Goal: Task Accomplishment & Management: Manage account settings

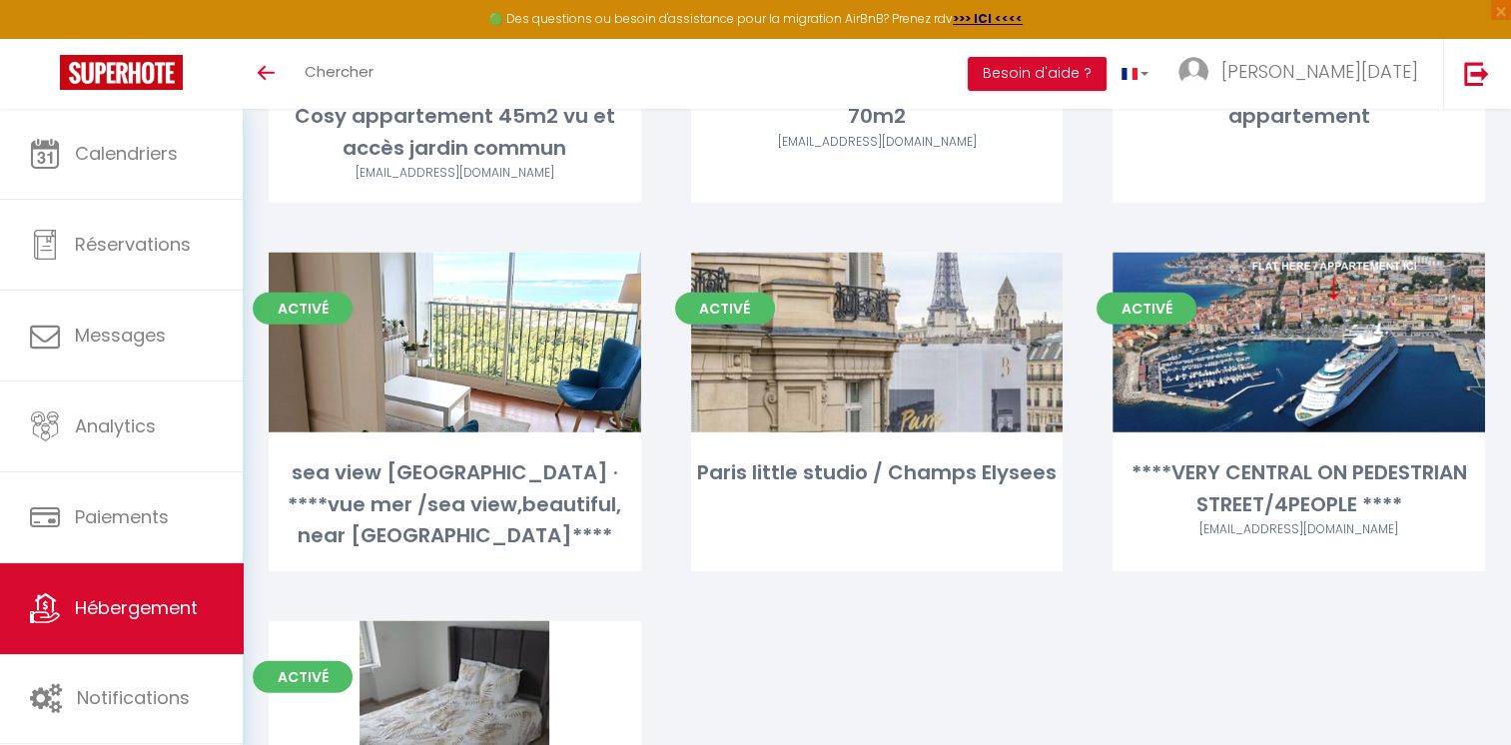
scroll to position [4986, 0]
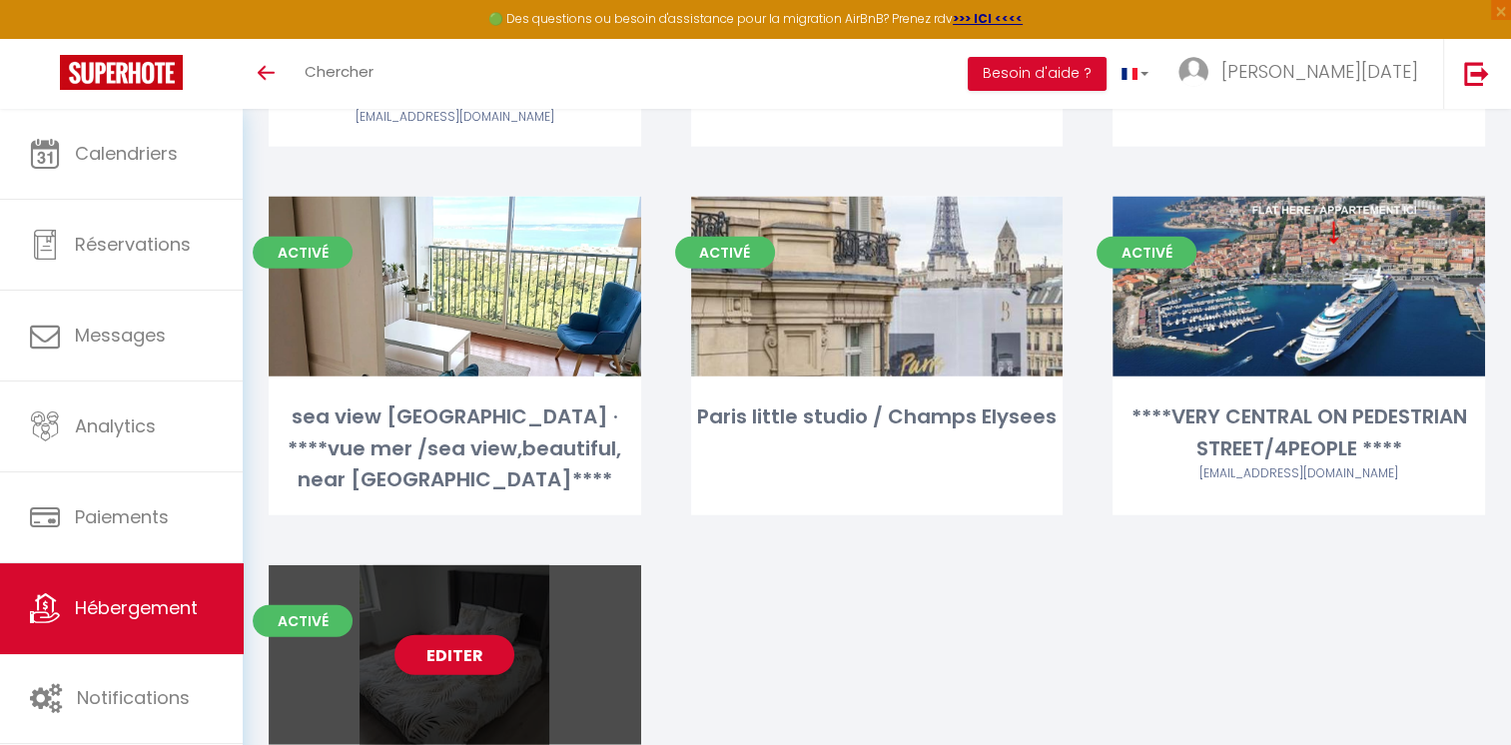
click at [480, 565] on div "Editer" at bounding box center [455, 655] width 373 height 180
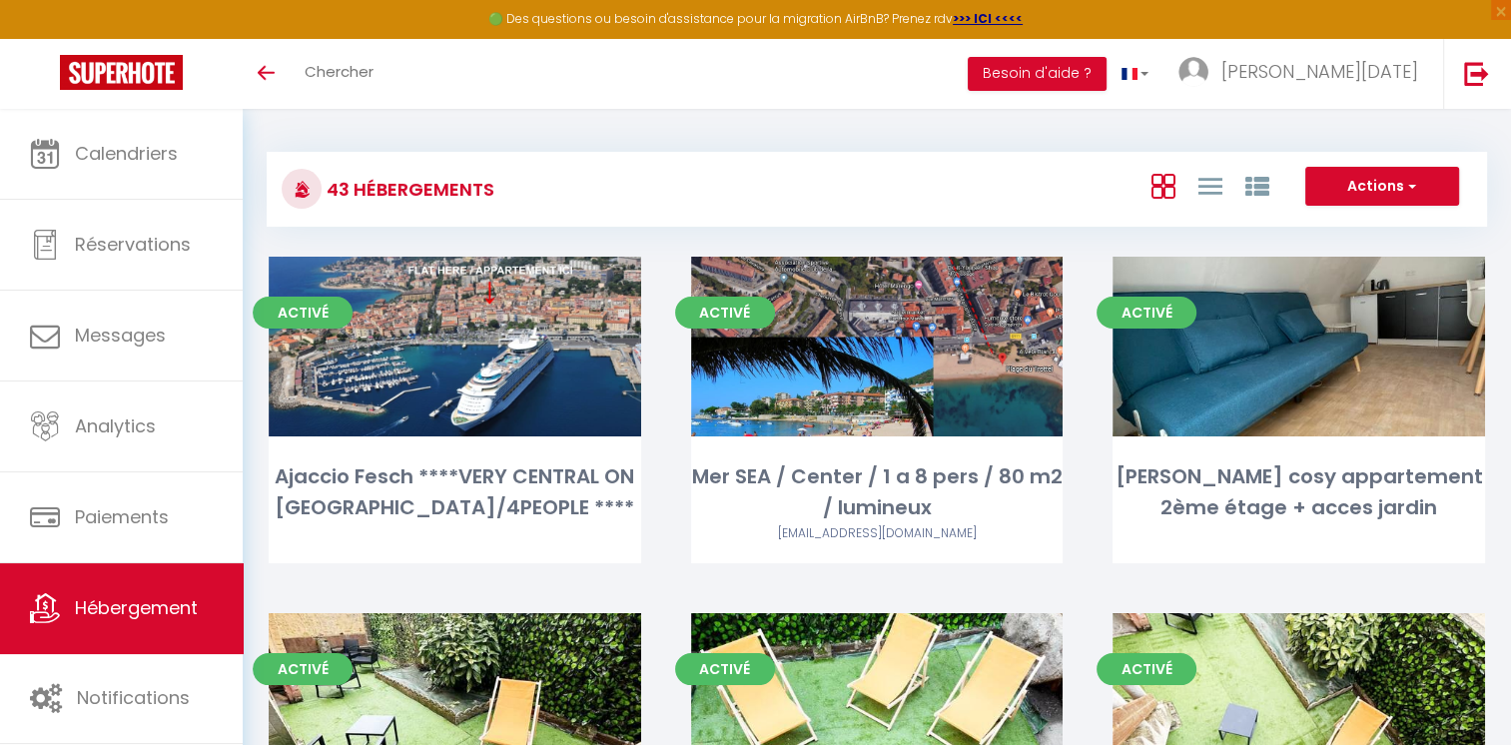
select select "3"
select select "2"
select select "1"
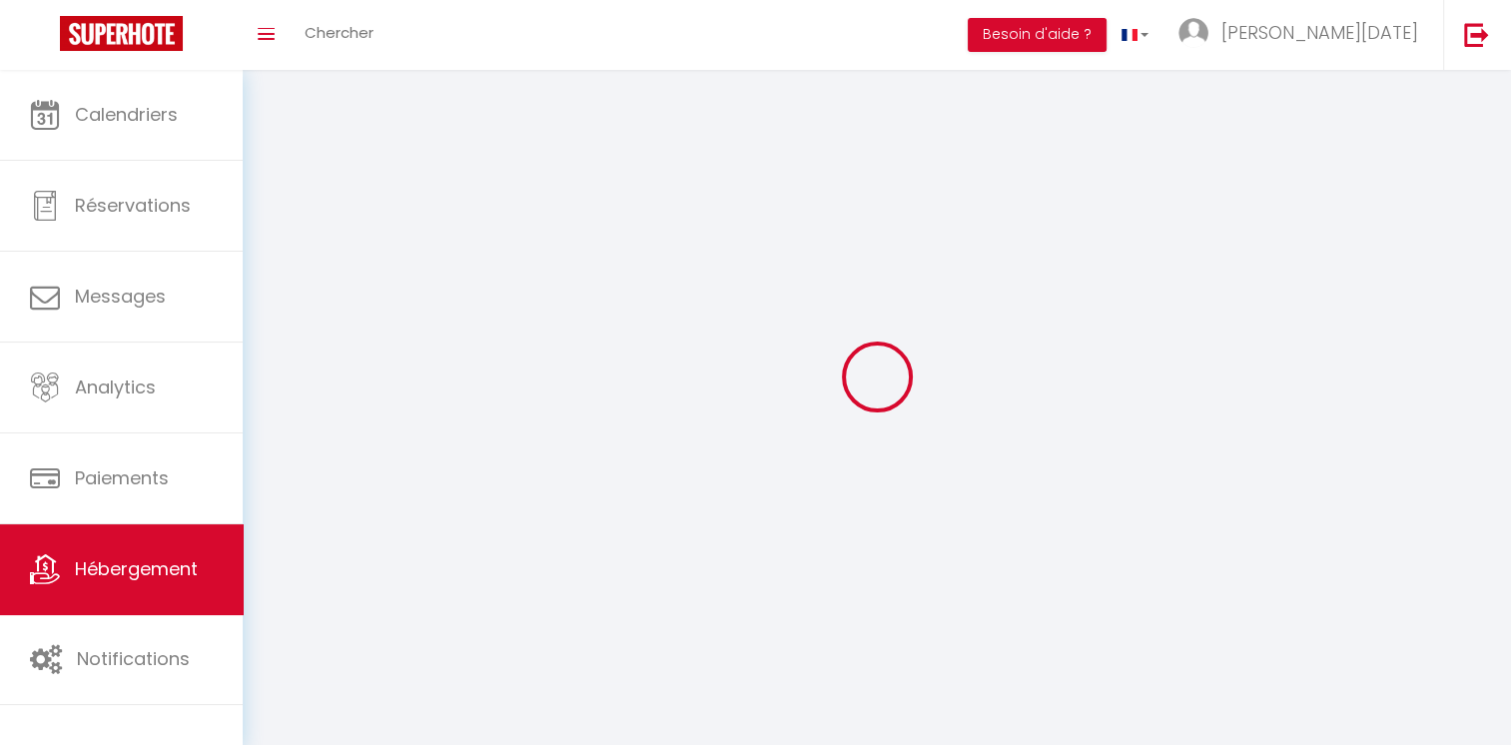
select select
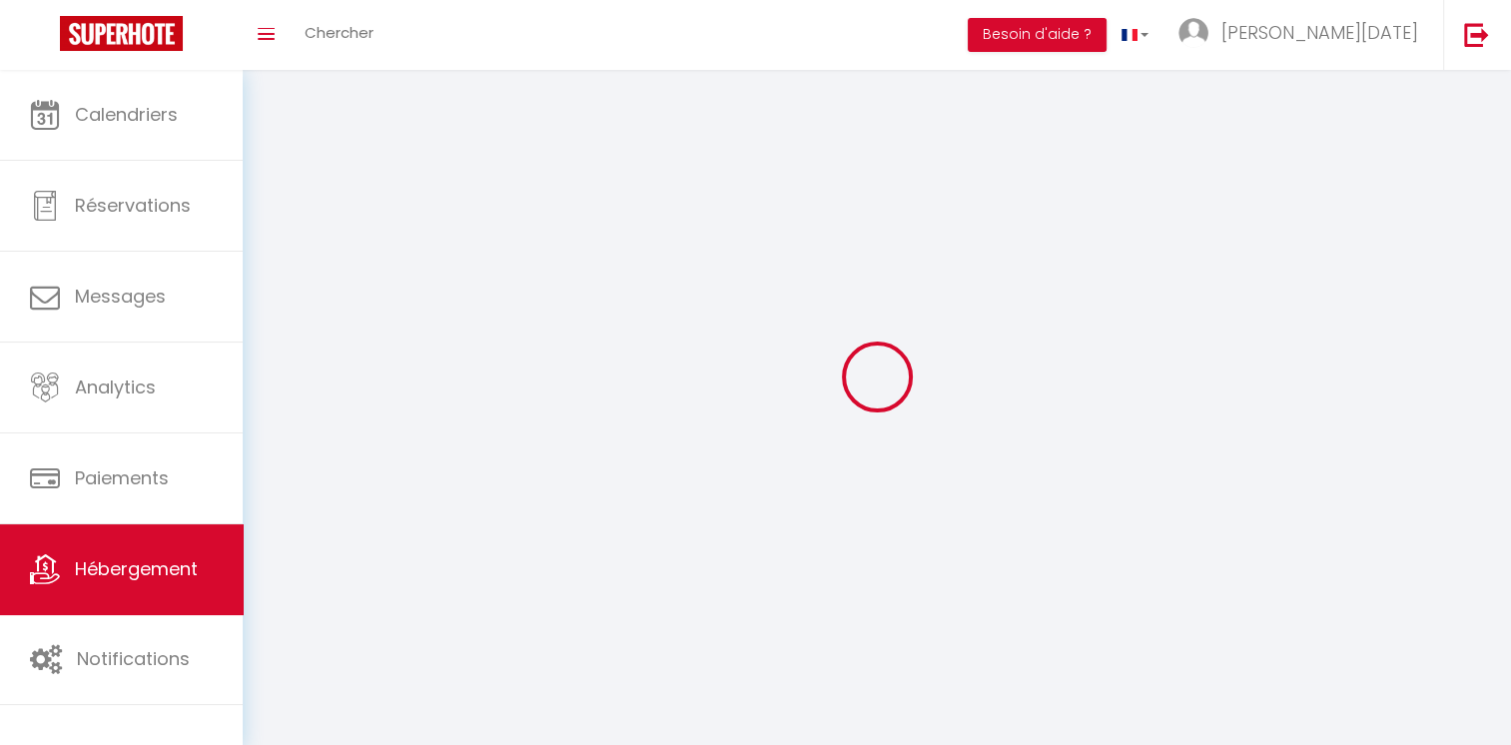
select select
checkbox input "false"
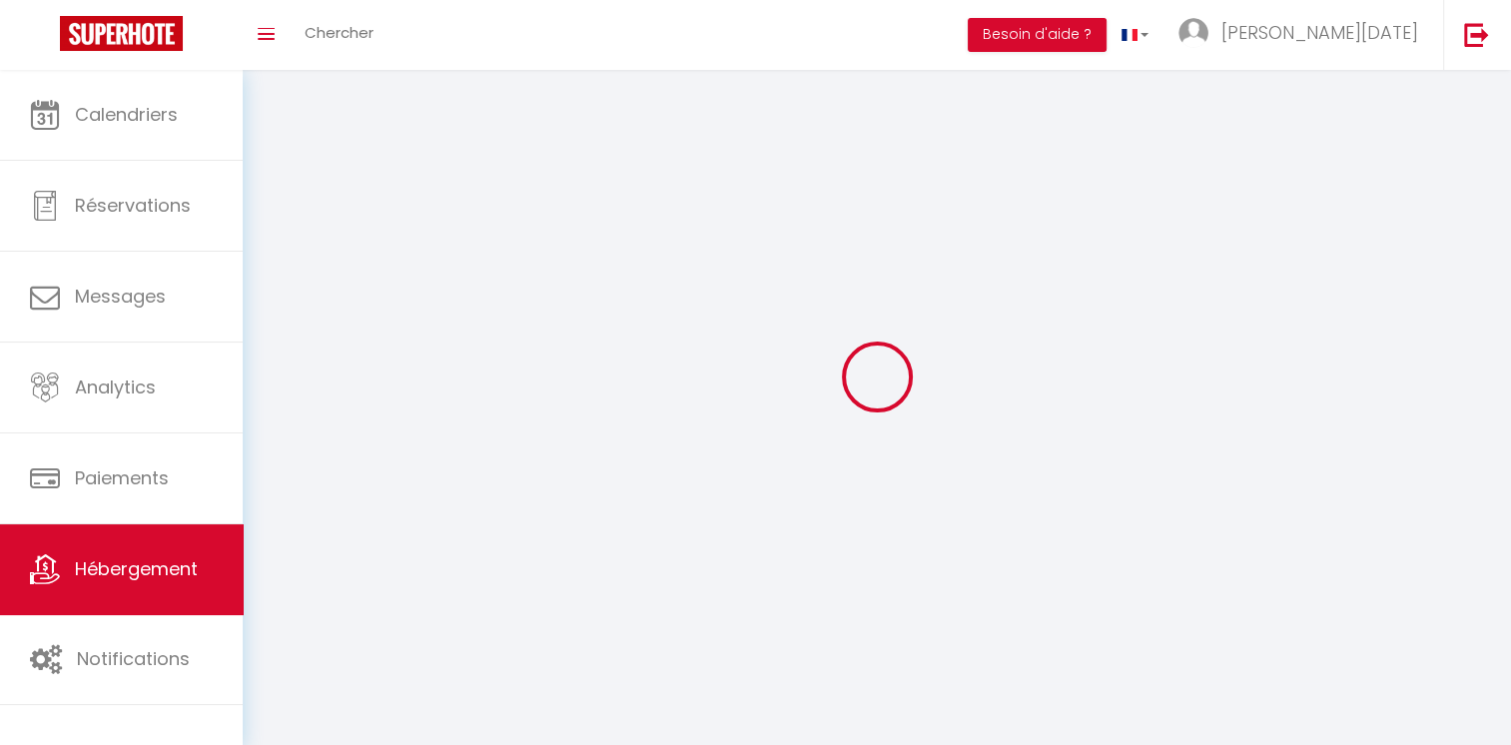
select select
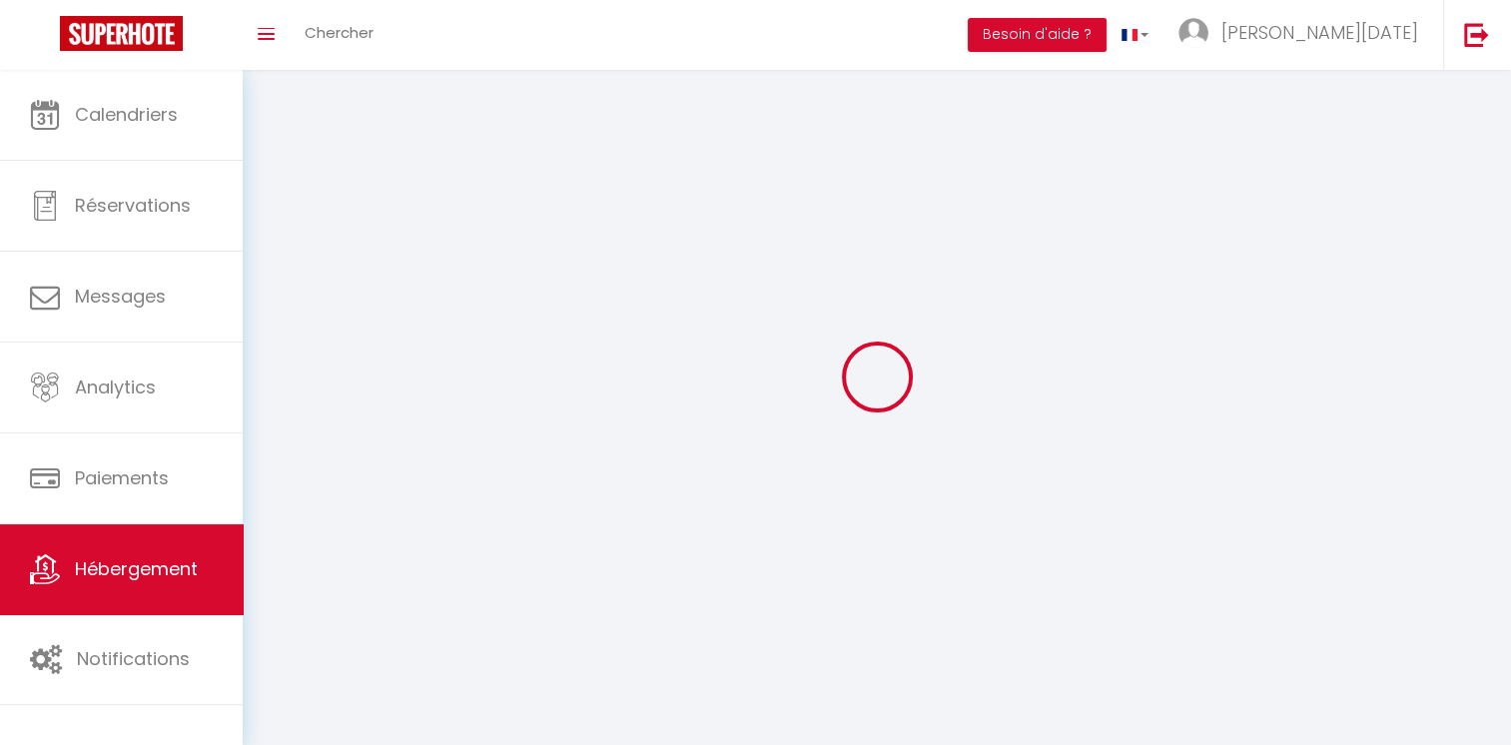
select select
checkbox input "false"
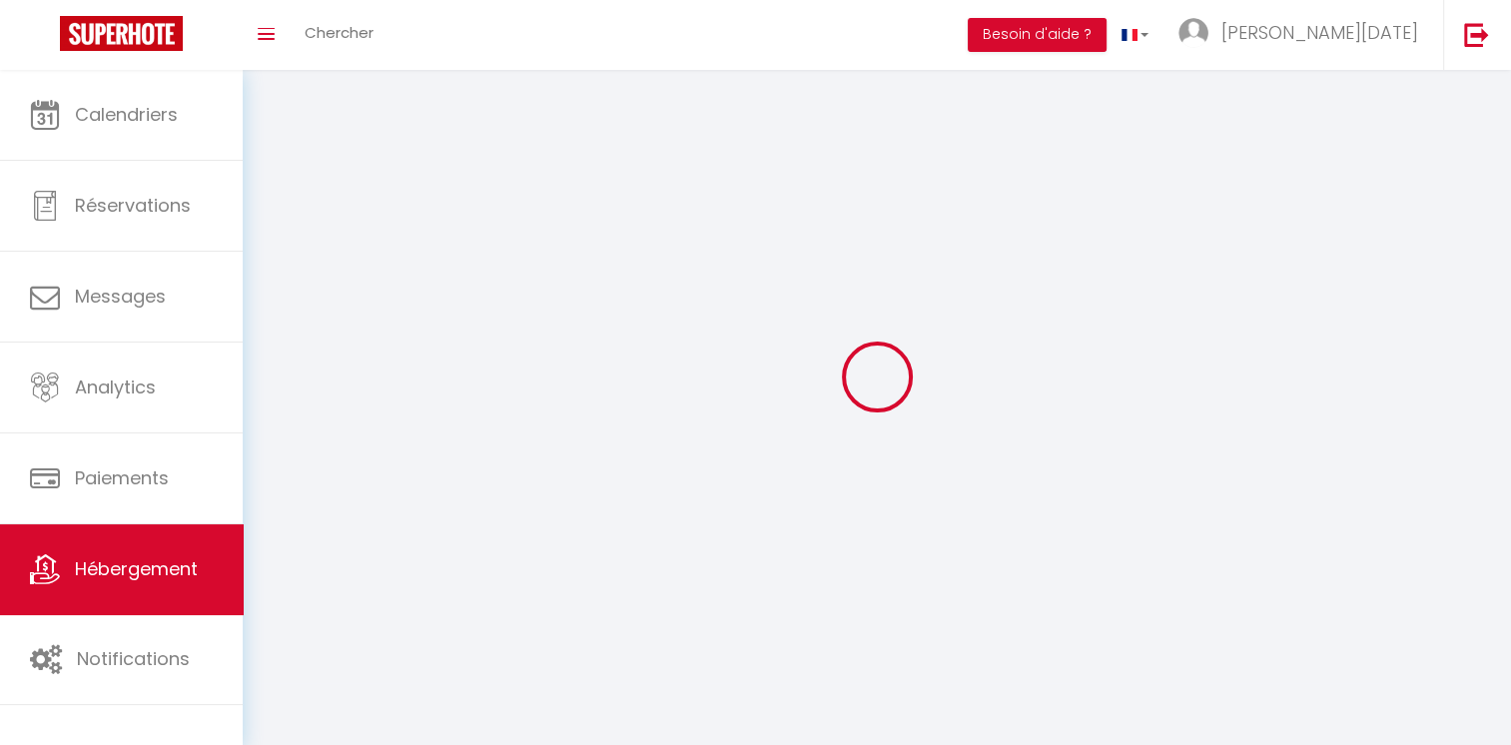
checkbox input "false"
select select
select select "1"
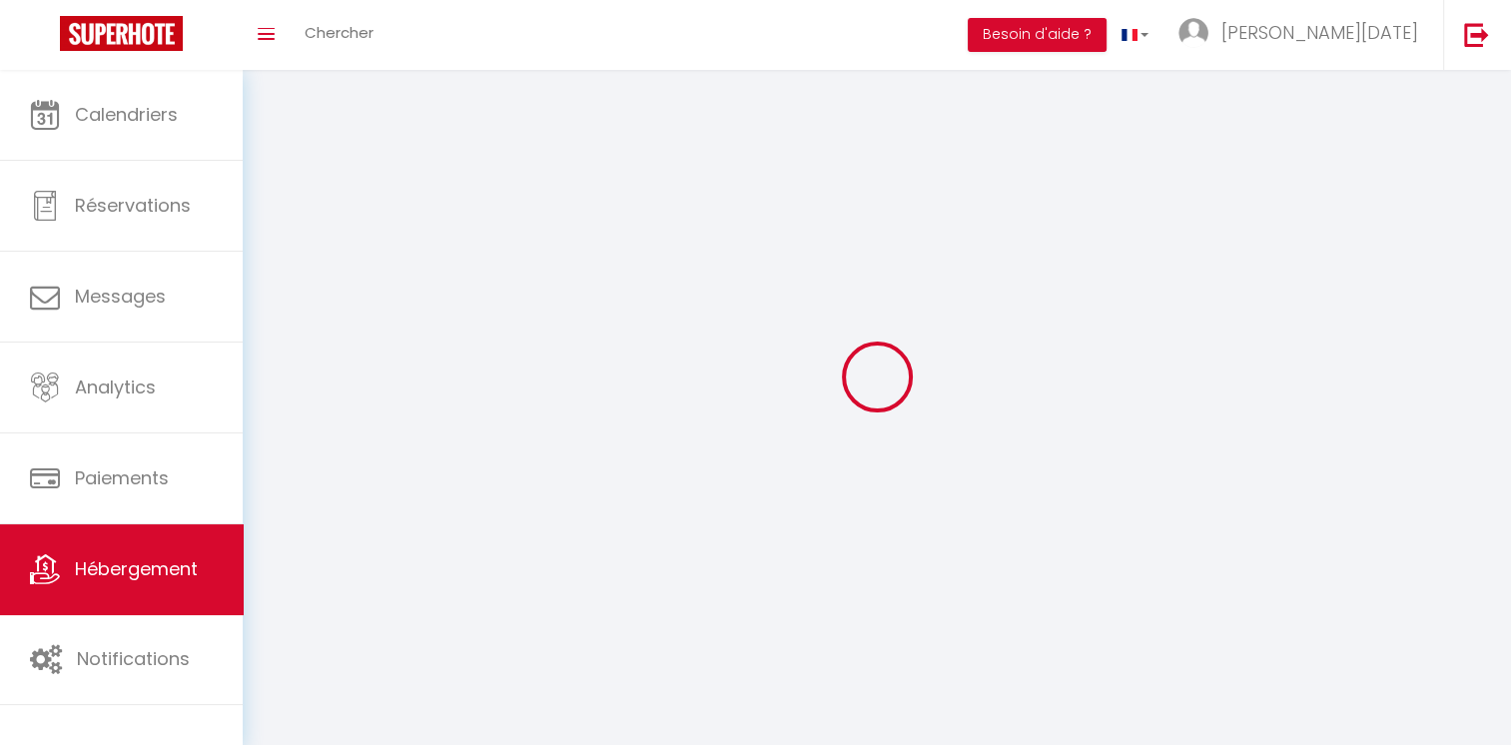
select select "28"
select select
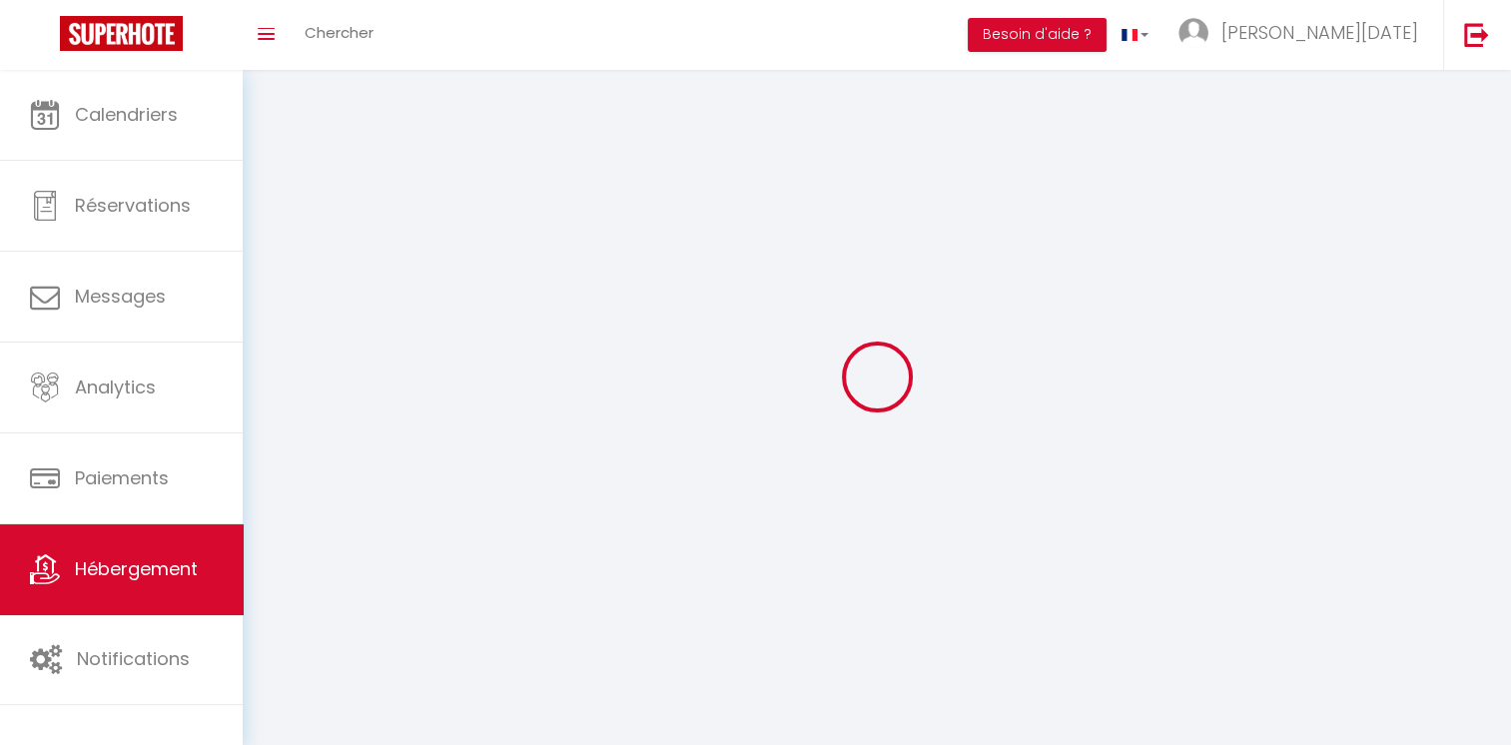
select select
checkbox input "false"
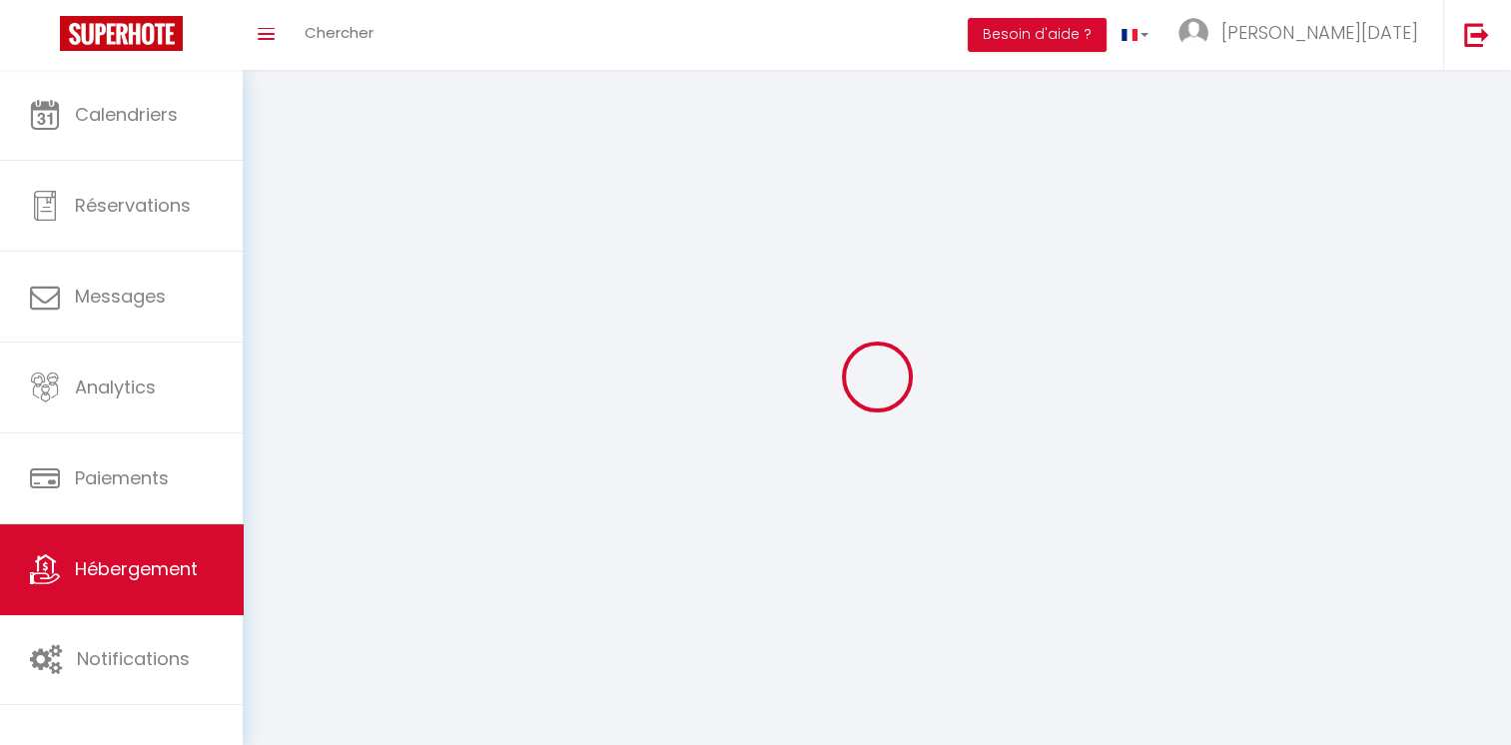
checkbox input "false"
select select
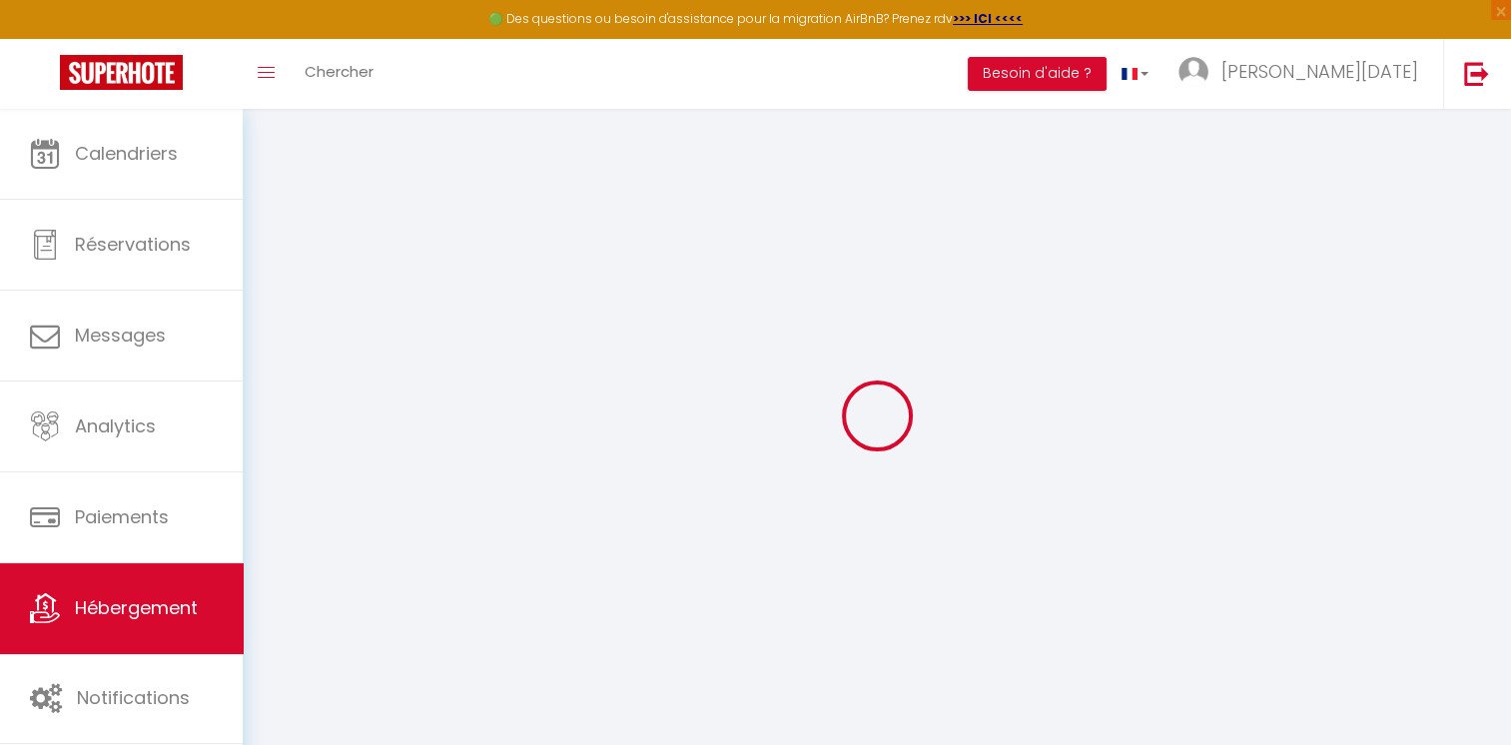
select select
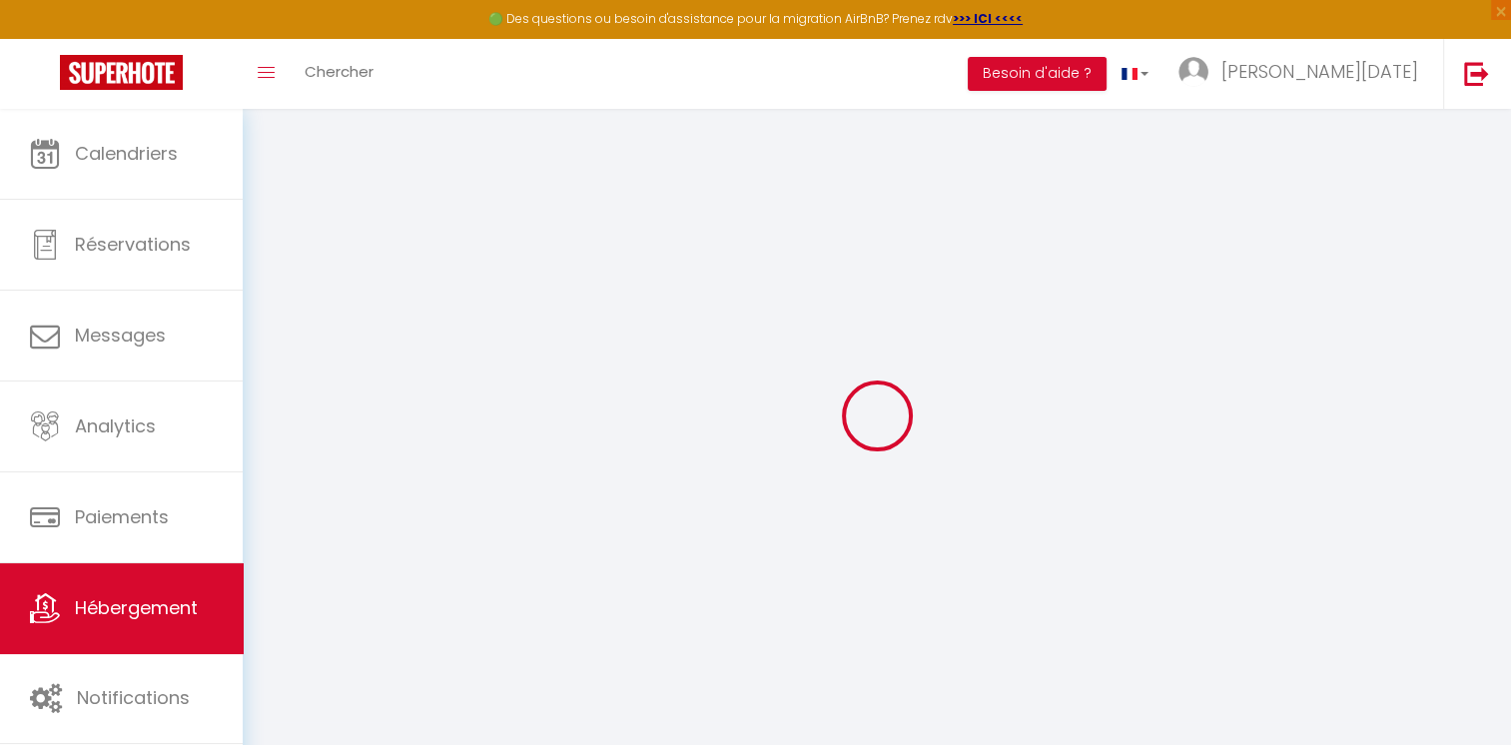
select select
checkbox input "false"
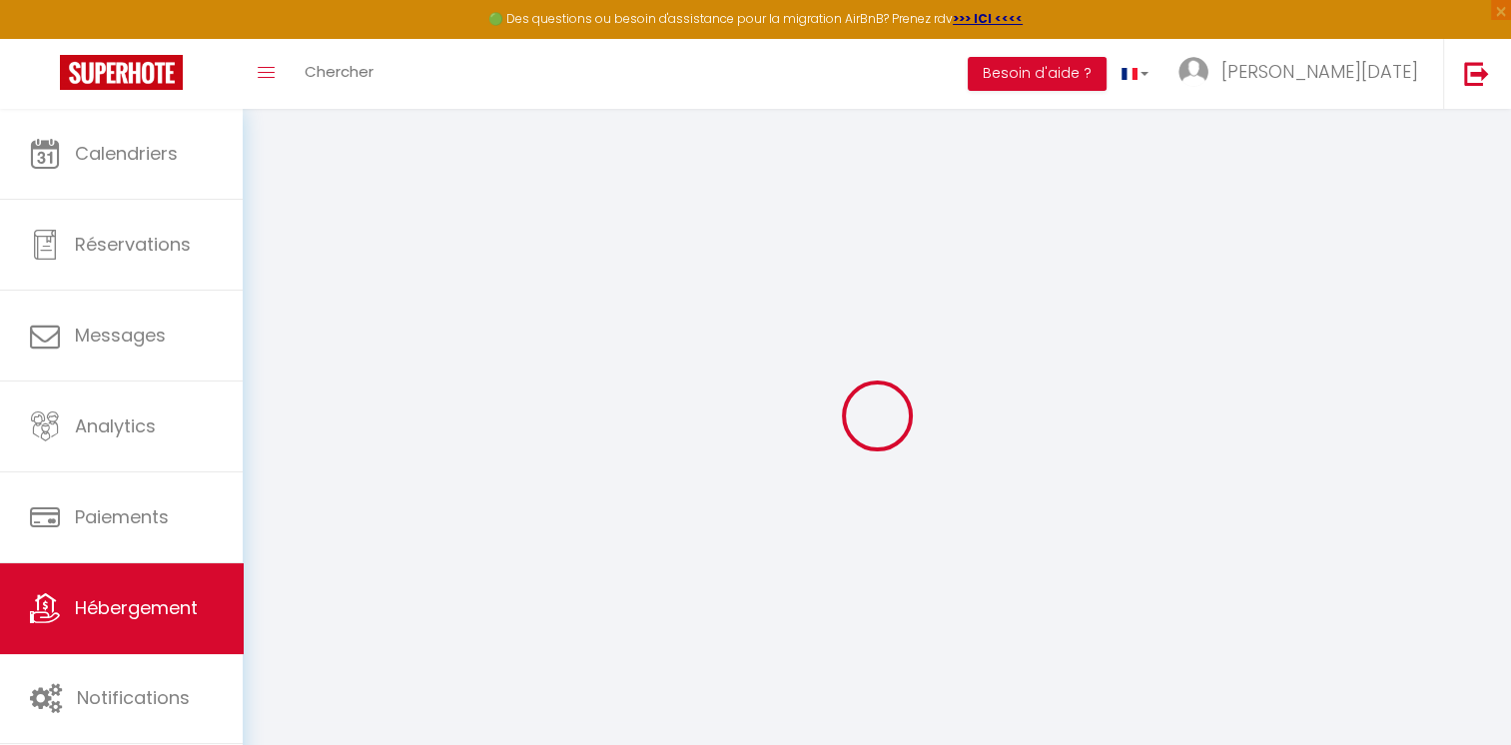
select select
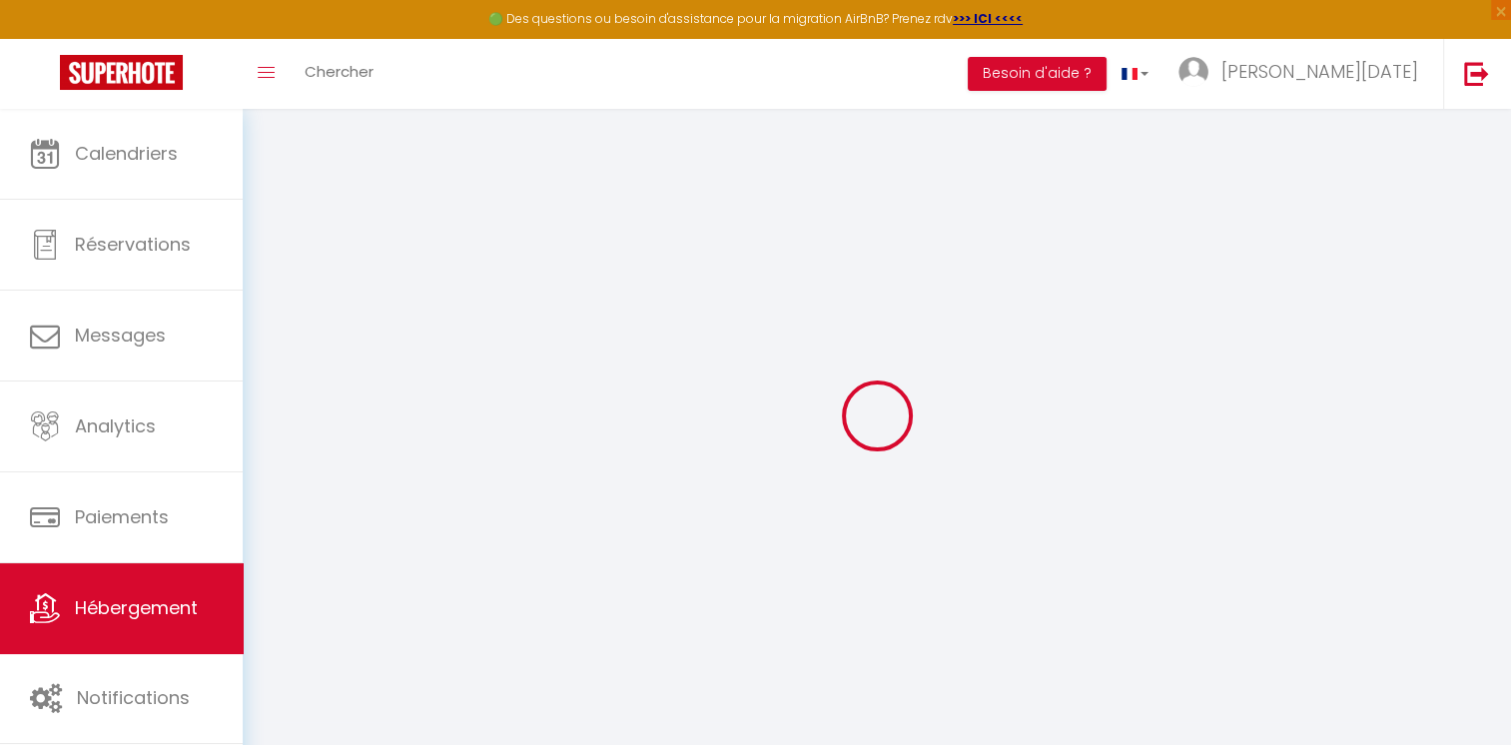
select select
checkbox input "false"
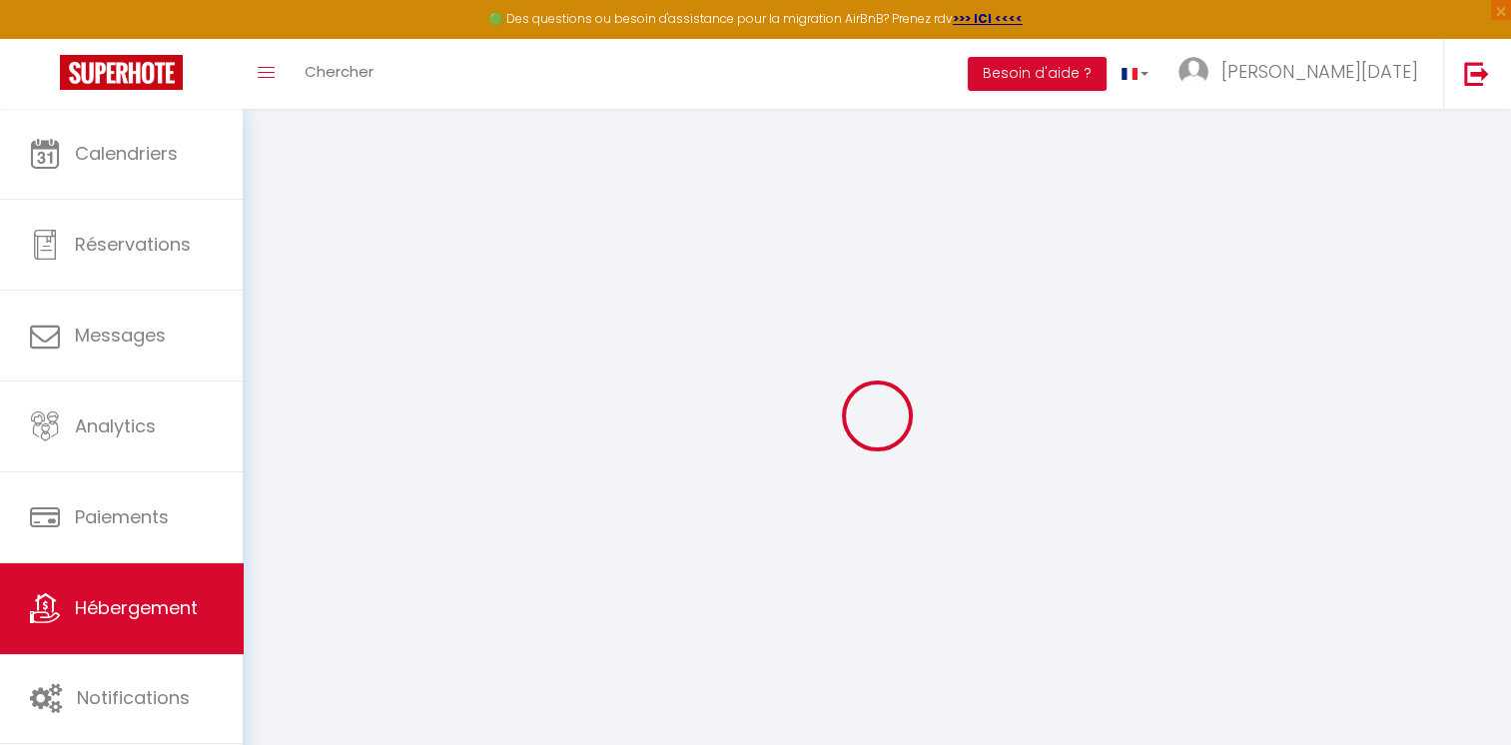
checkbox input "false"
select select
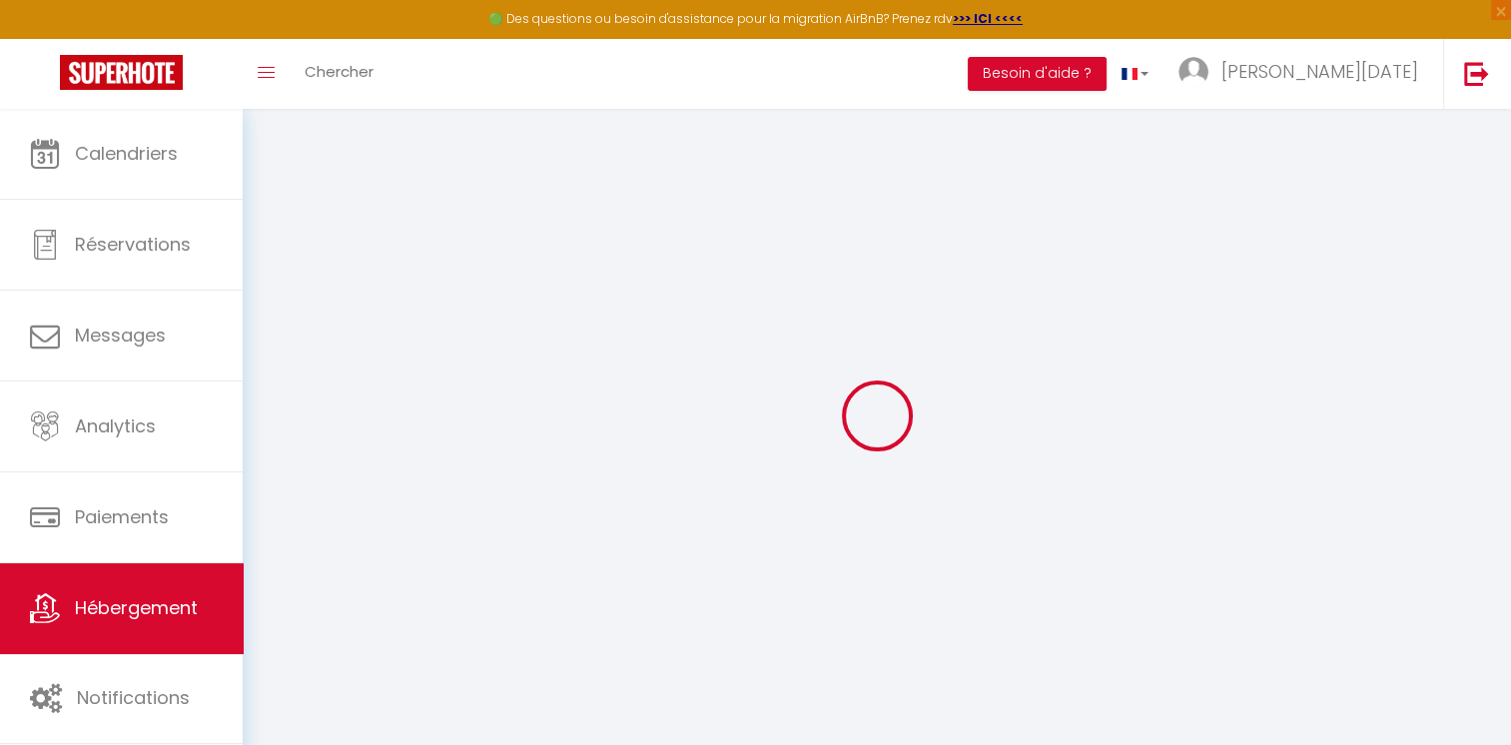
select select
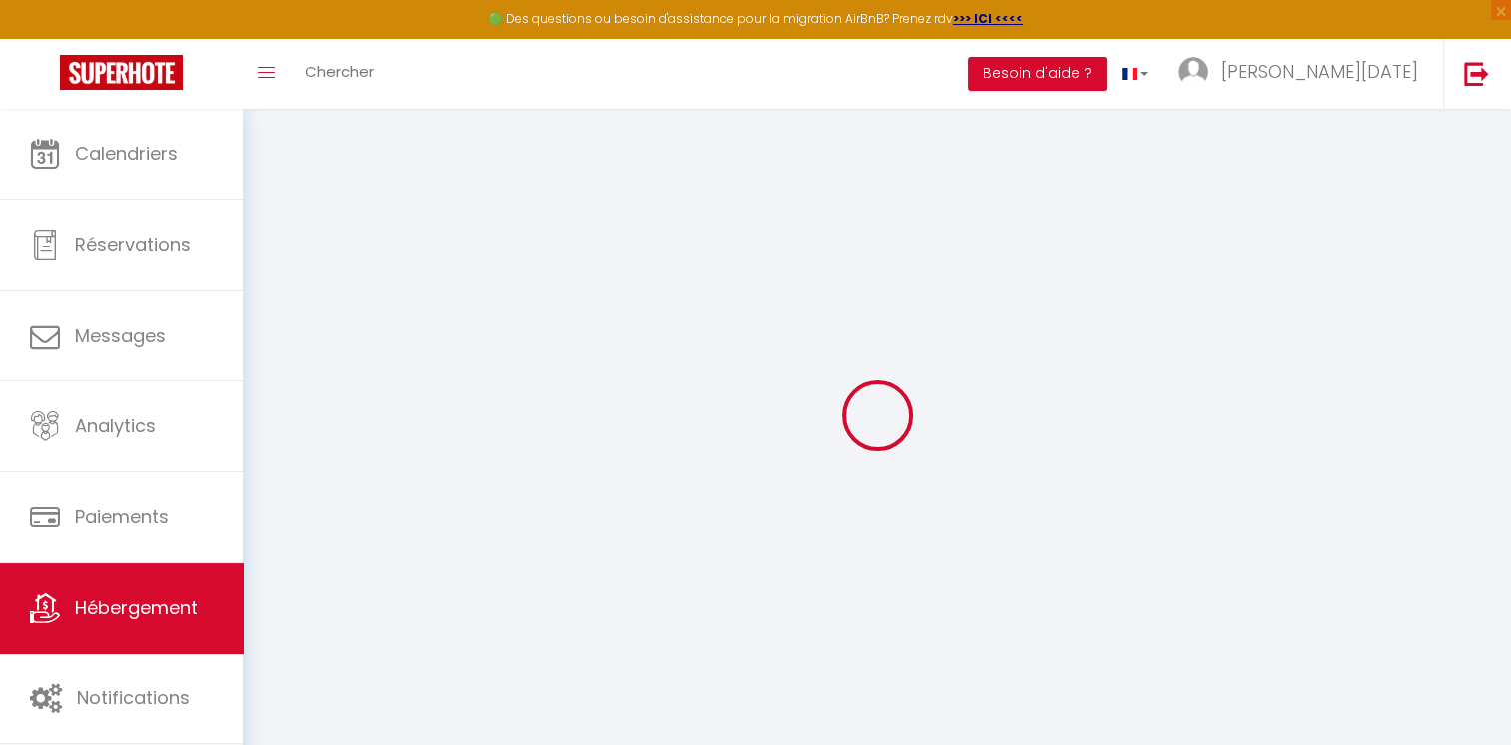
checkbox input "false"
select select
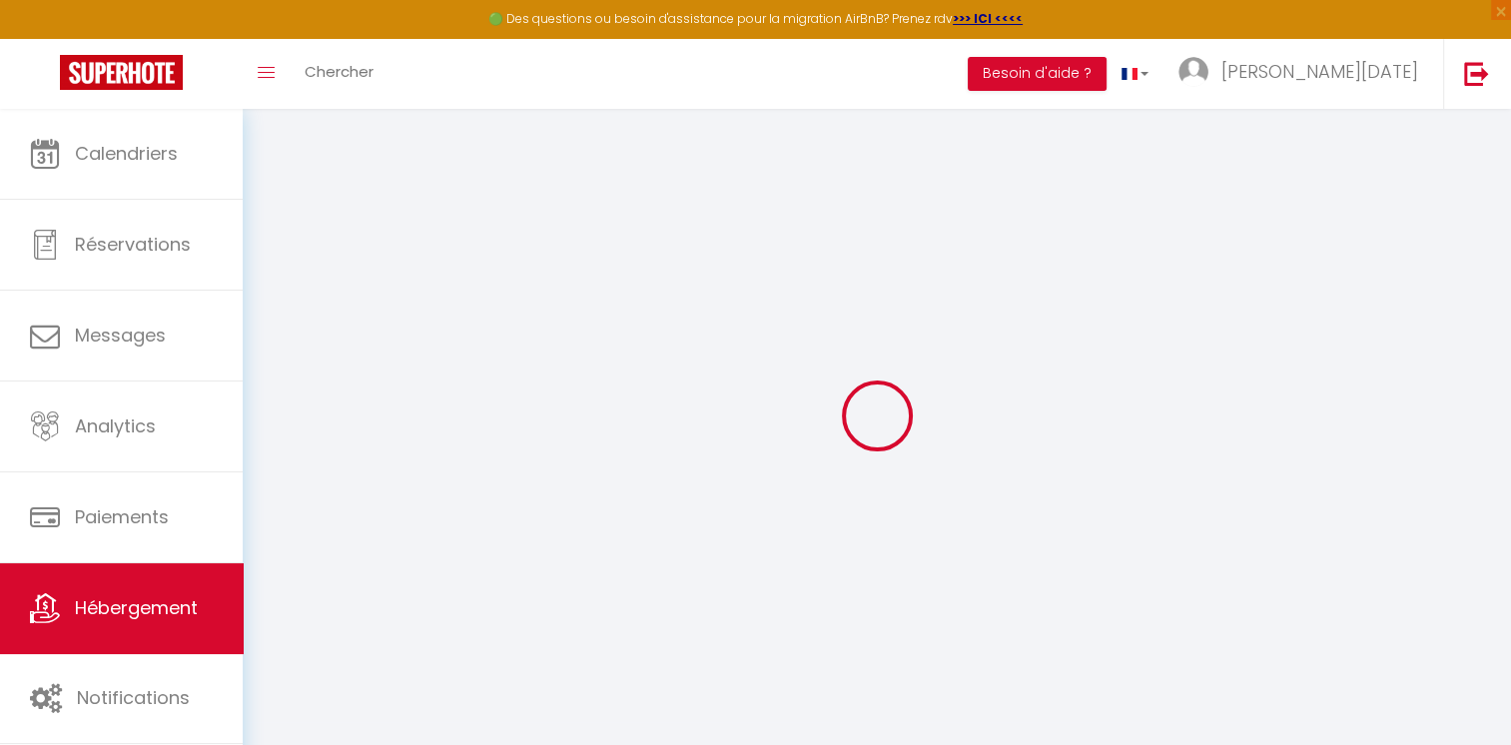
select select
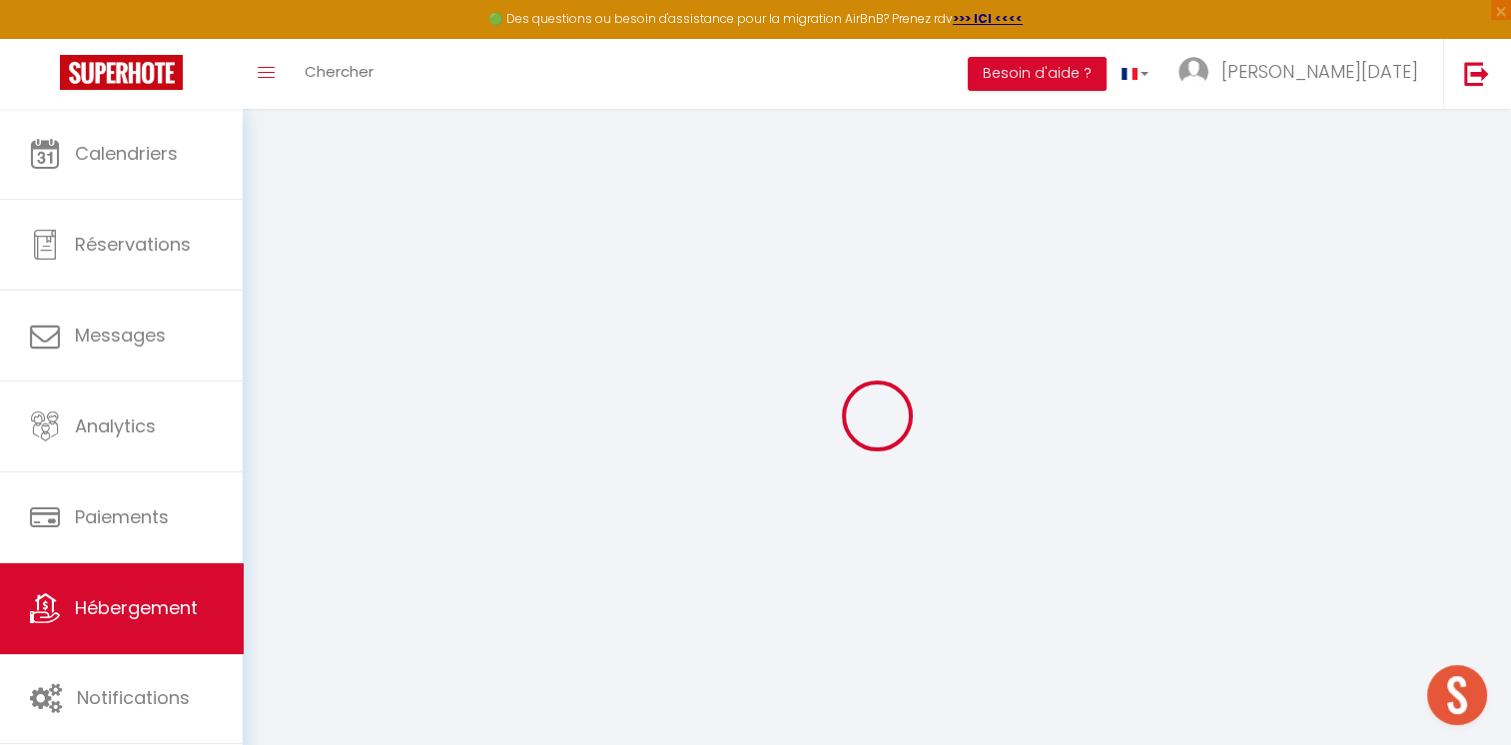
select select
checkbox input "false"
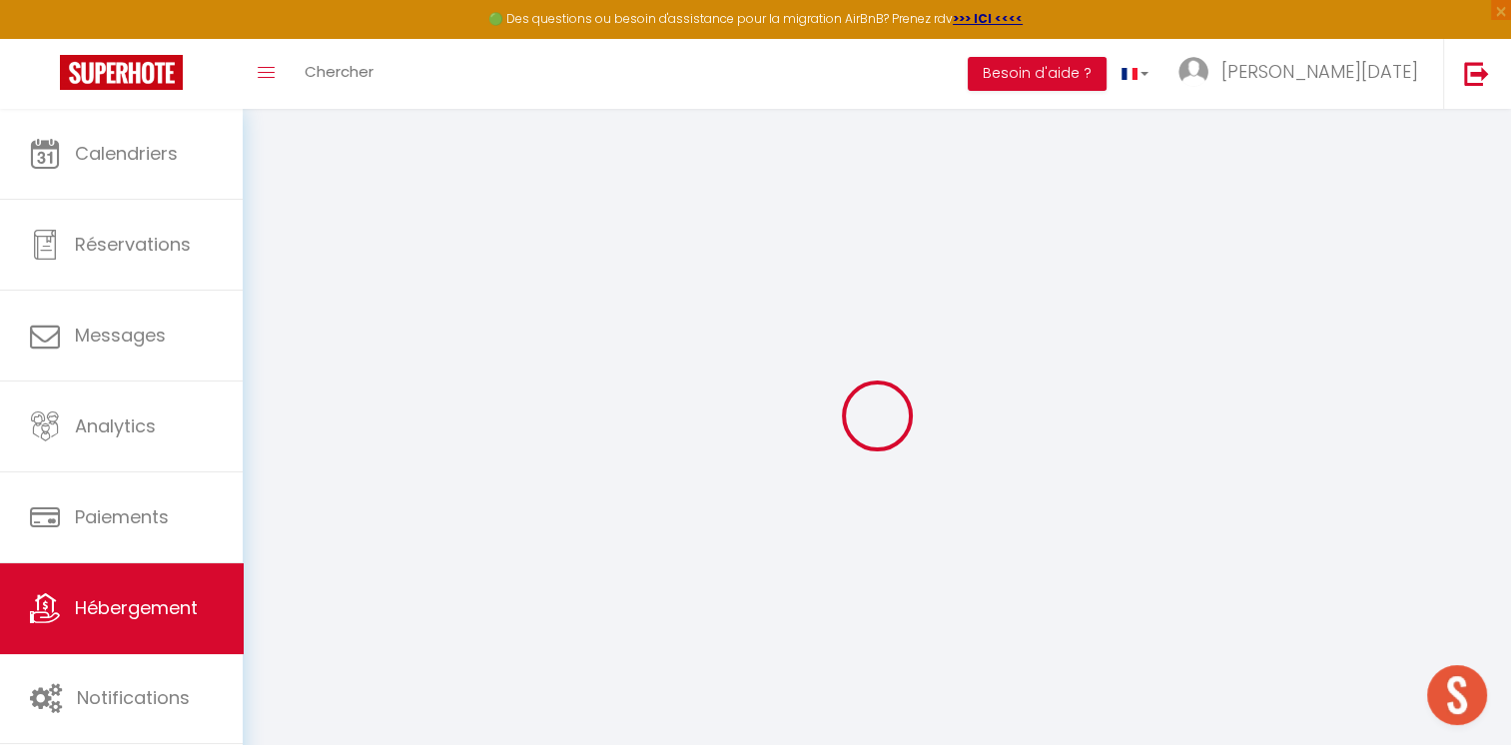
checkbox input "false"
select select
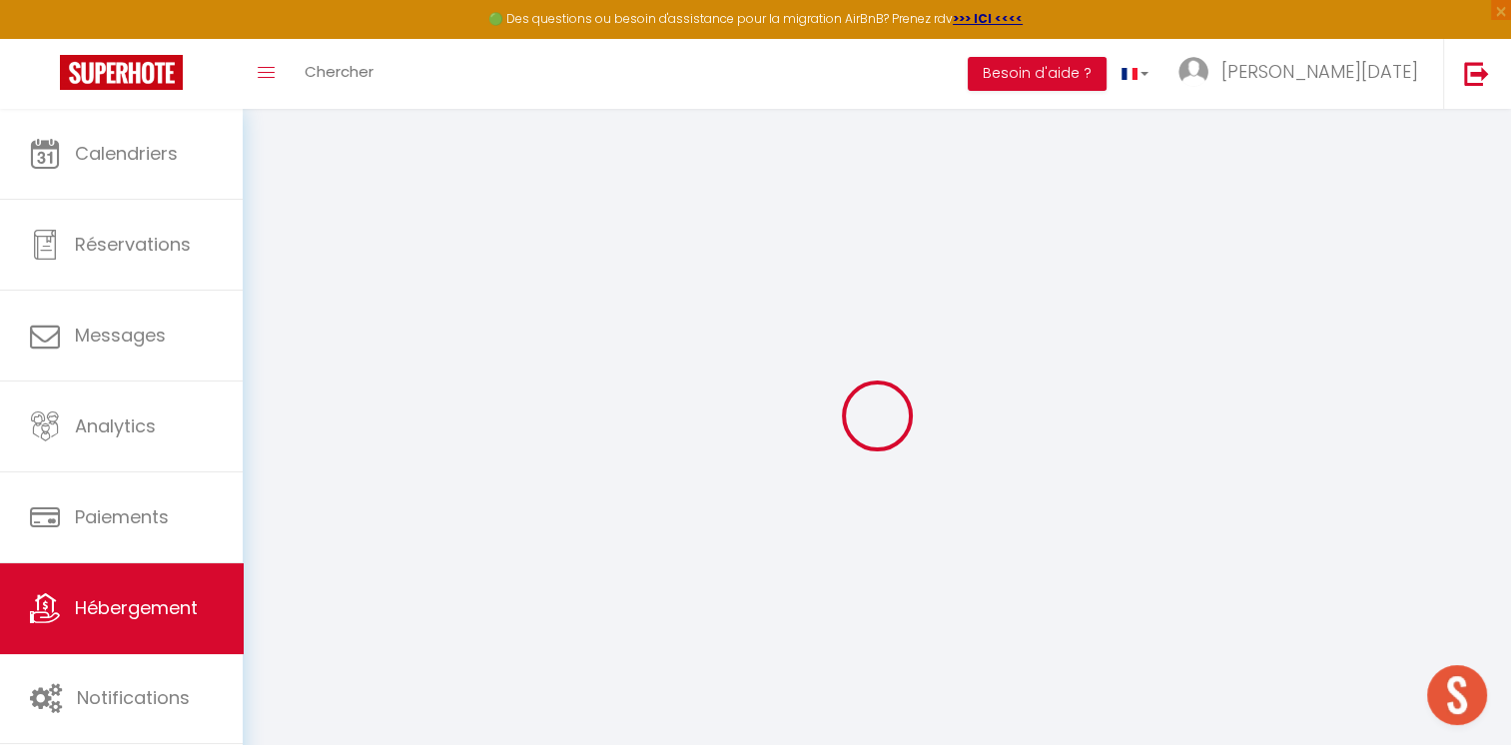
select select
checkbox input "false"
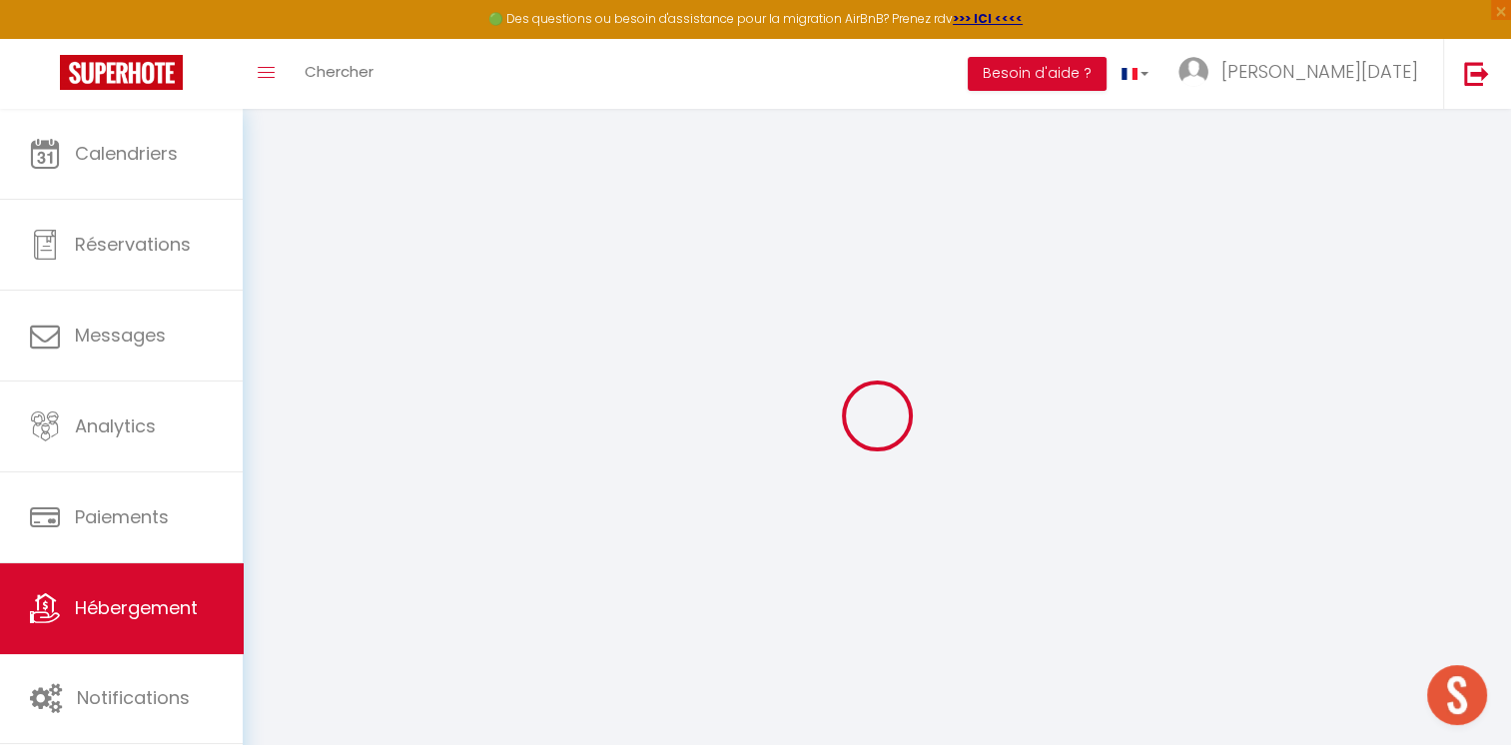
checkbox input "false"
select select
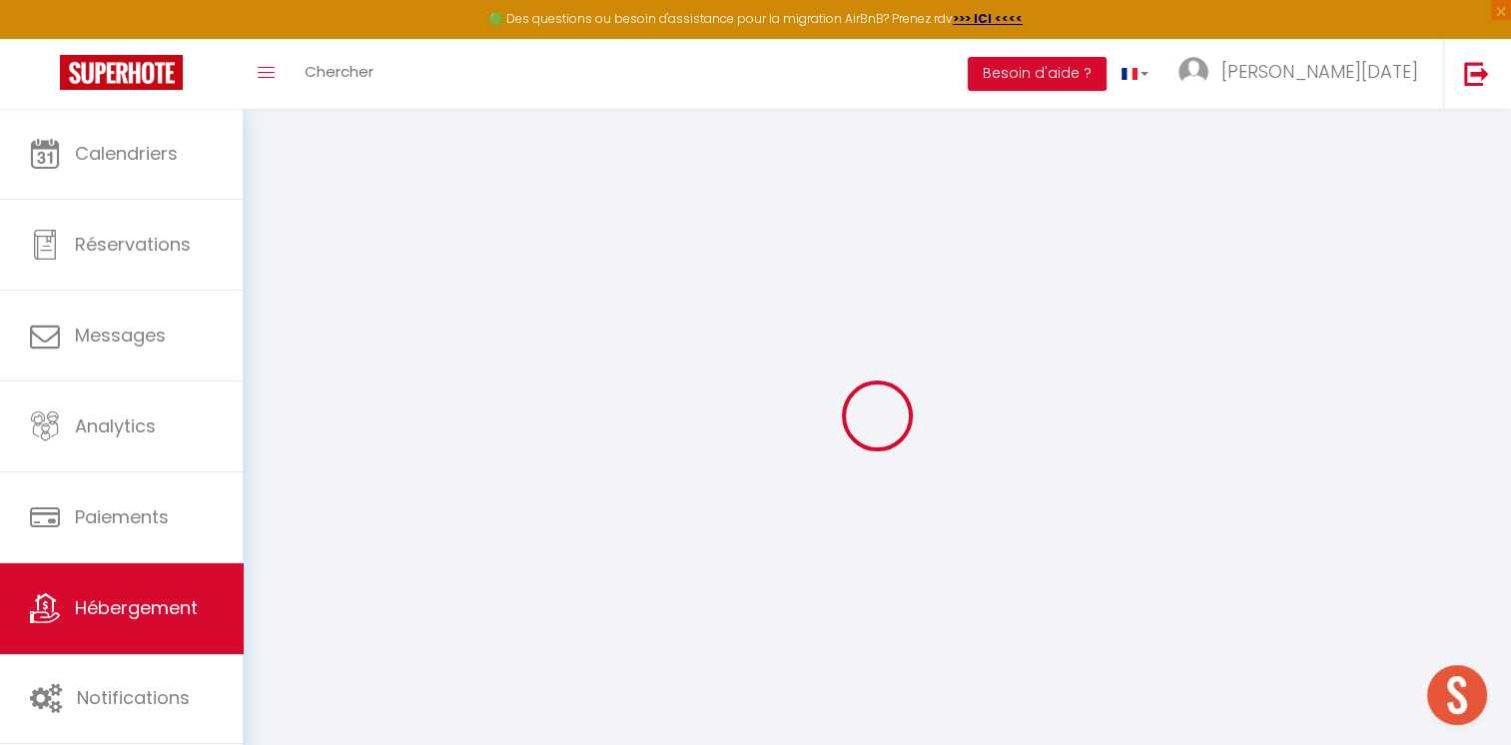
type input "Centre Proche vieille ville et remparts-50m2"
type input "49"
type input "35"
select select
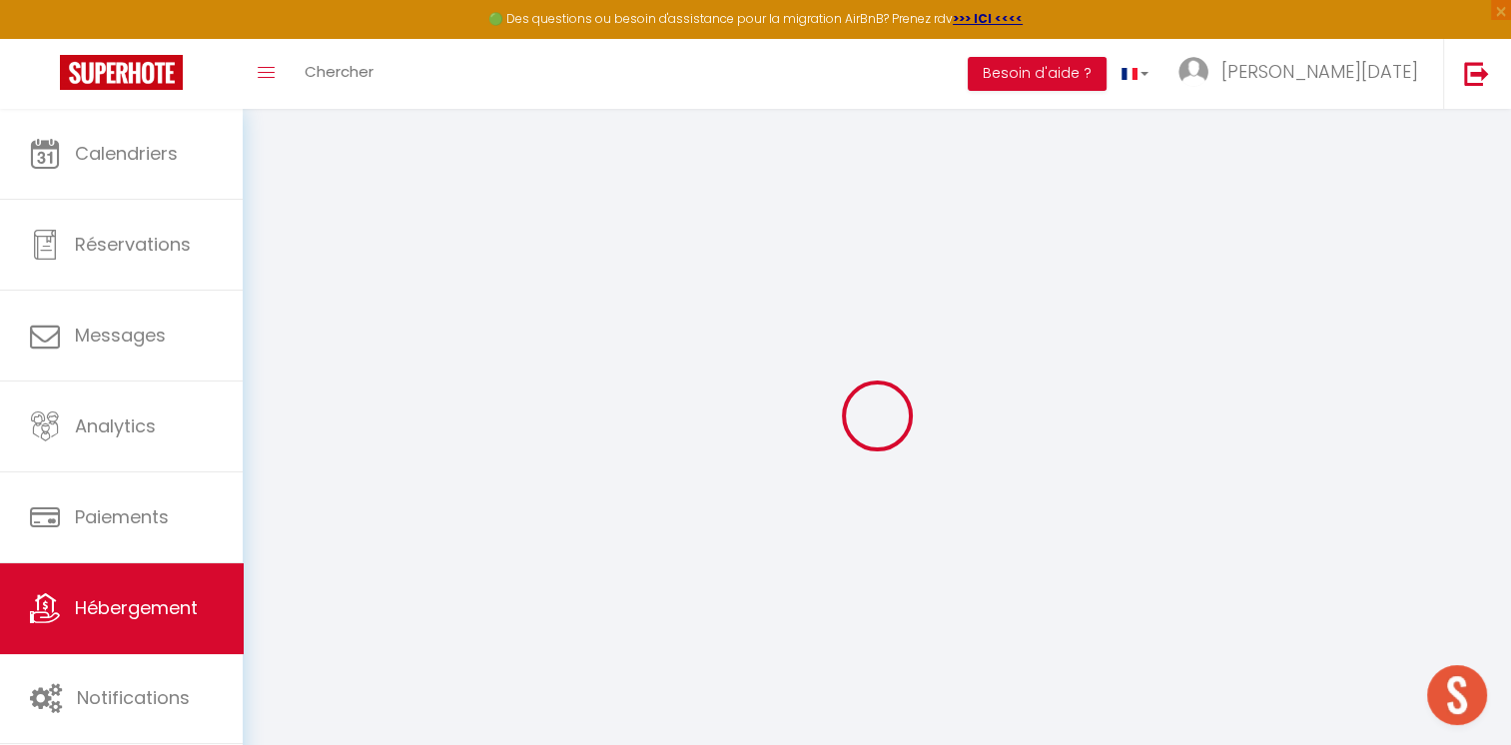
select select
type input "[STREET_ADDRESS]"
type input "62200"
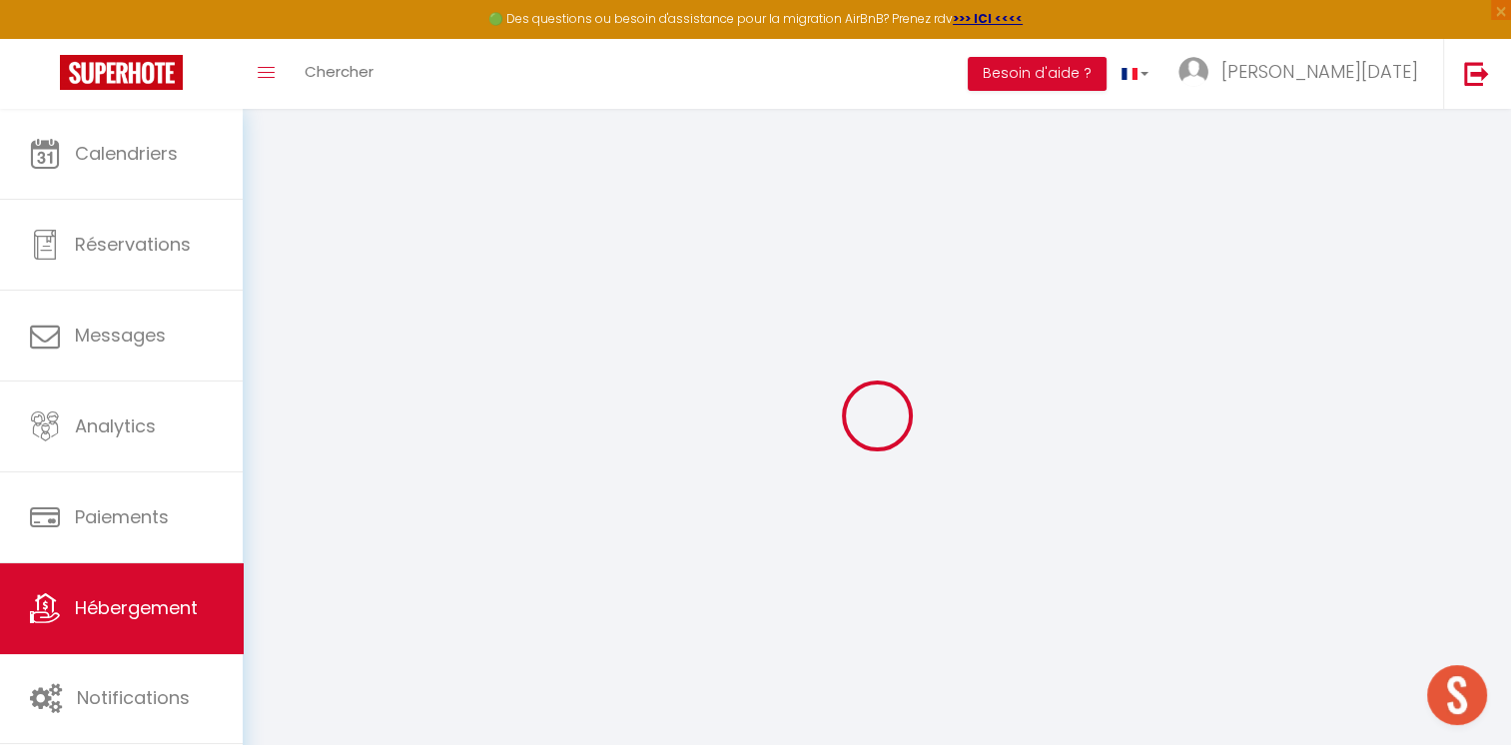
type input "[GEOGRAPHIC_DATA]"
type input "[PERSON_NAME][EMAIL_ADDRESS][DOMAIN_NAME]"
select select
checkbox input "false"
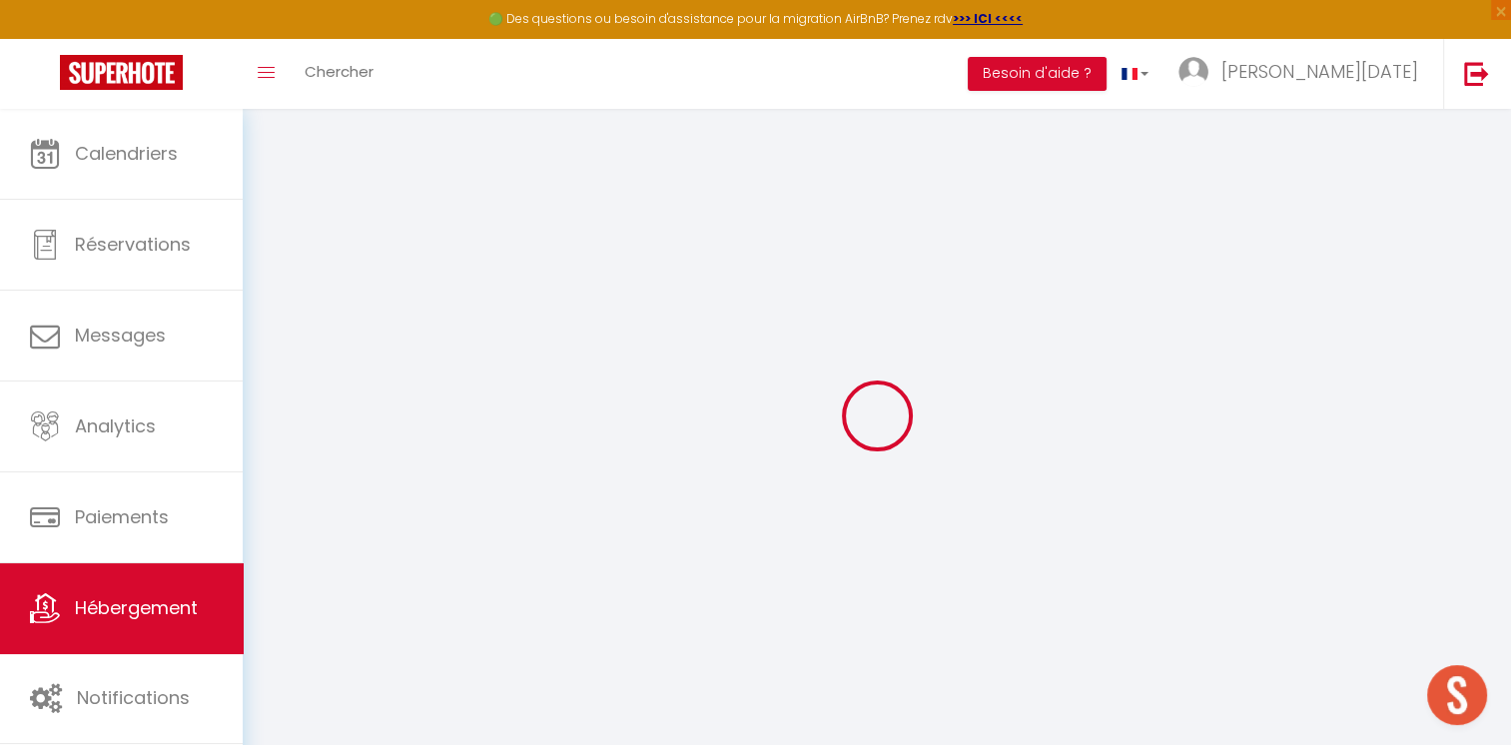
checkbox input "false"
type input "0"
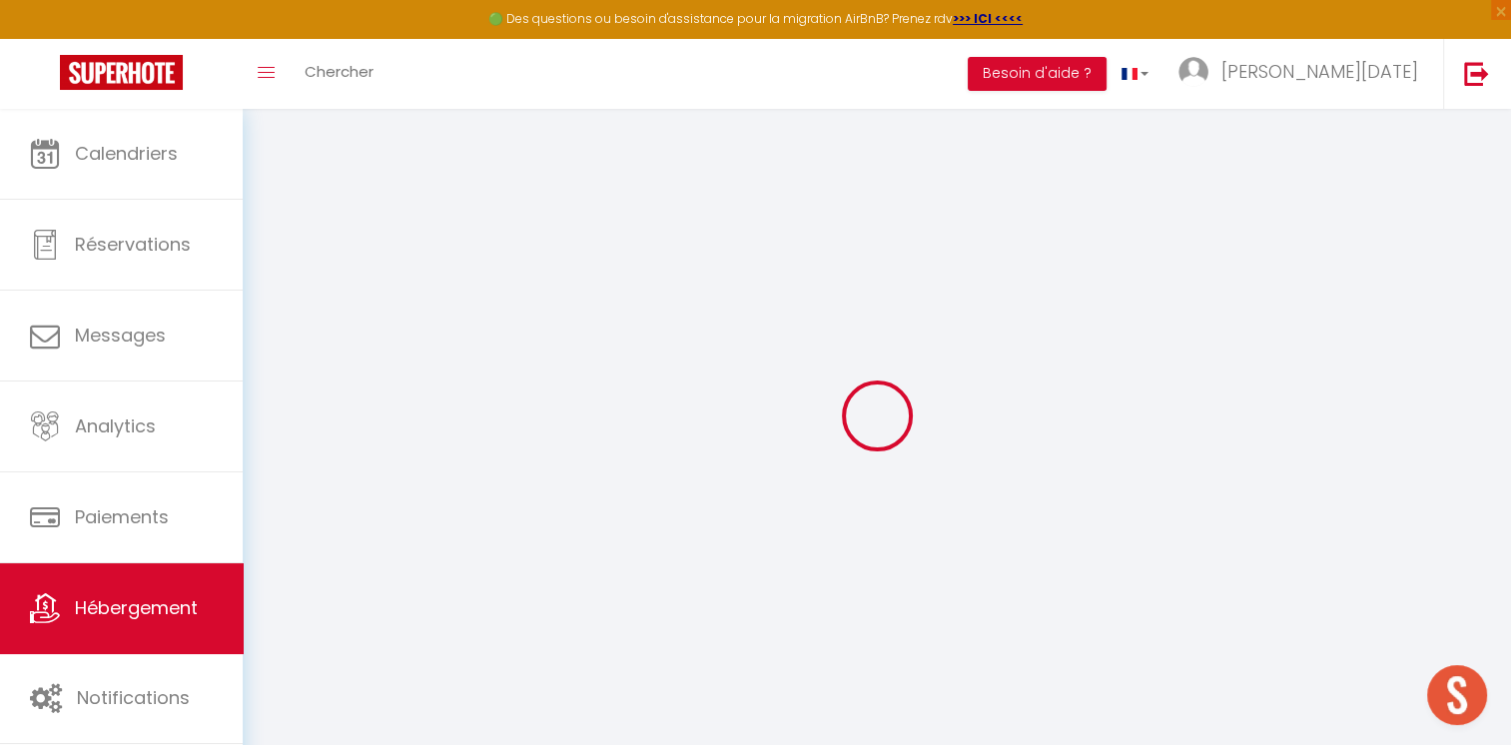
type input "0"
select select
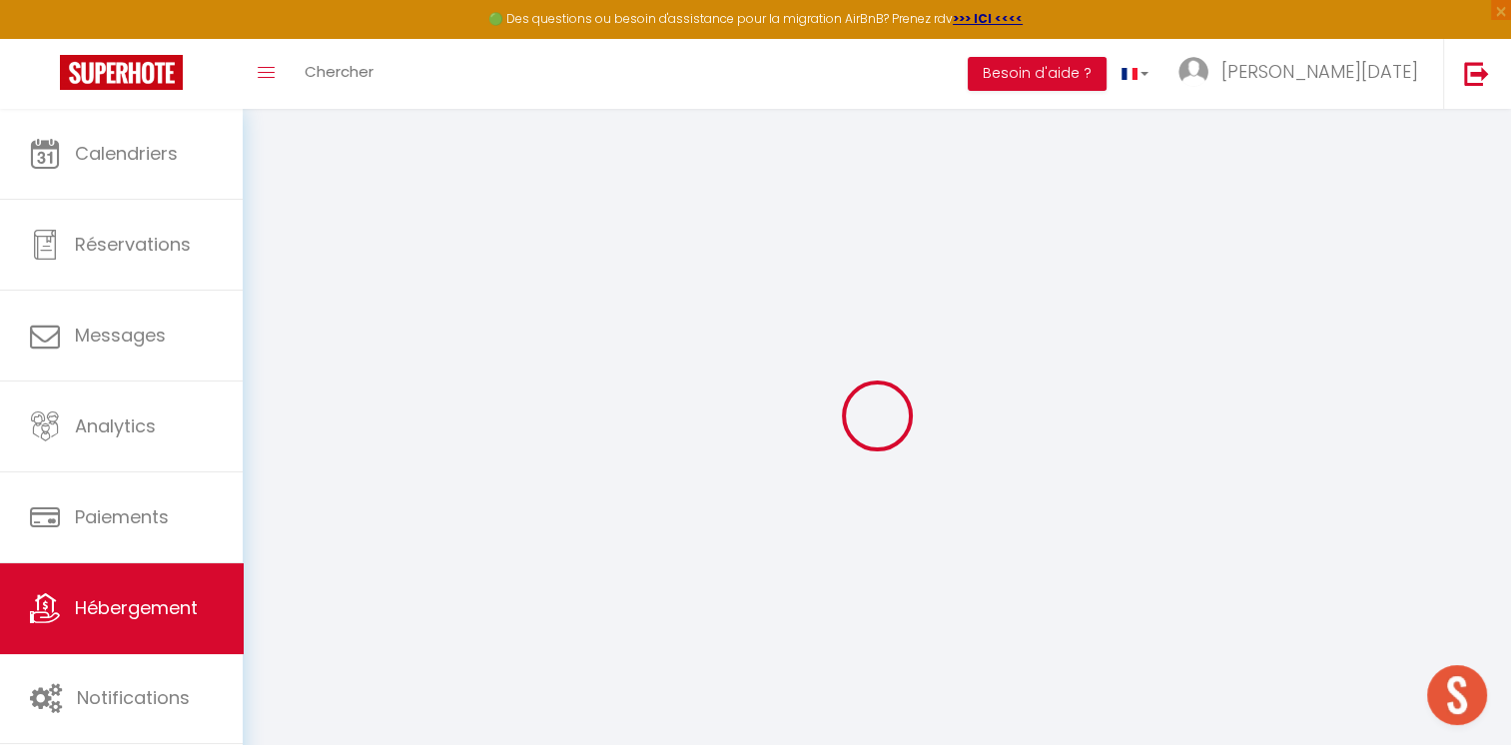
select select
checkbox input "false"
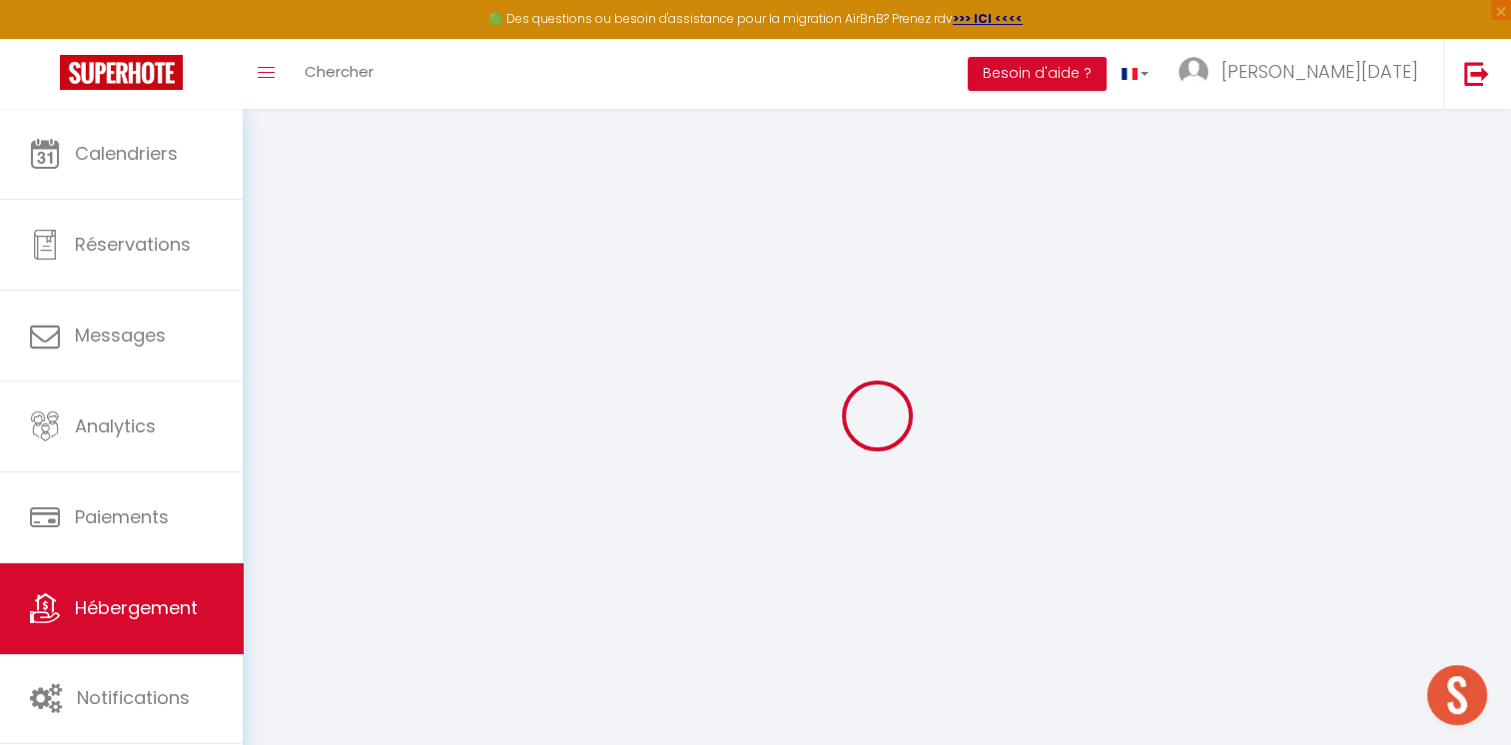
checkbox input "false"
select select
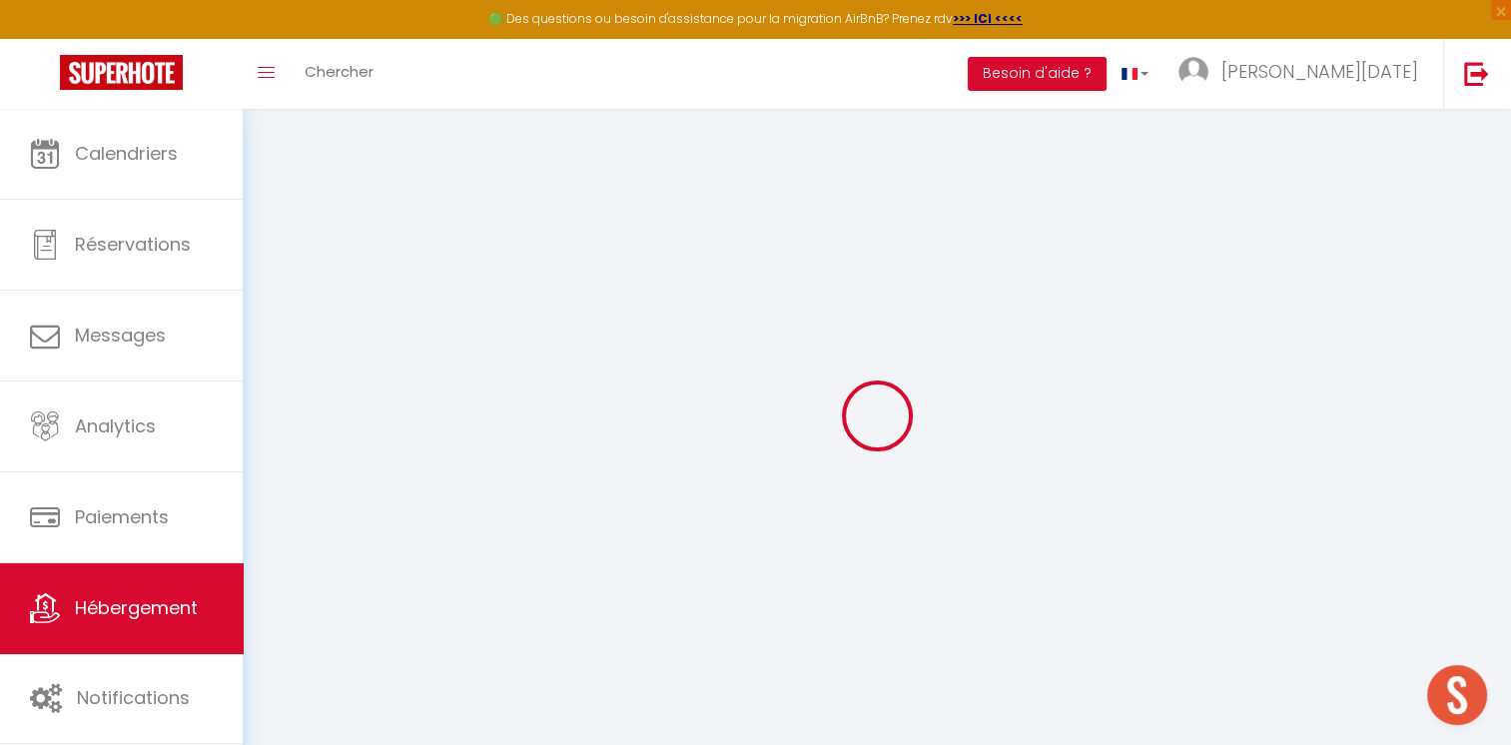
select select
checkbox input "false"
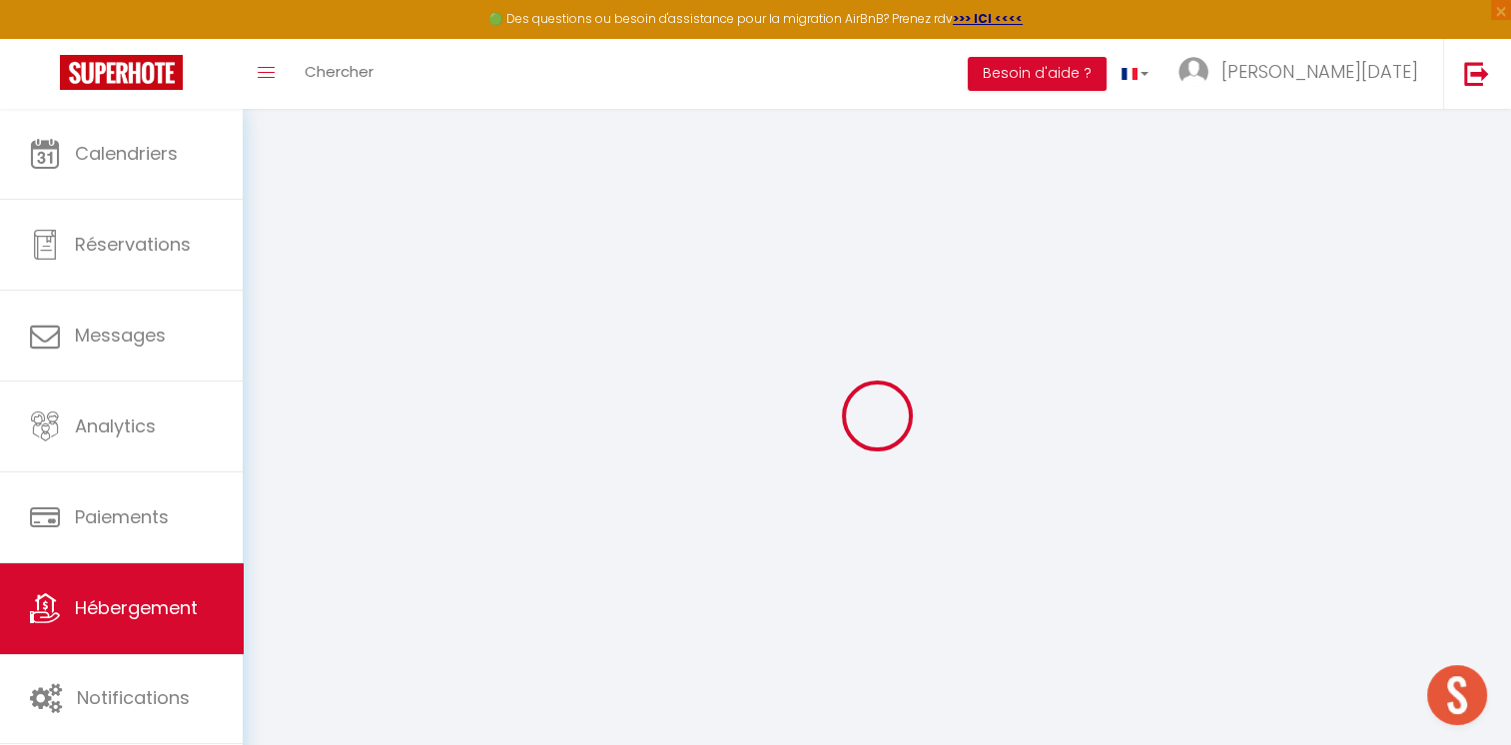
checkbox input "false"
select select
checkbox input "false"
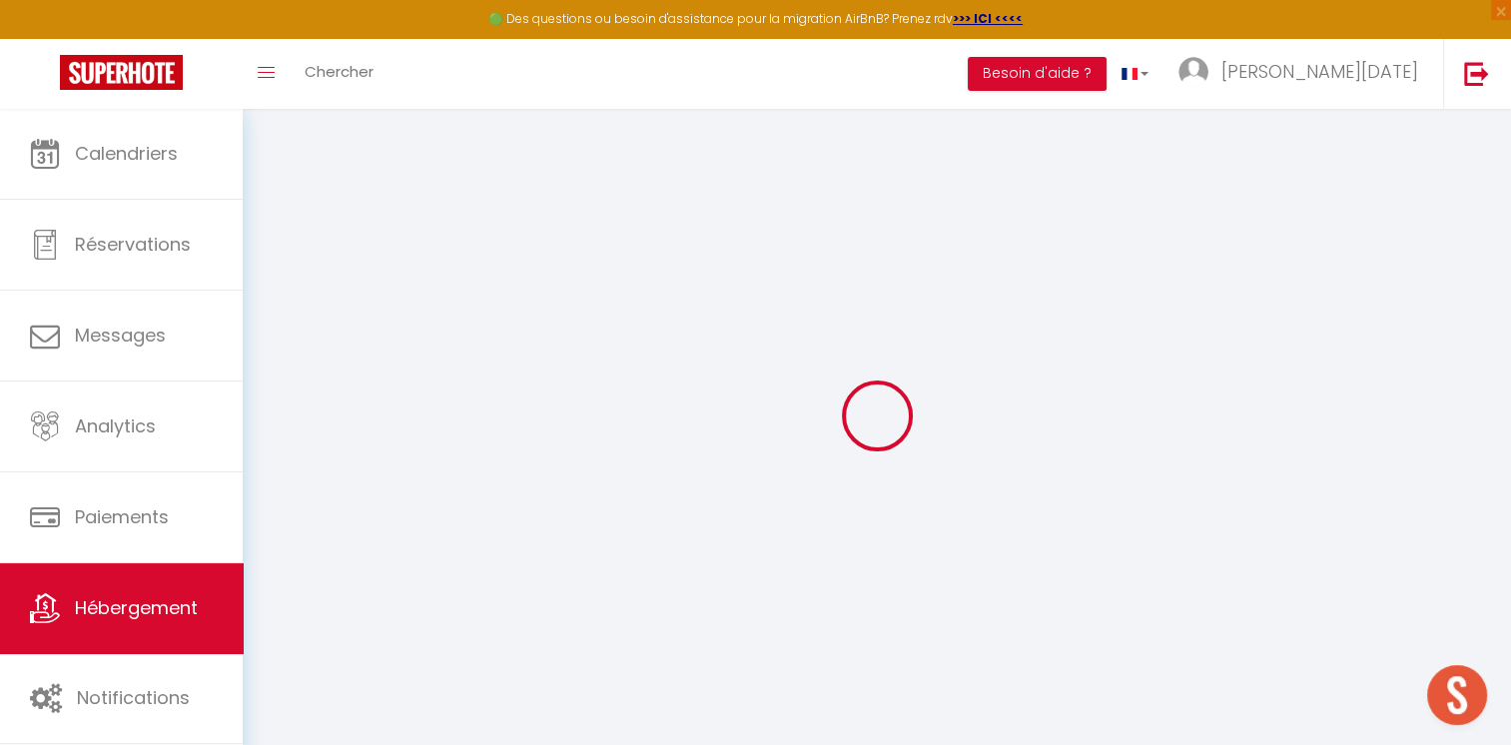
checkbox input "false"
select select "16:00"
select select "23:45"
select select "11:00"
select select "30"
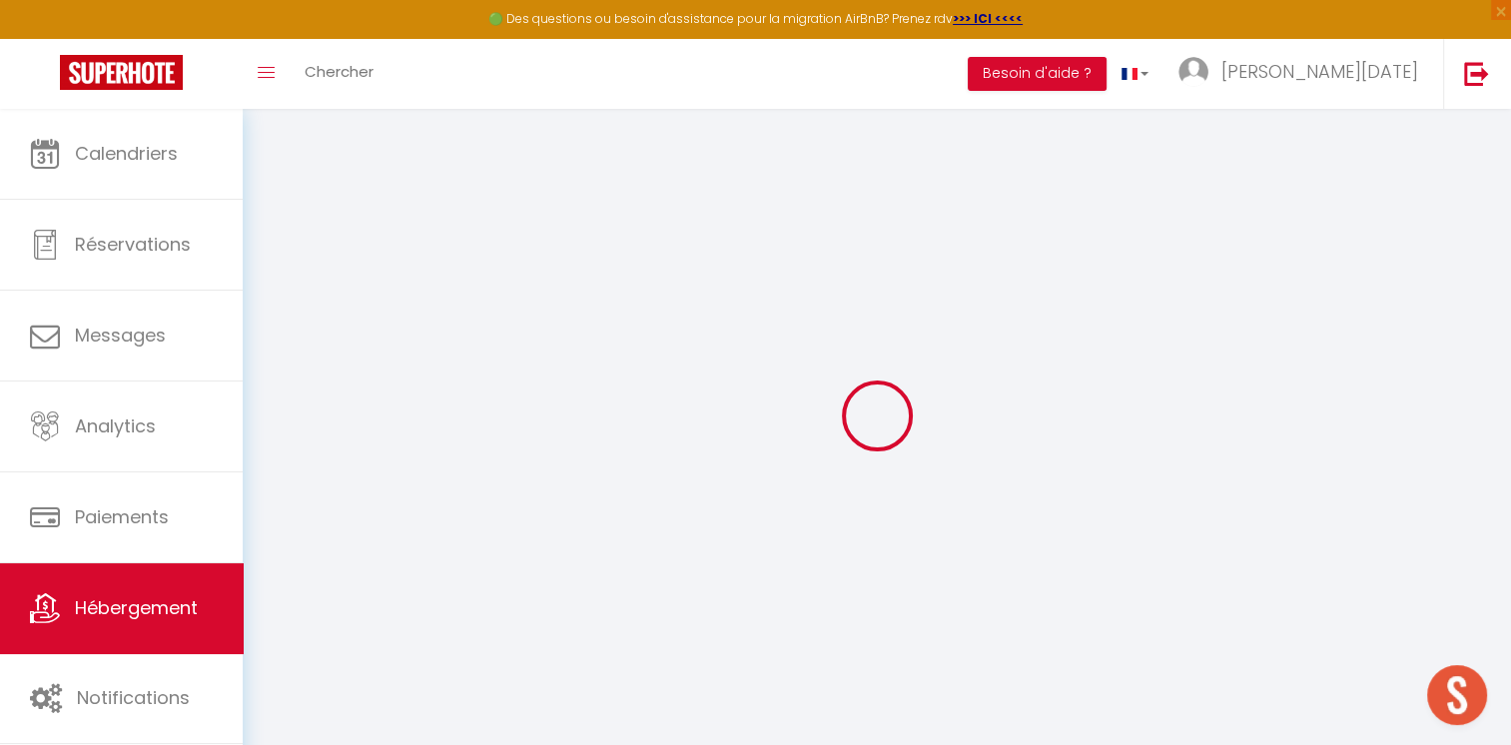
select select "120"
select select
checkbox input "false"
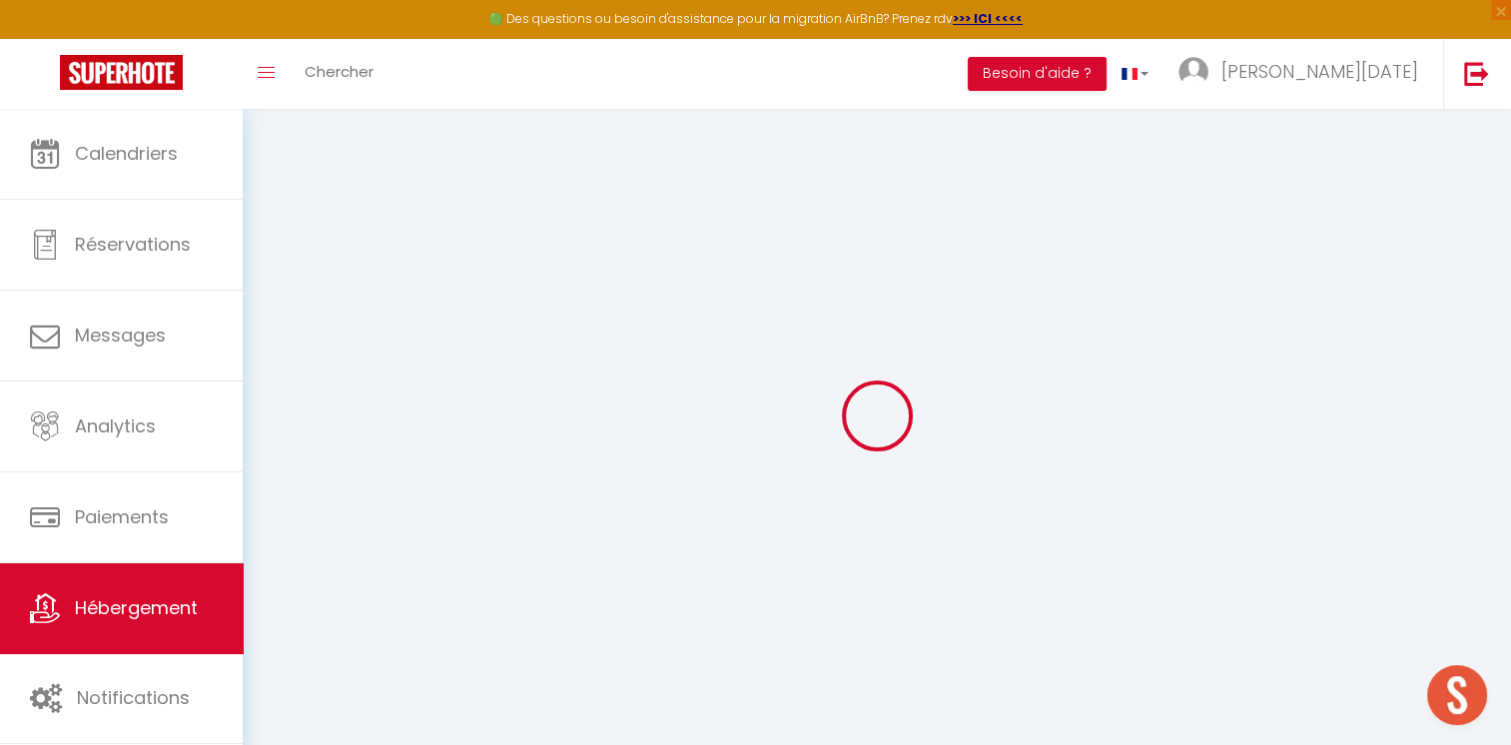
checkbox input "false"
select select
checkbox input "false"
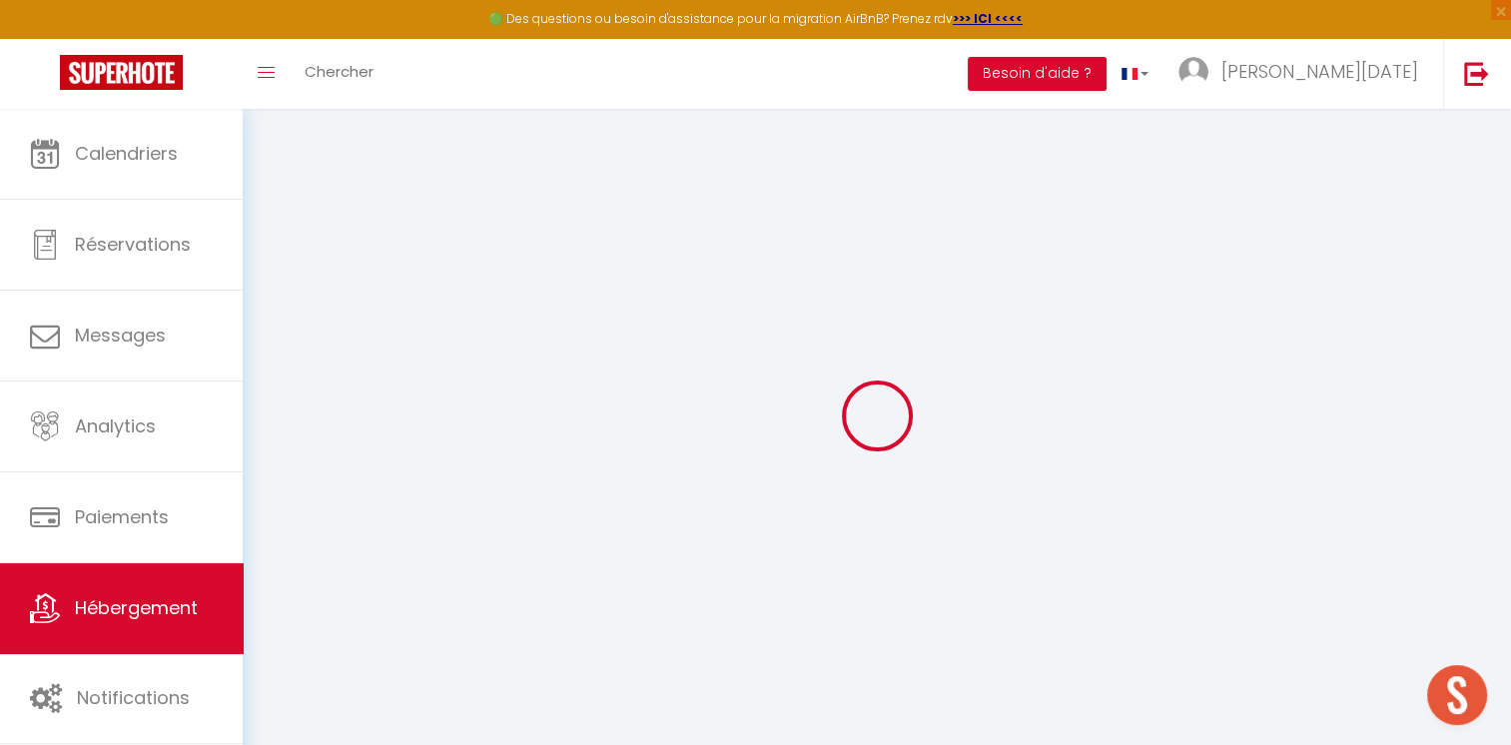
checkbox input "false"
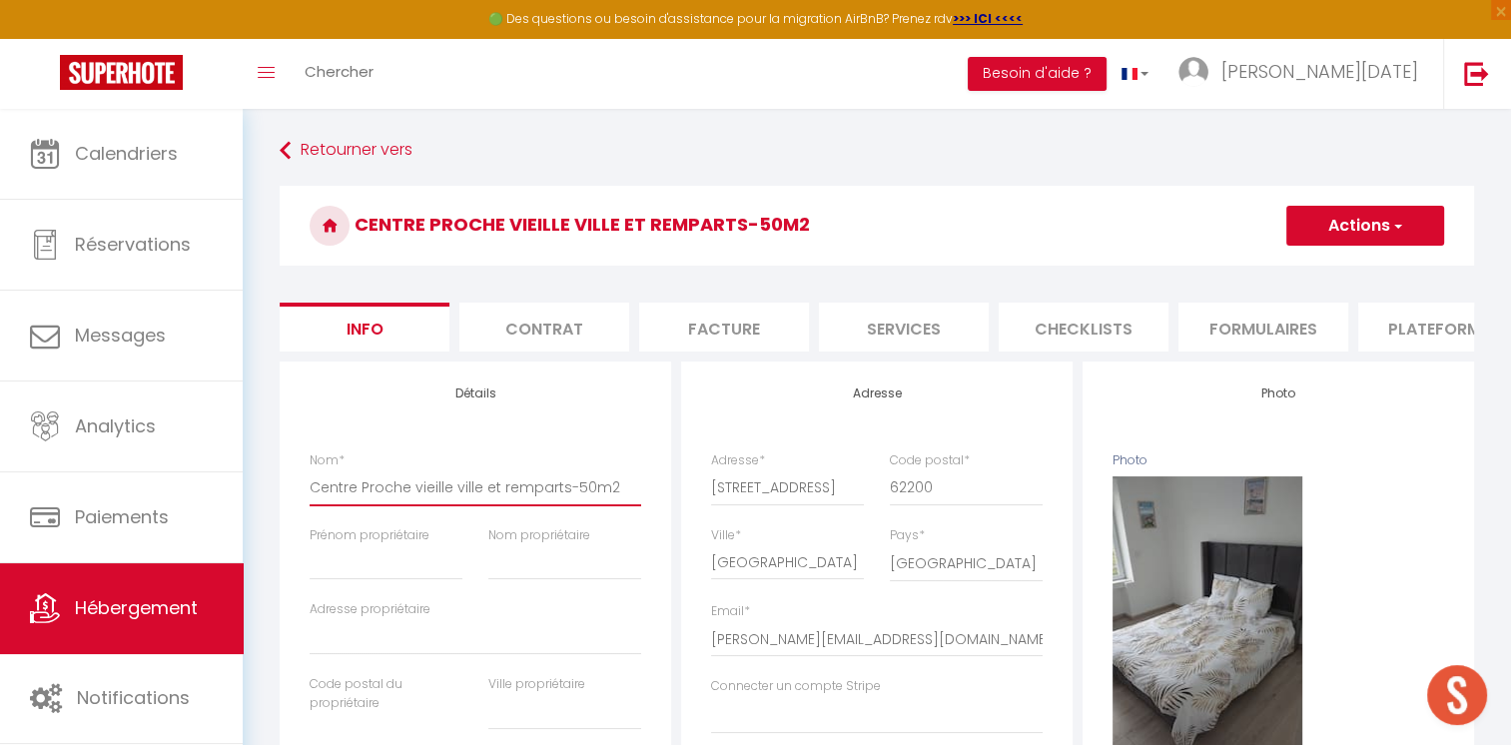
click at [310, 500] on input "Centre Proche vieille ville et remparts-50m2" at bounding box center [476, 487] width 332 height 36
type input "5Centre Proche vieille ville et remparts-50m2"
select select
checkbox input "false"
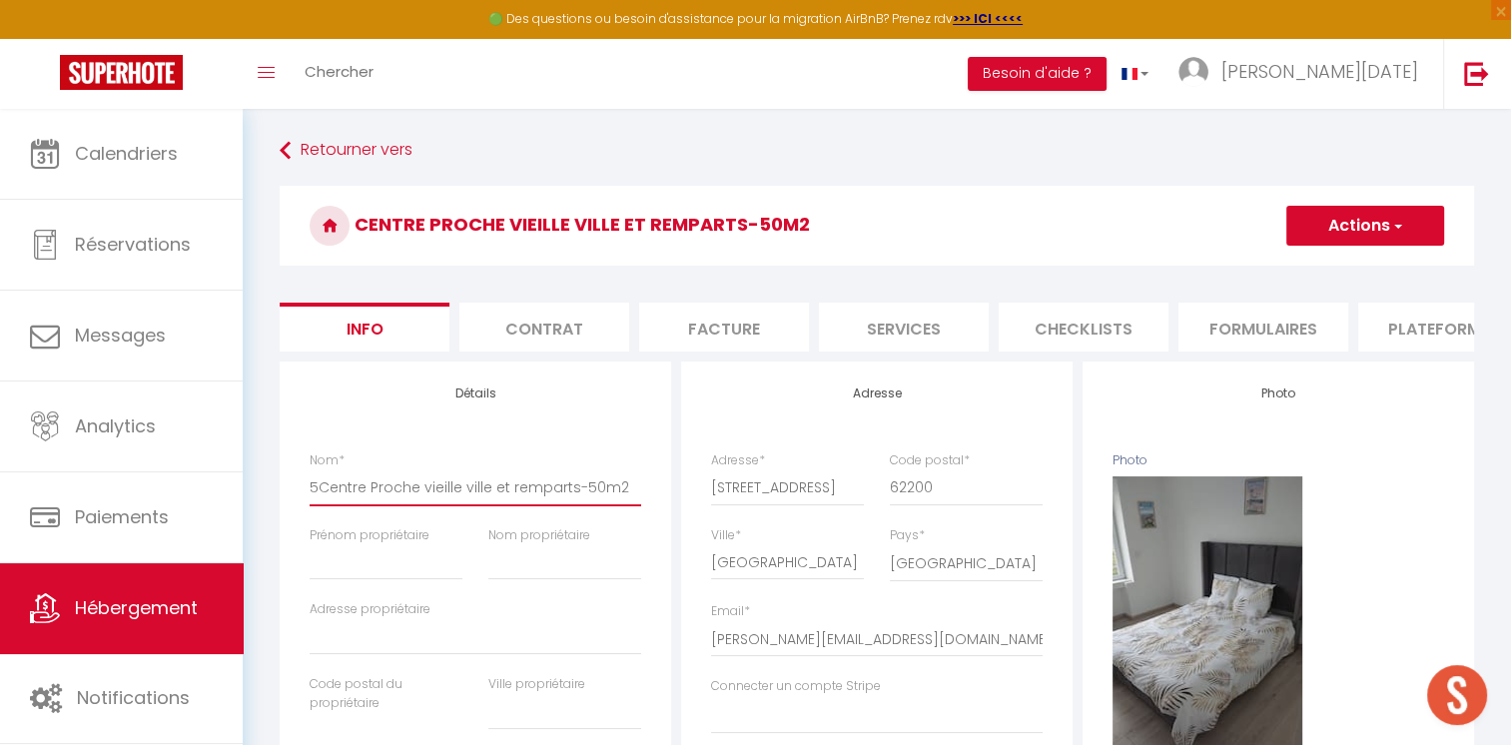
checkbox input "false"
type input "5 Centre Proche vieille ville et remparts-50m2"
select select
checkbox input "false"
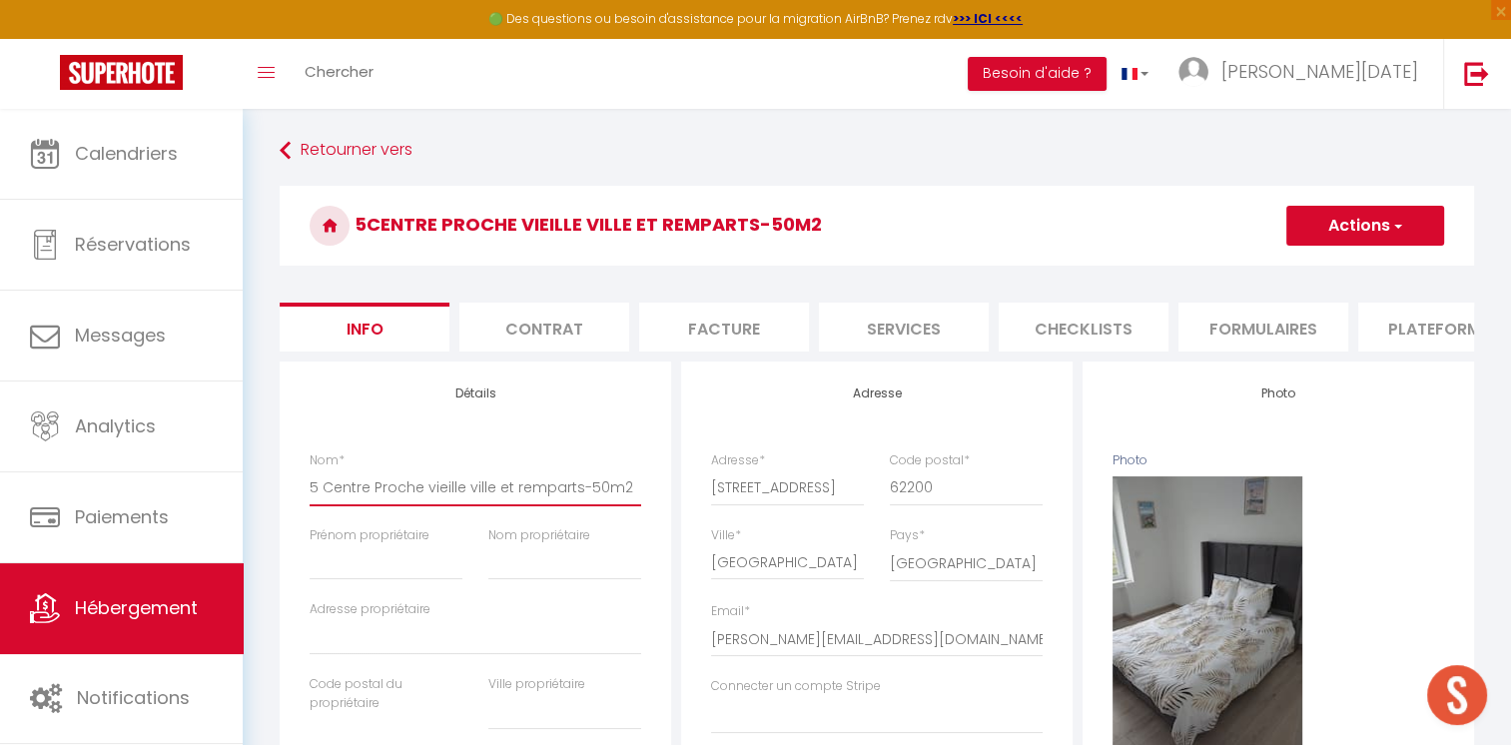
checkbox input "false"
type input "5 RCentre Proche vieille ville et remparts-50m2"
select select
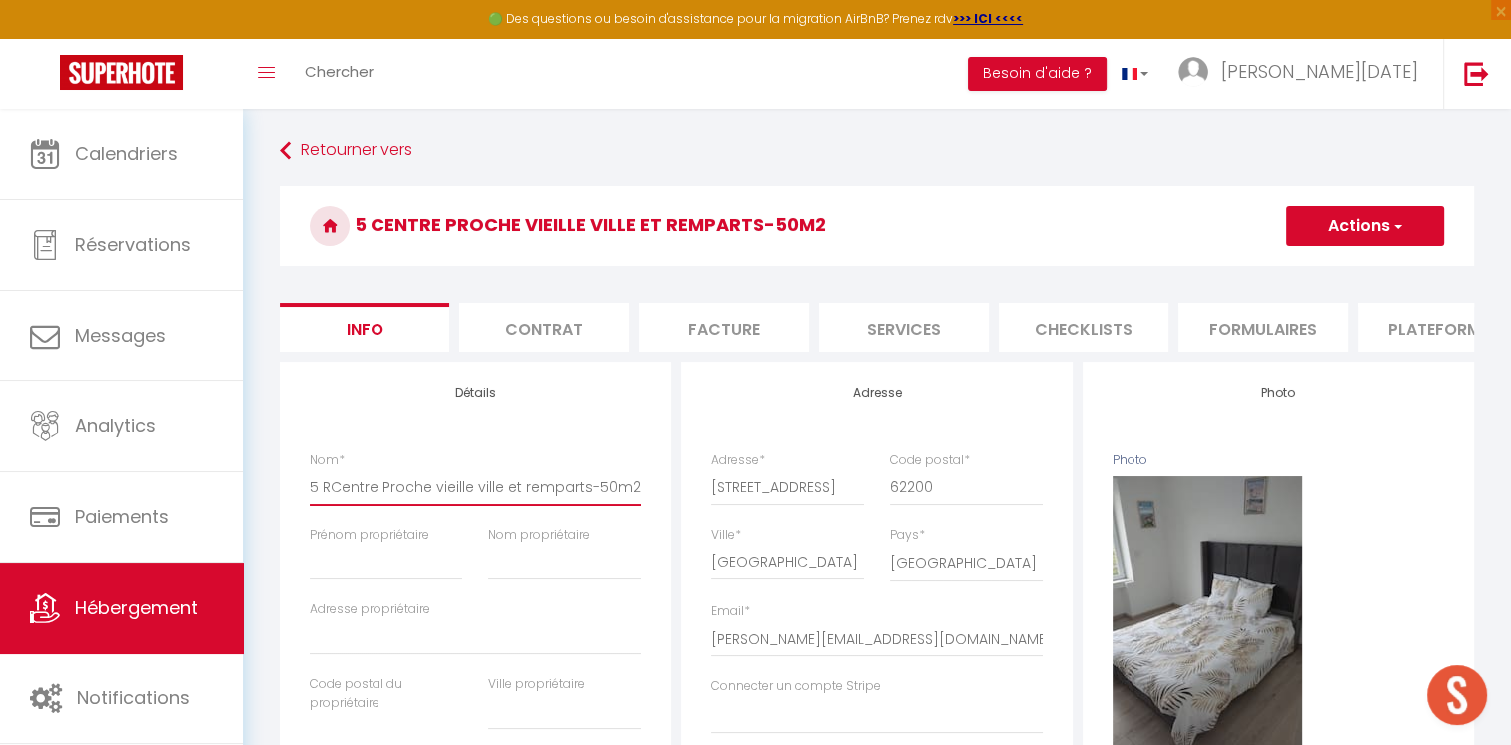
checkbox input "false"
type input "5 RuCentre Proche vieille ville et remparts-50m2"
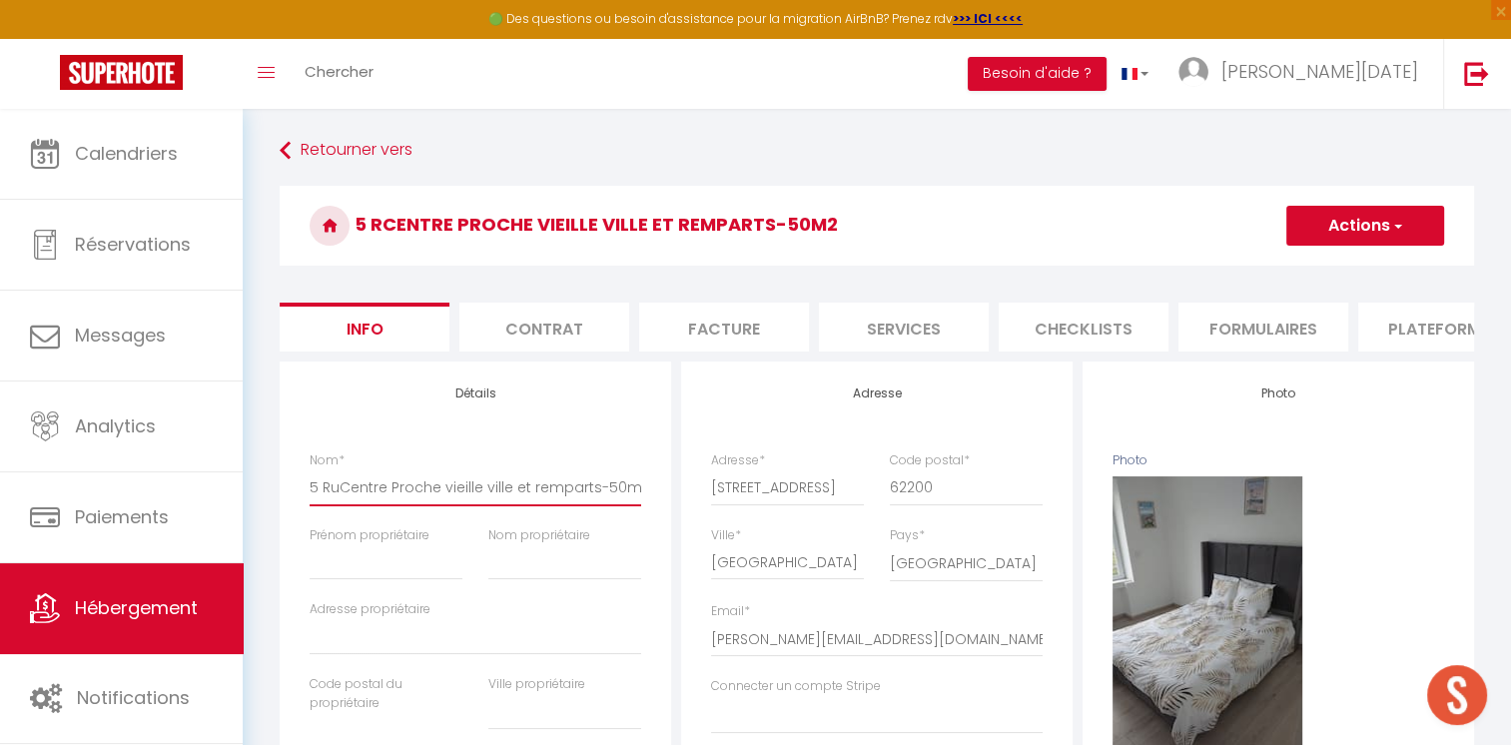
select select
checkbox input "false"
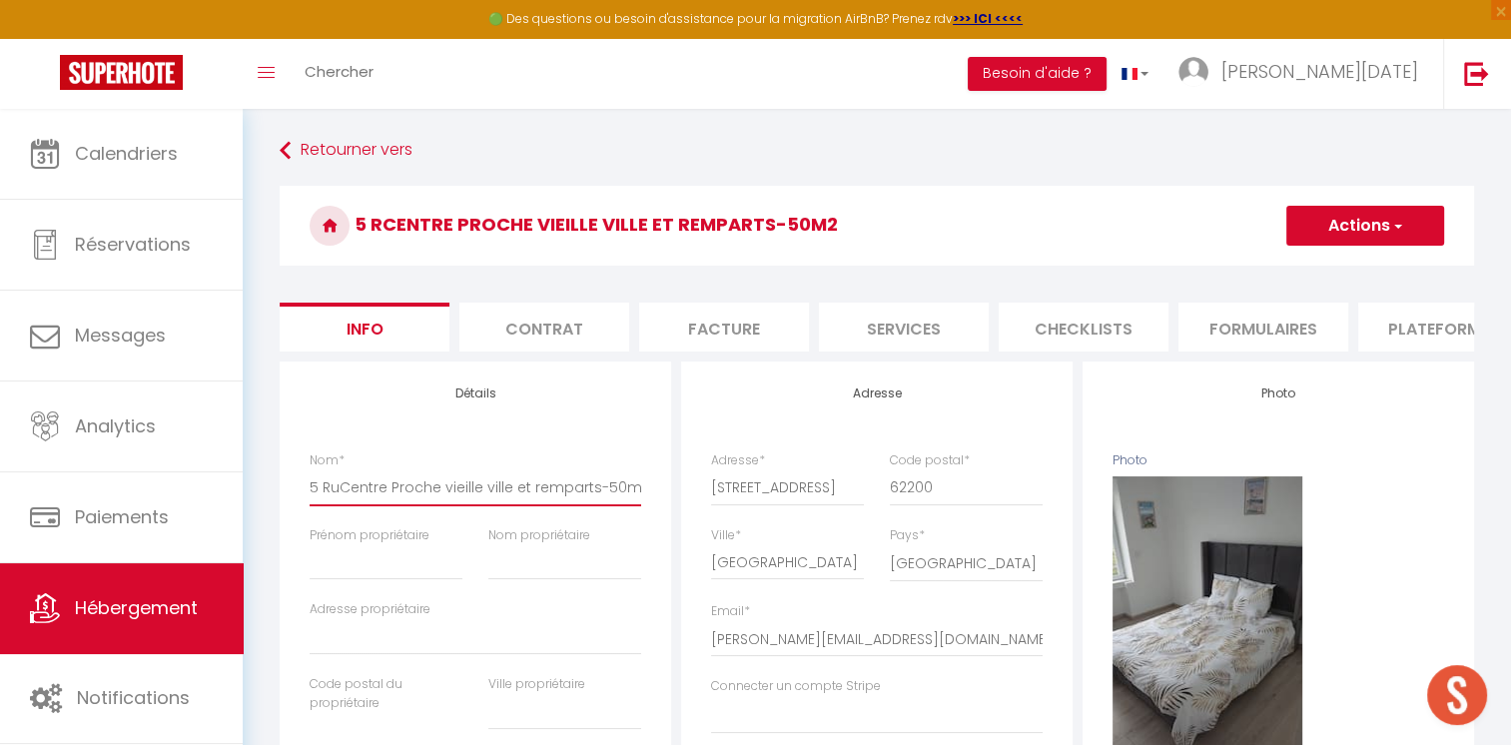
type input "5 RueCentre Proche vieille ville et remparts-50m2"
select select
checkbox input "false"
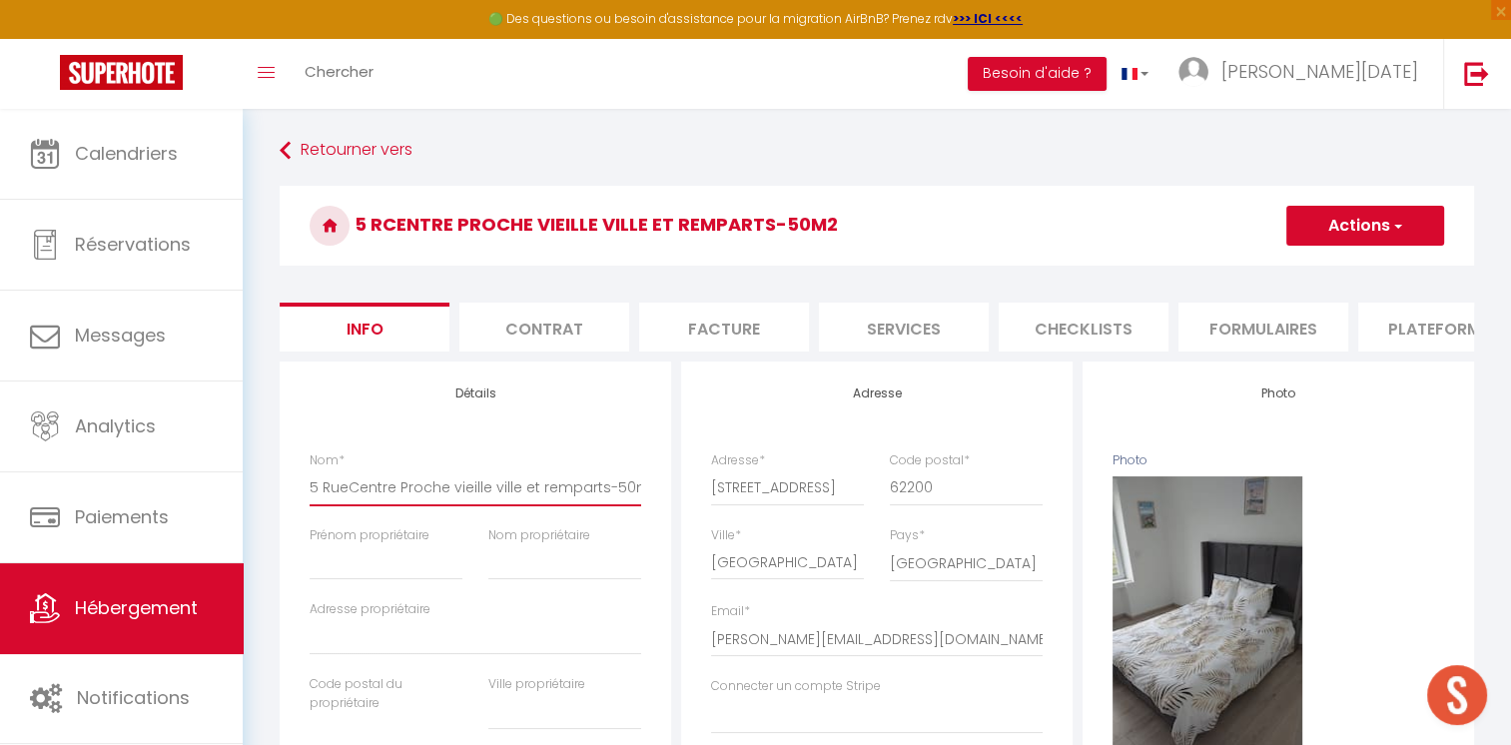
checkbox input "false"
type input "[STREET_ADDRESS] Proche vieille ville et remparts-50m2"
select select
checkbox input "false"
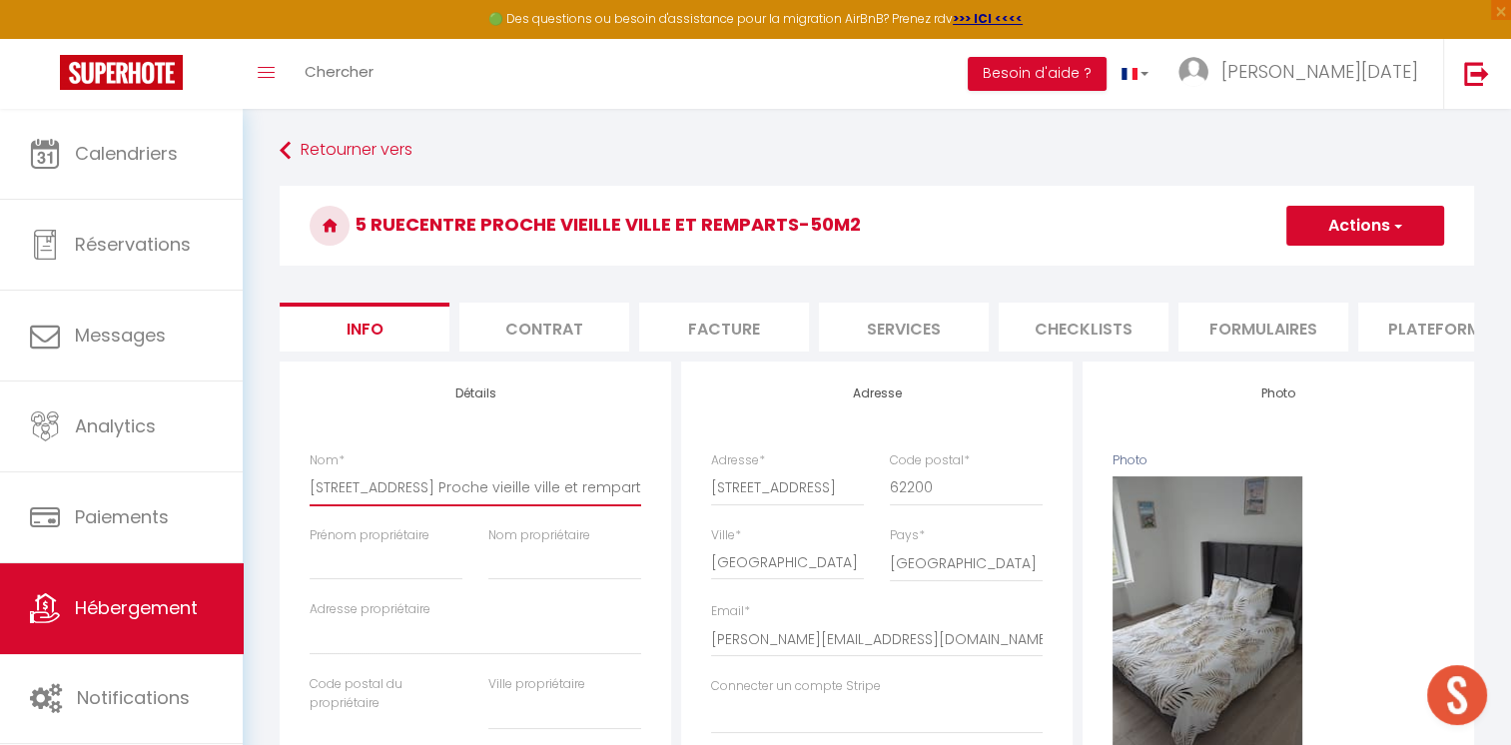
checkbox input "false"
type input "[STREET_ADDRESS] Proche vieille ville et remparts-50m2"
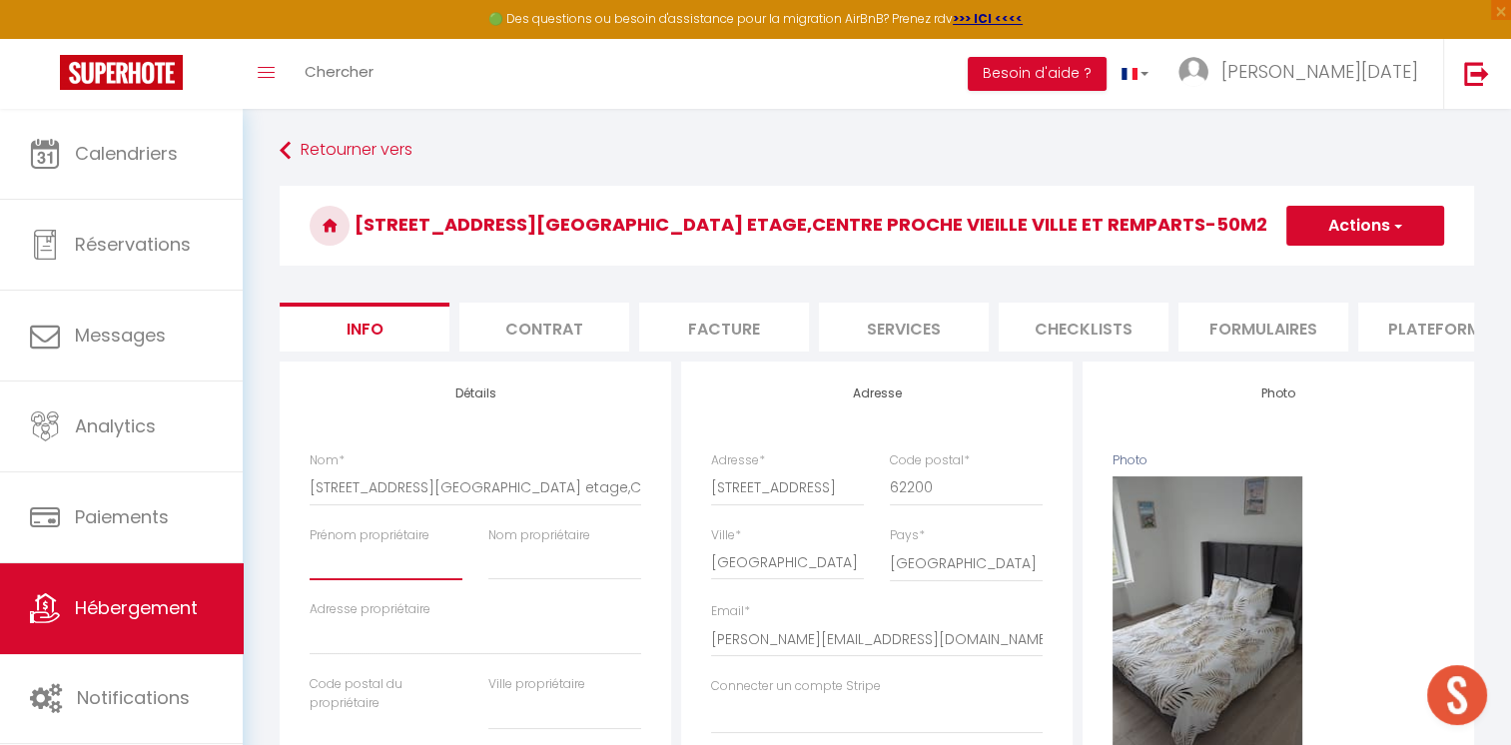
click at [388, 580] on input "Prénom propriétaire" at bounding box center [386, 562] width 153 height 36
click at [583, 569] on input "Nom propriétaire" at bounding box center [564, 562] width 153 height 36
click at [1386, 231] on button "Actions" at bounding box center [1365, 226] width 158 height 40
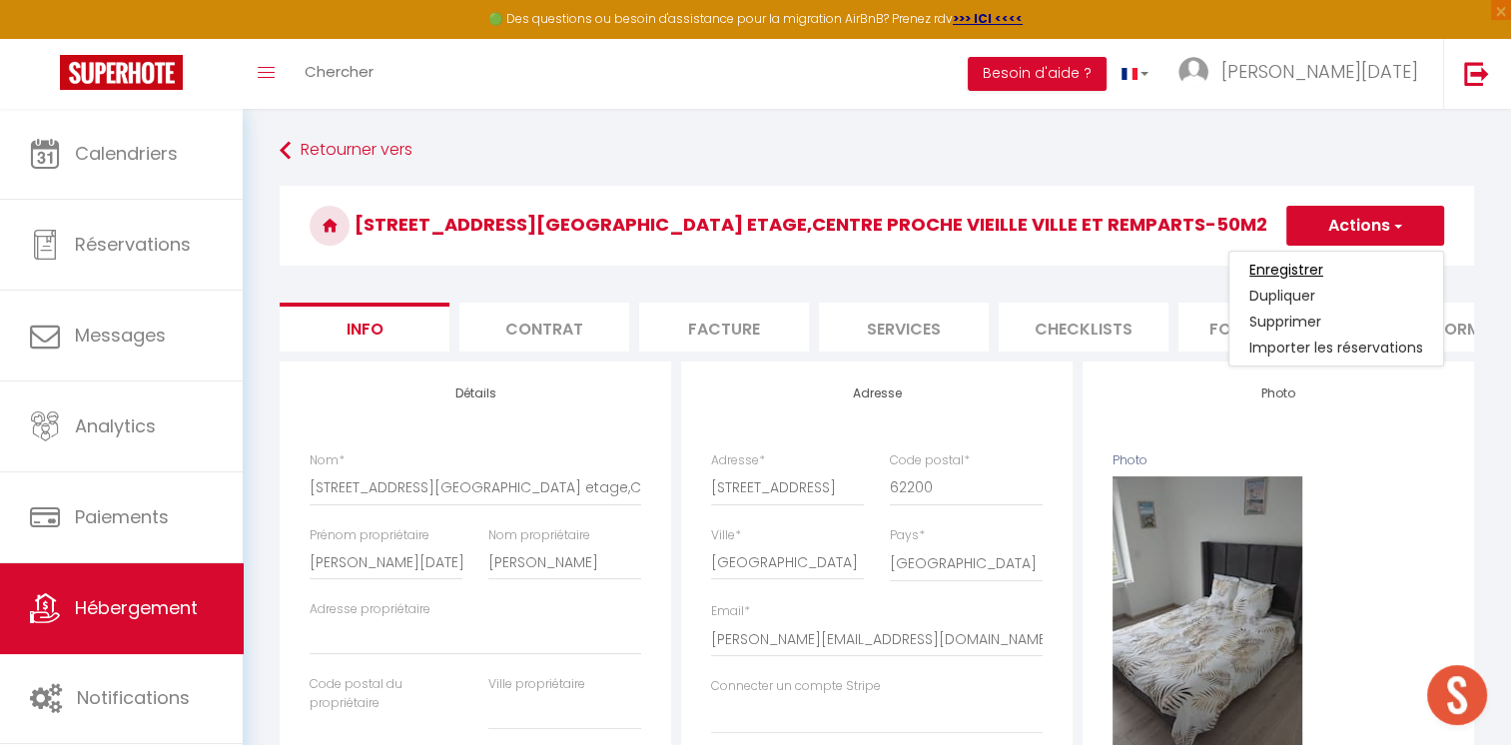
click at [1301, 270] on input "Enregistrer" at bounding box center [1286, 270] width 74 height 20
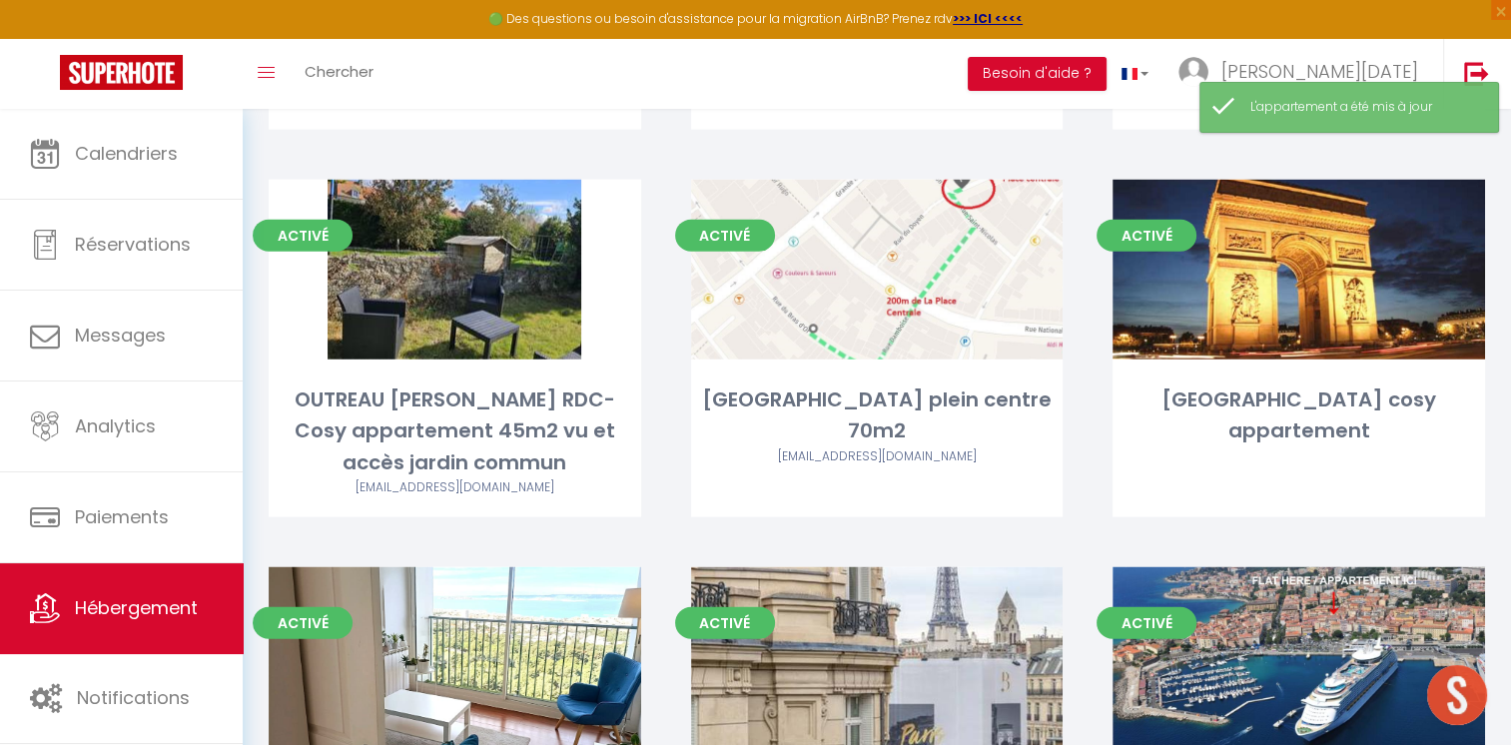
scroll to position [5060, 0]
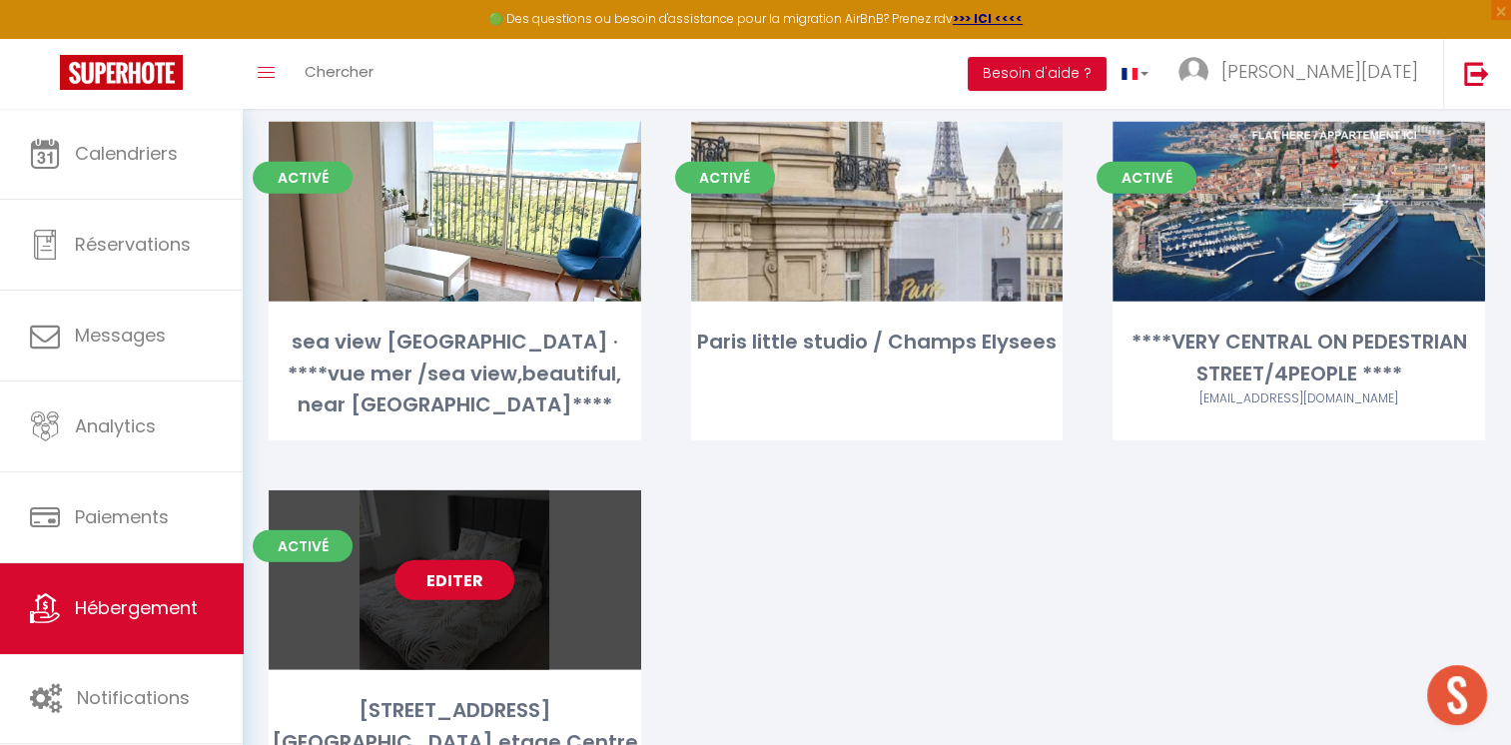
click at [513, 490] on div "Editer" at bounding box center [455, 580] width 373 height 180
click at [451, 560] on link "Editer" at bounding box center [454, 580] width 120 height 40
click at [493, 560] on link "Editer" at bounding box center [454, 580] width 120 height 40
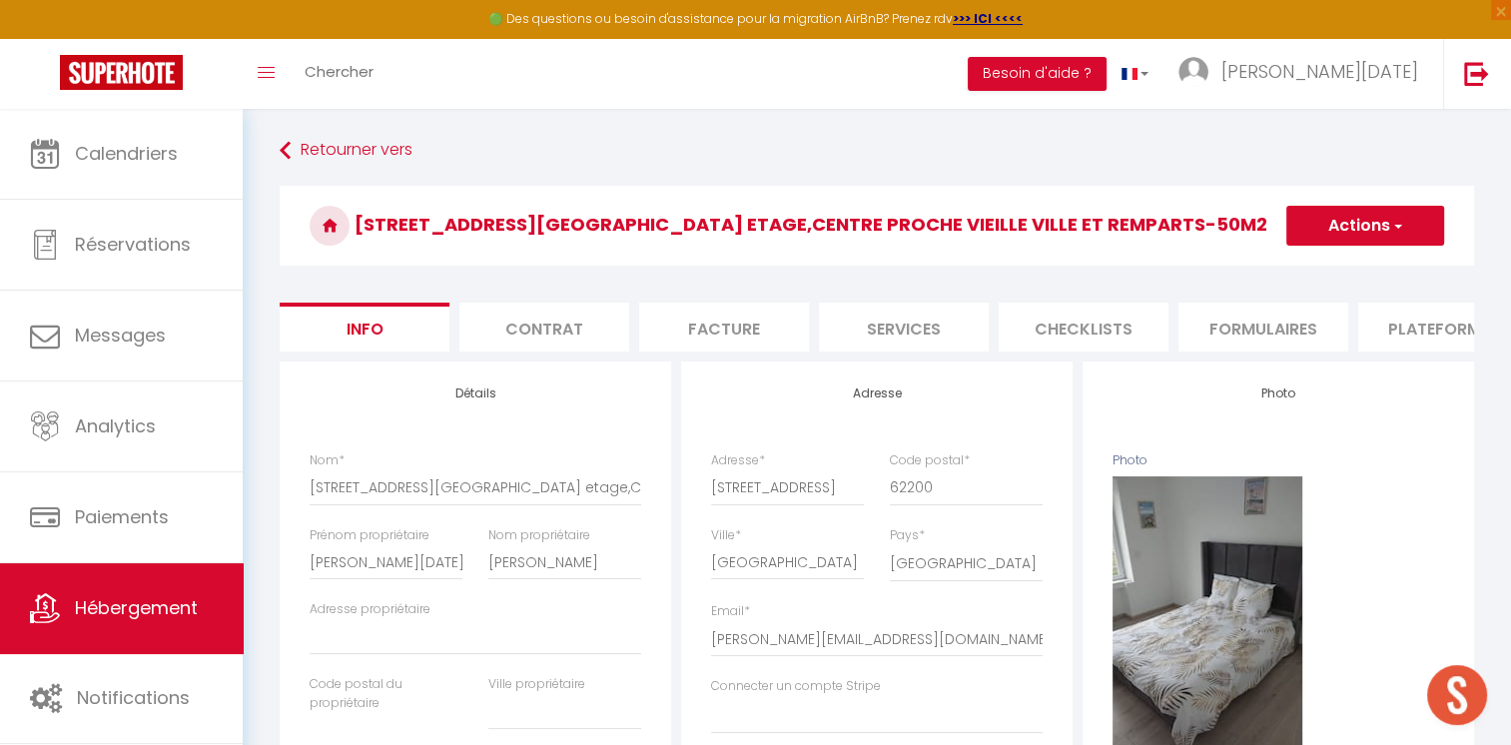
click at [573, 340] on li "Contrat" at bounding box center [544, 327] width 170 height 49
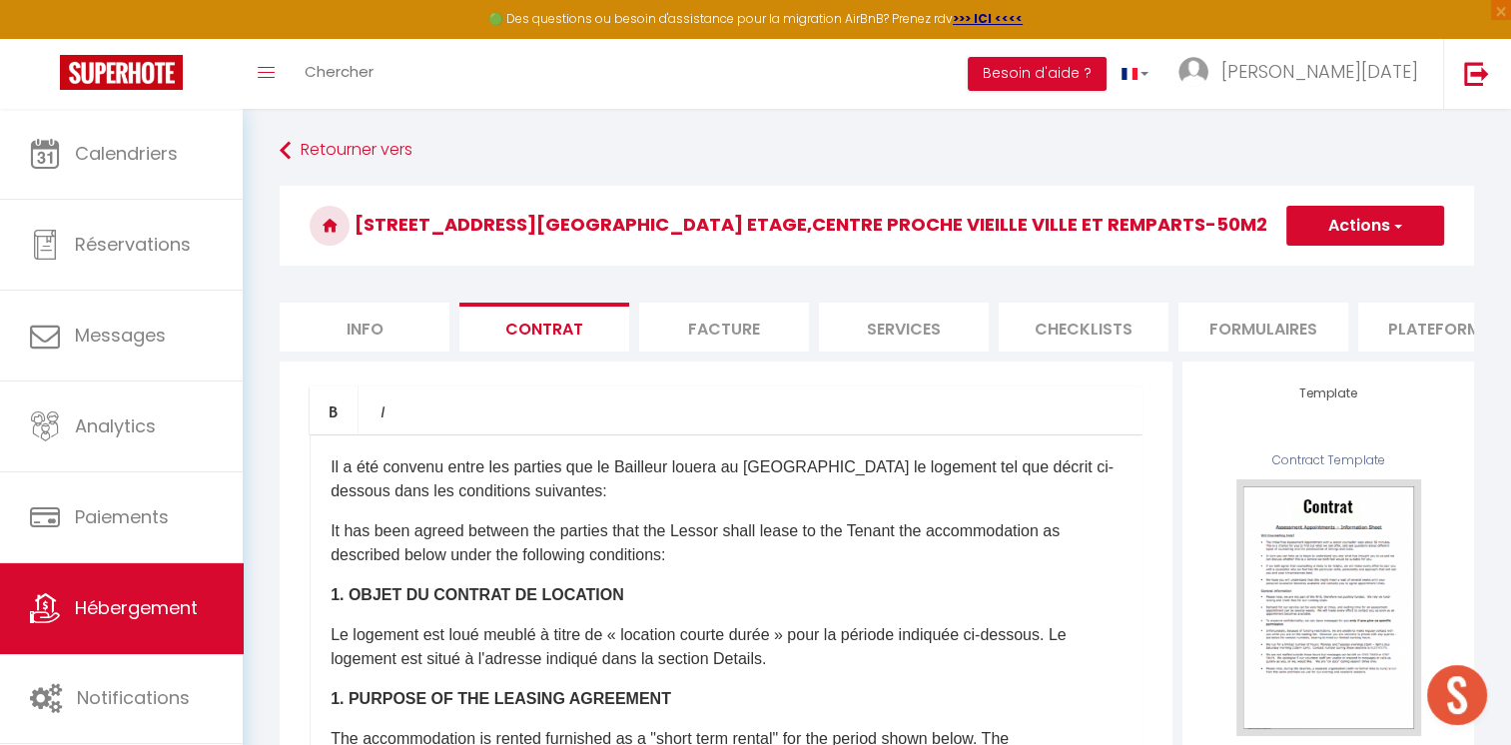
click at [735, 337] on li "Facture" at bounding box center [724, 327] width 170 height 49
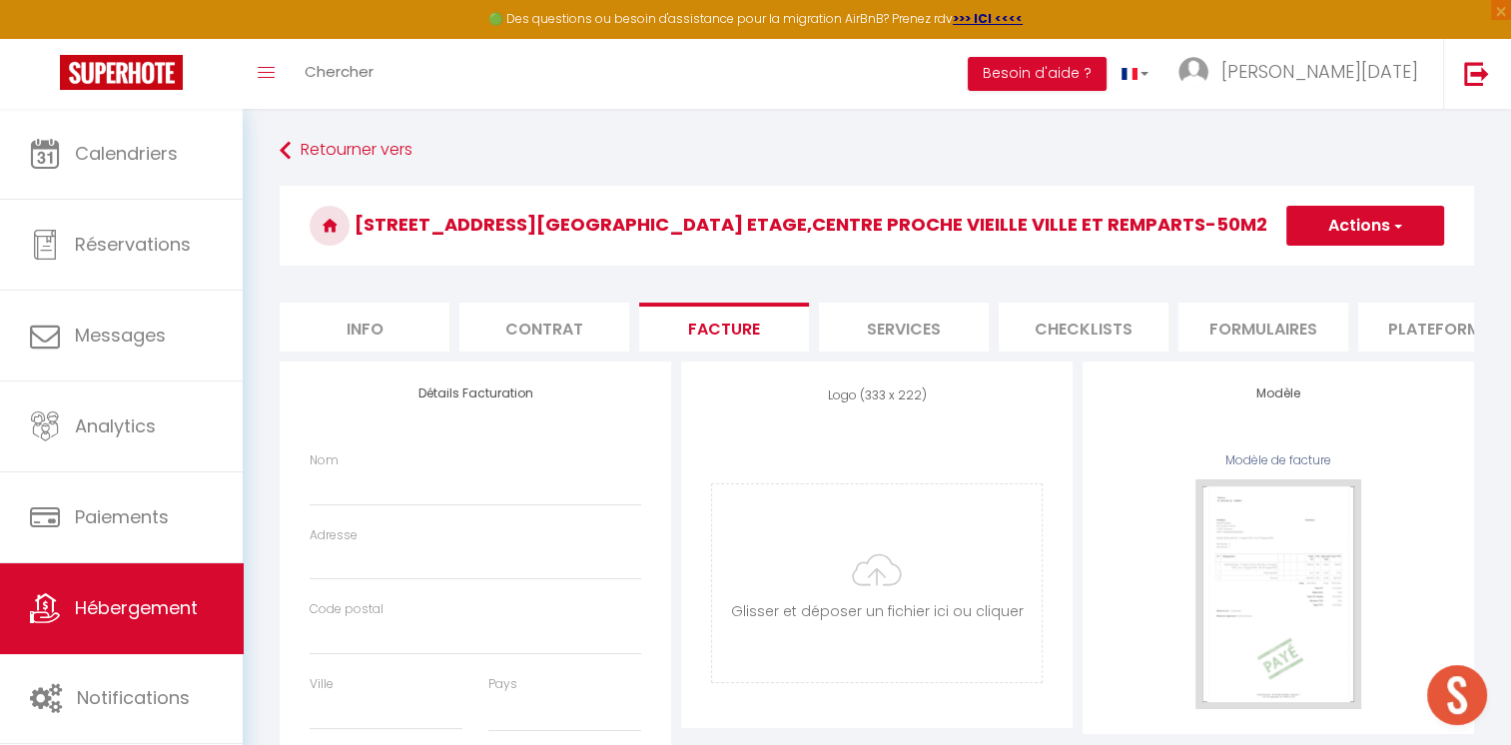
click at [930, 325] on li "Services" at bounding box center [904, 327] width 170 height 49
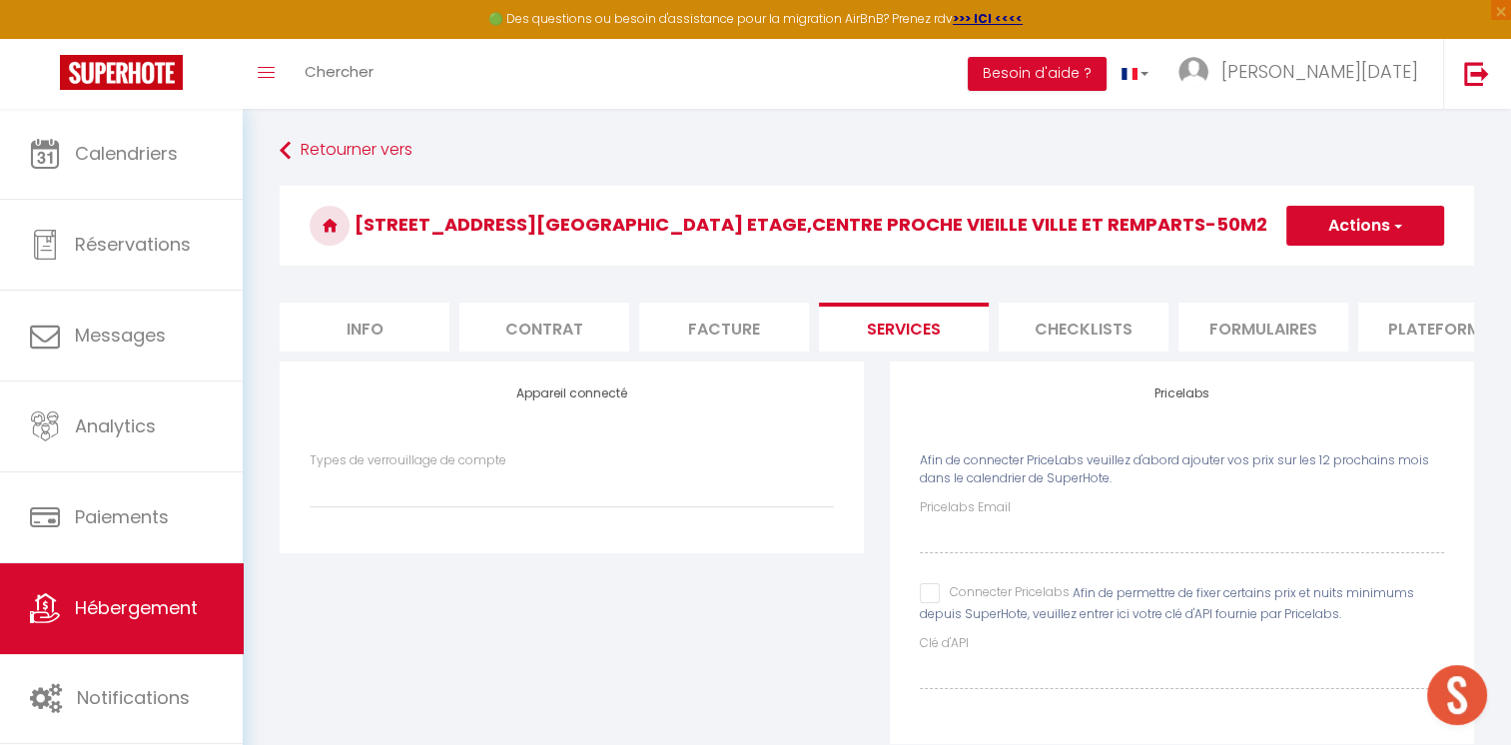
click at [1059, 331] on li "Checklists" at bounding box center [1084, 327] width 170 height 49
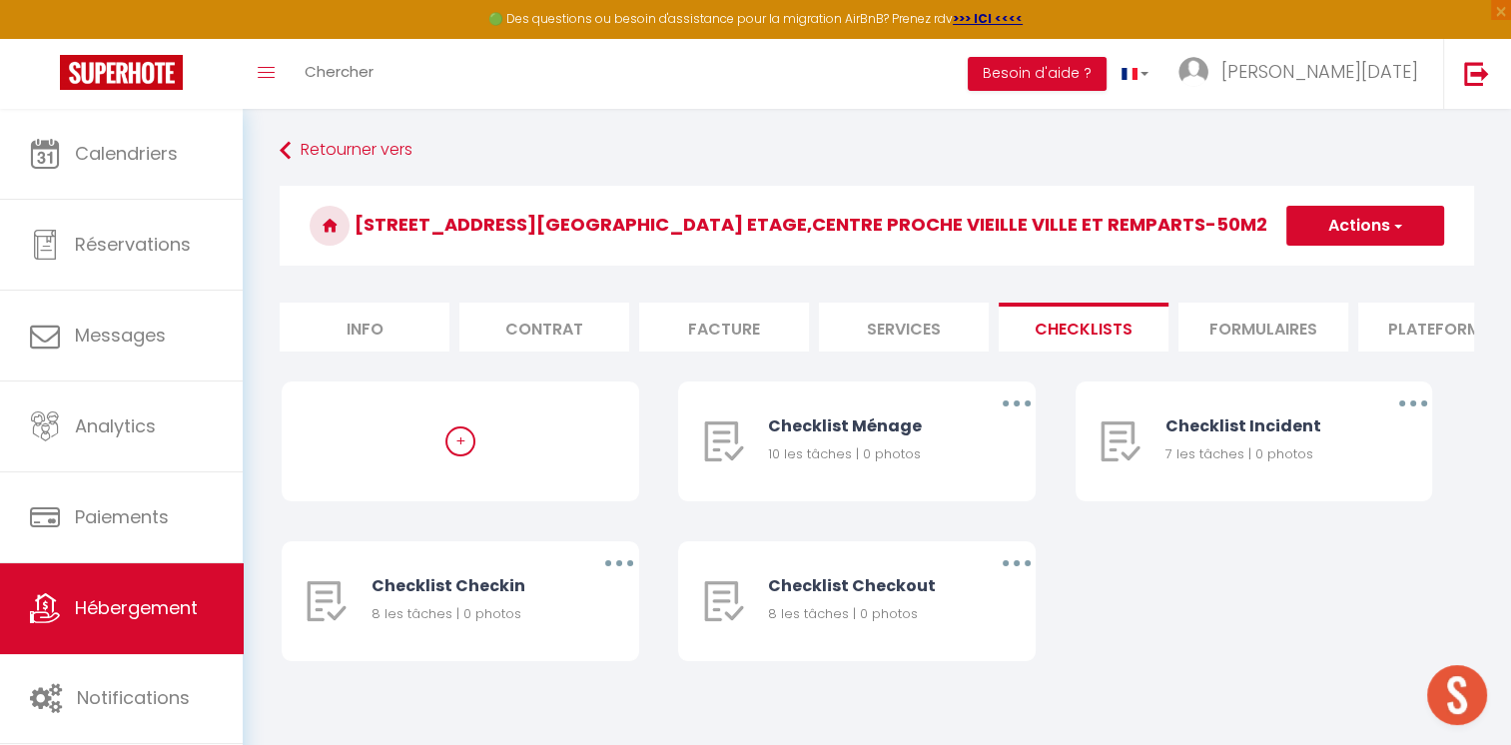
click at [1232, 334] on li "Formulaires" at bounding box center [1263, 327] width 170 height 49
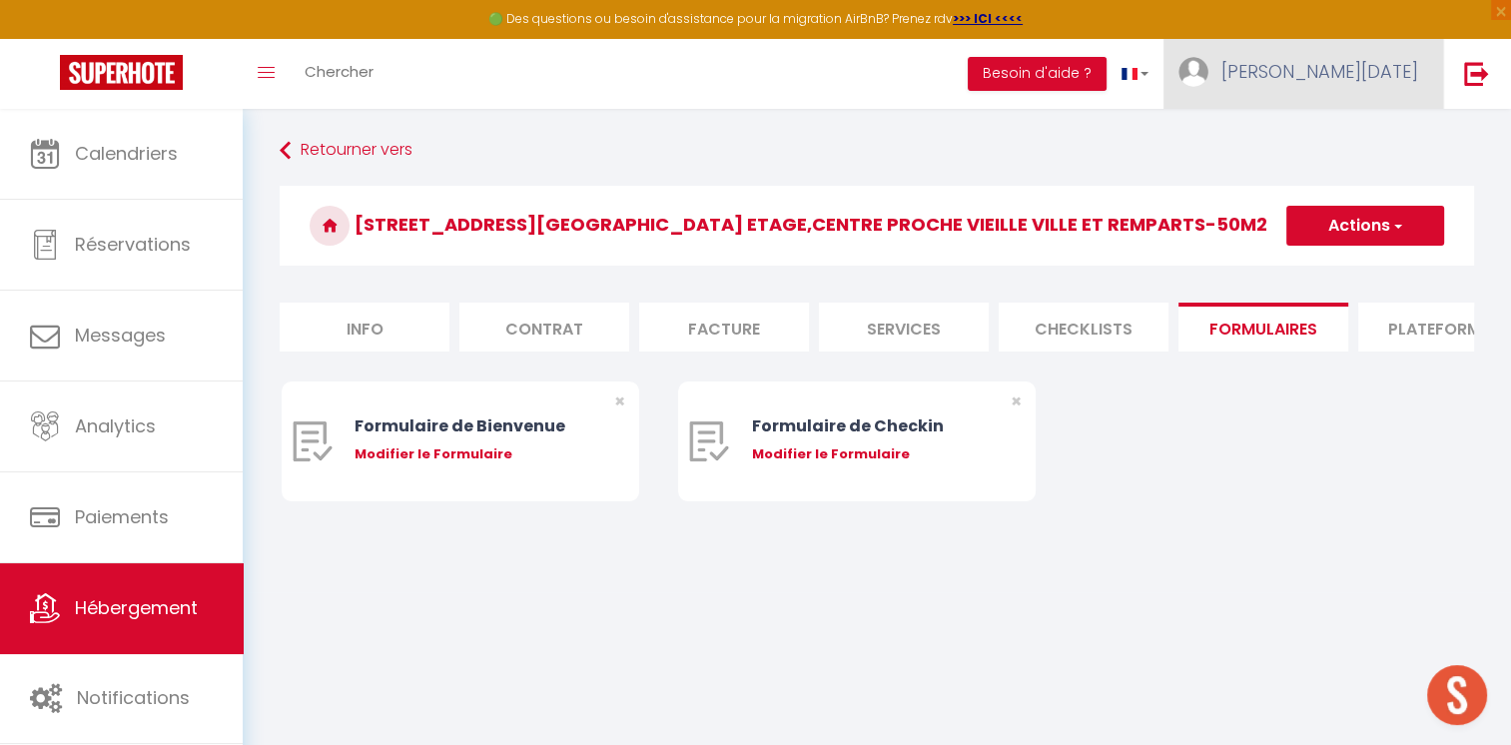
click at [1208, 70] on img at bounding box center [1193, 72] width 30 height 30
click at [1326, 174] on link "Équipe" at bounding box center [1363, 175] width 148 height 34
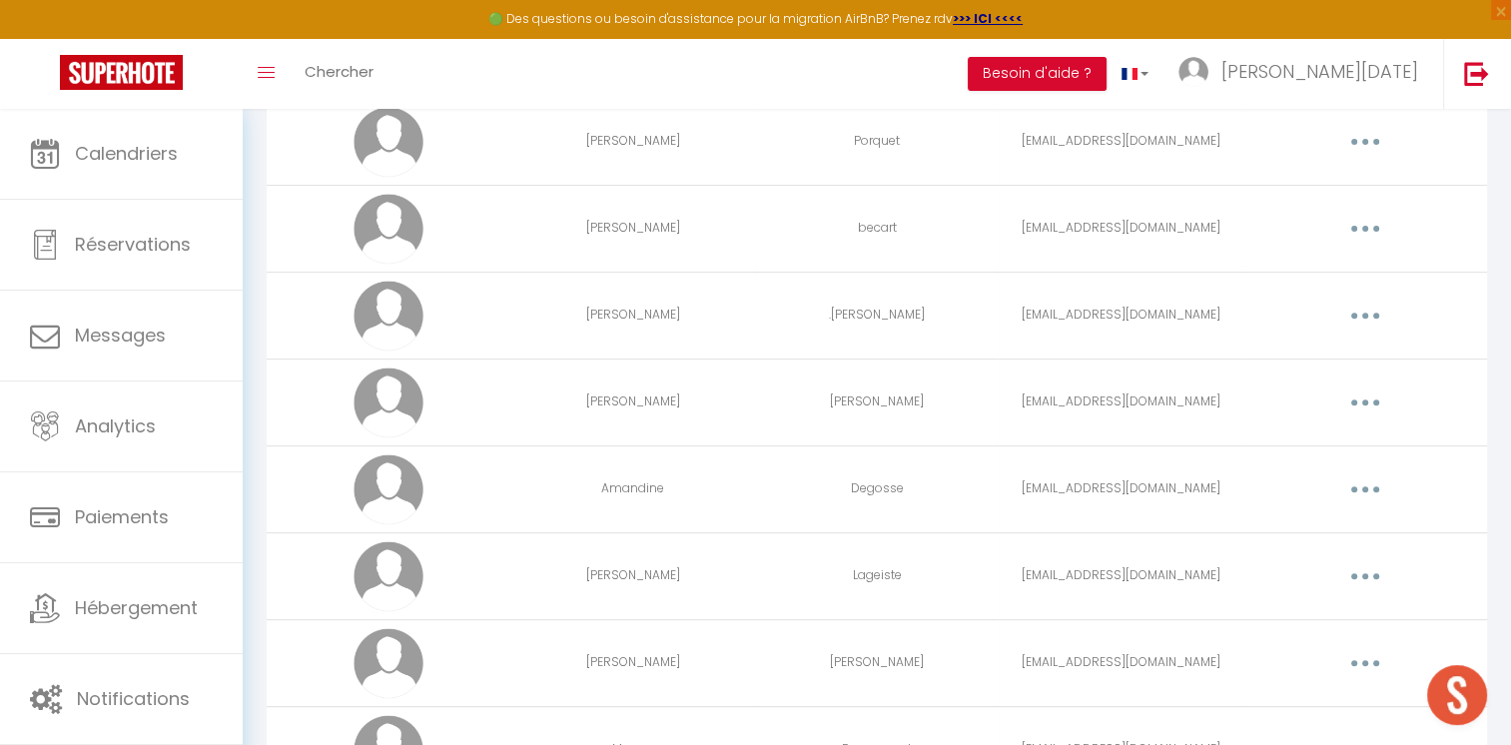
scroll to position [1068, 0]
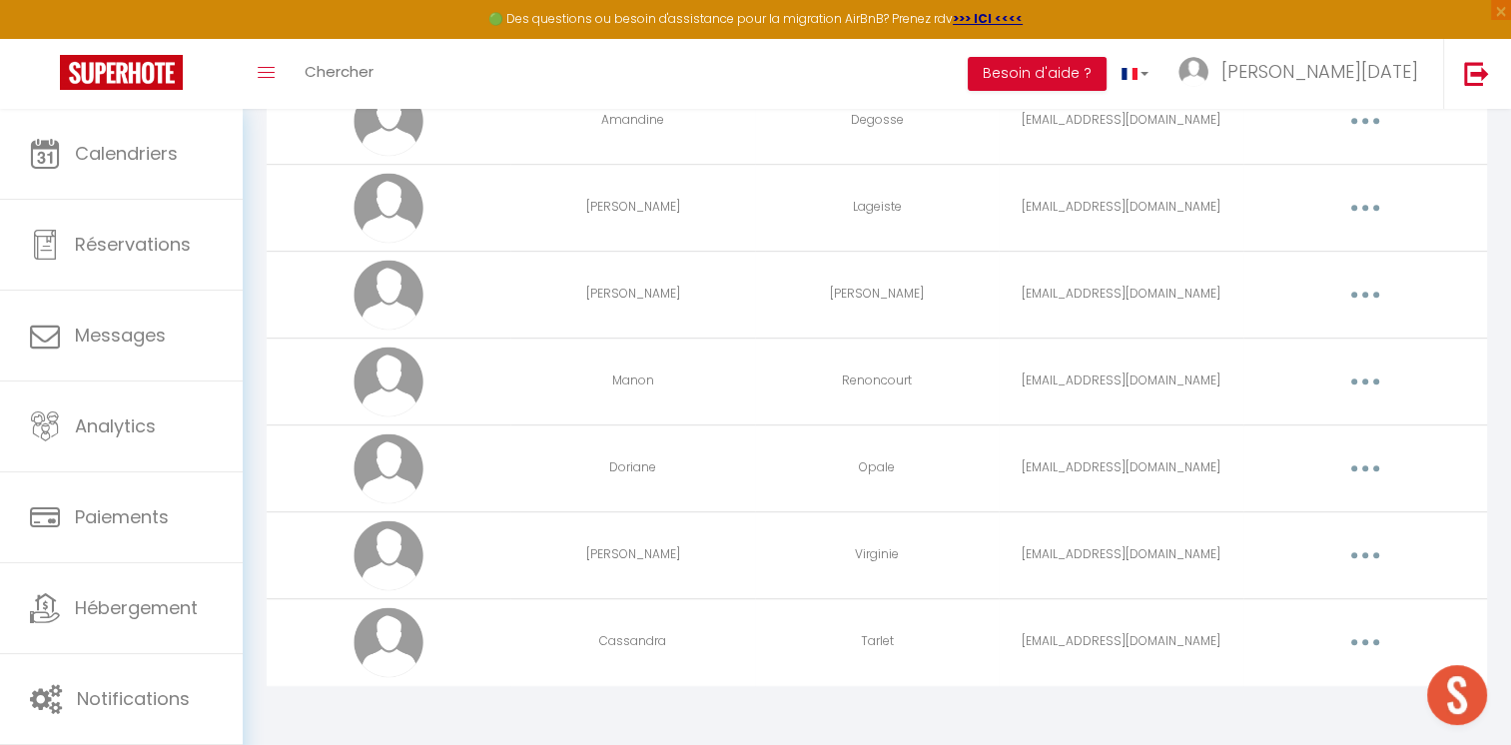
click at [1374, 547] on button "button" at bounding box center [1365, 555] width 56 height 32
click at [1285, 598] on link "Editer" at bounding box center [1313, 601] width 148 height 34
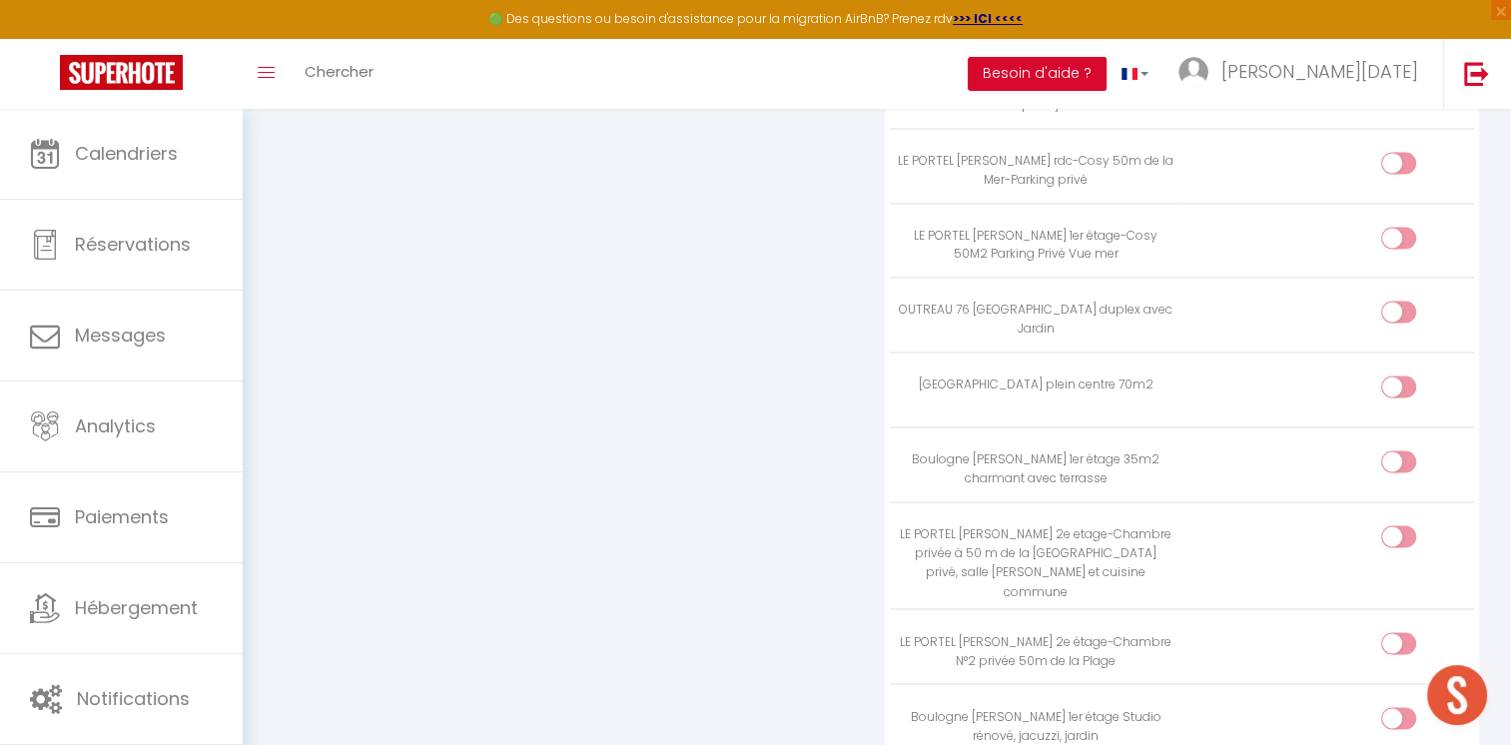
scroll to position [3894, 0]
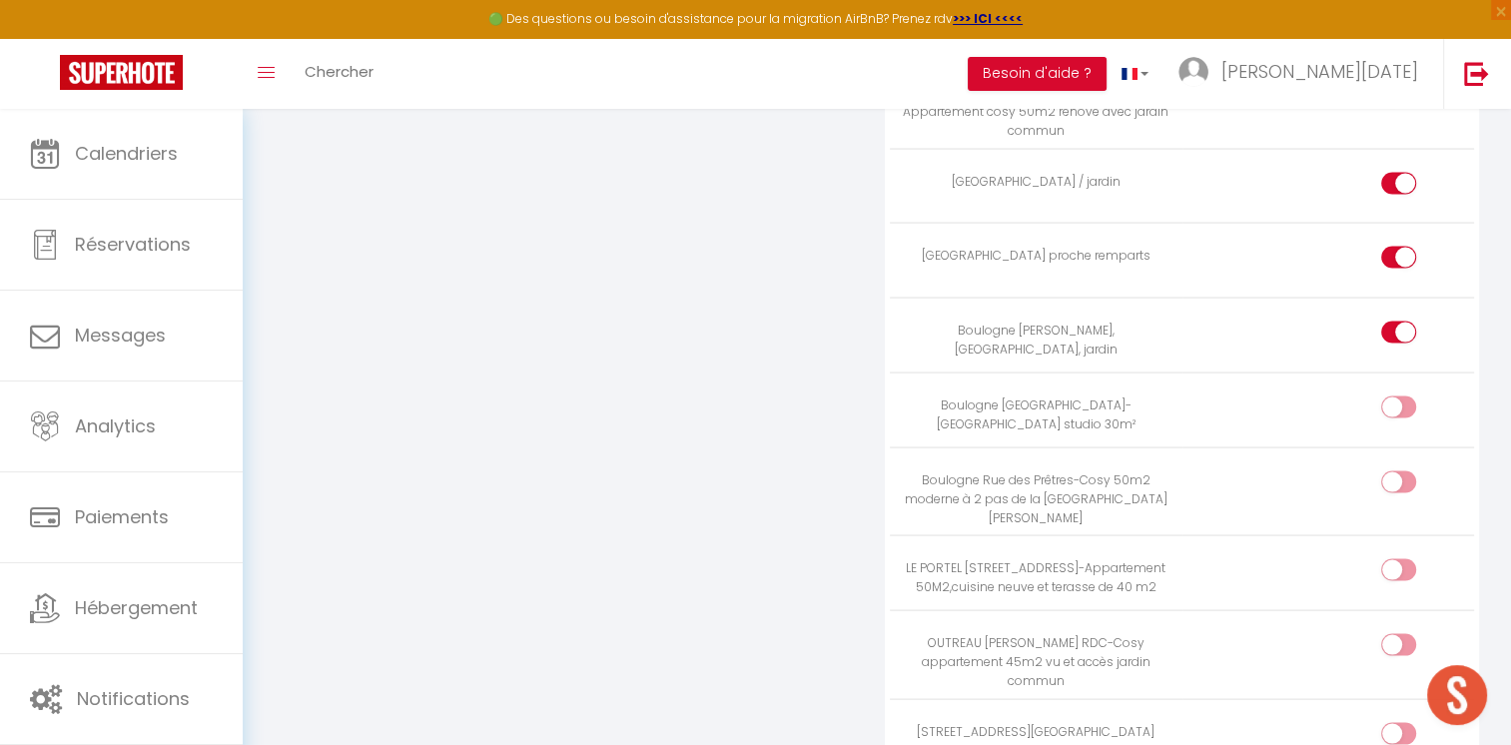
click at [1389, 723] on div at bounding box center [1398, 734] width 35 height 22
click at [1398, 723] on input "checkbox" at bounding box center [1415, 738] width 35 height 30
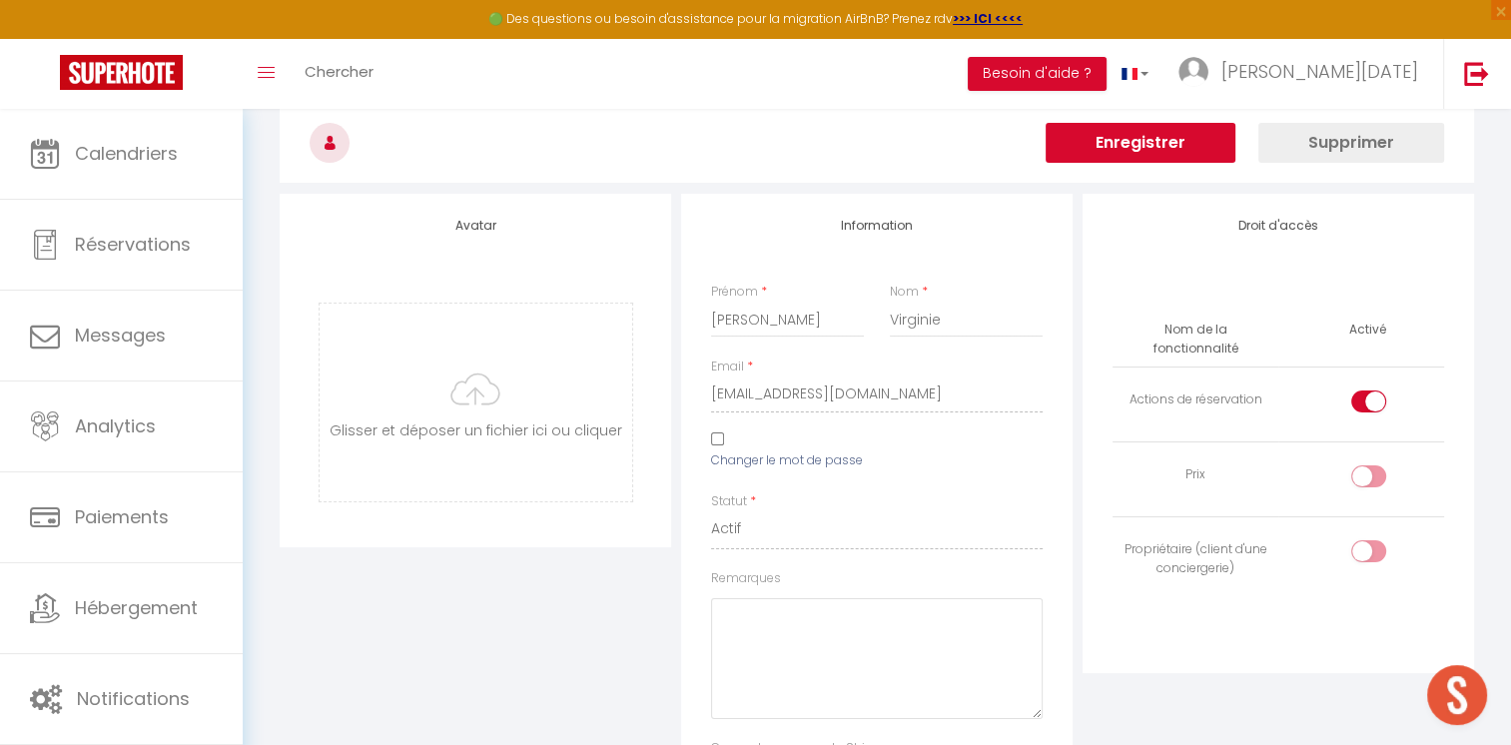
scroll to position [0, 0]
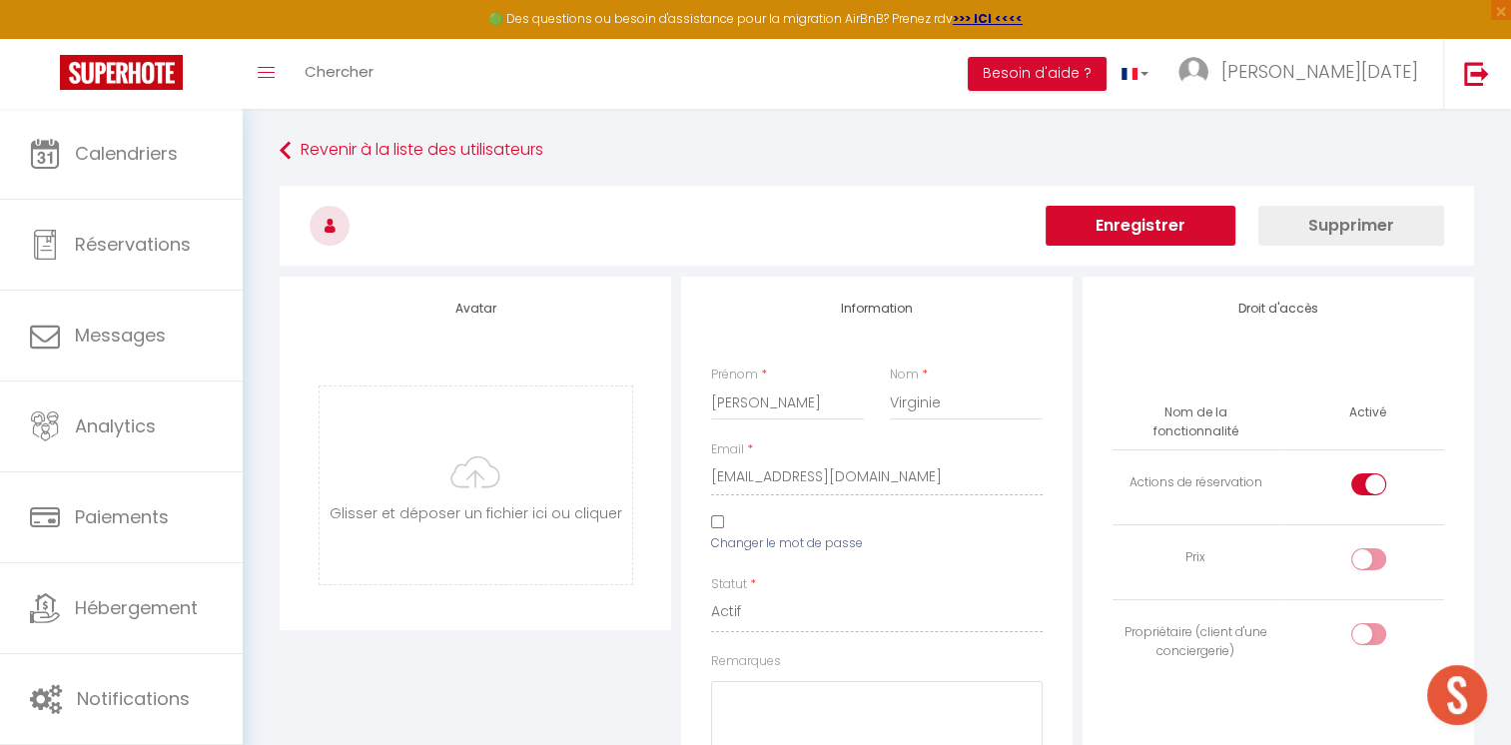
click at [1192, 230] on button "Enregistrer" at bounding box center [1141, 226] width 190 height 40
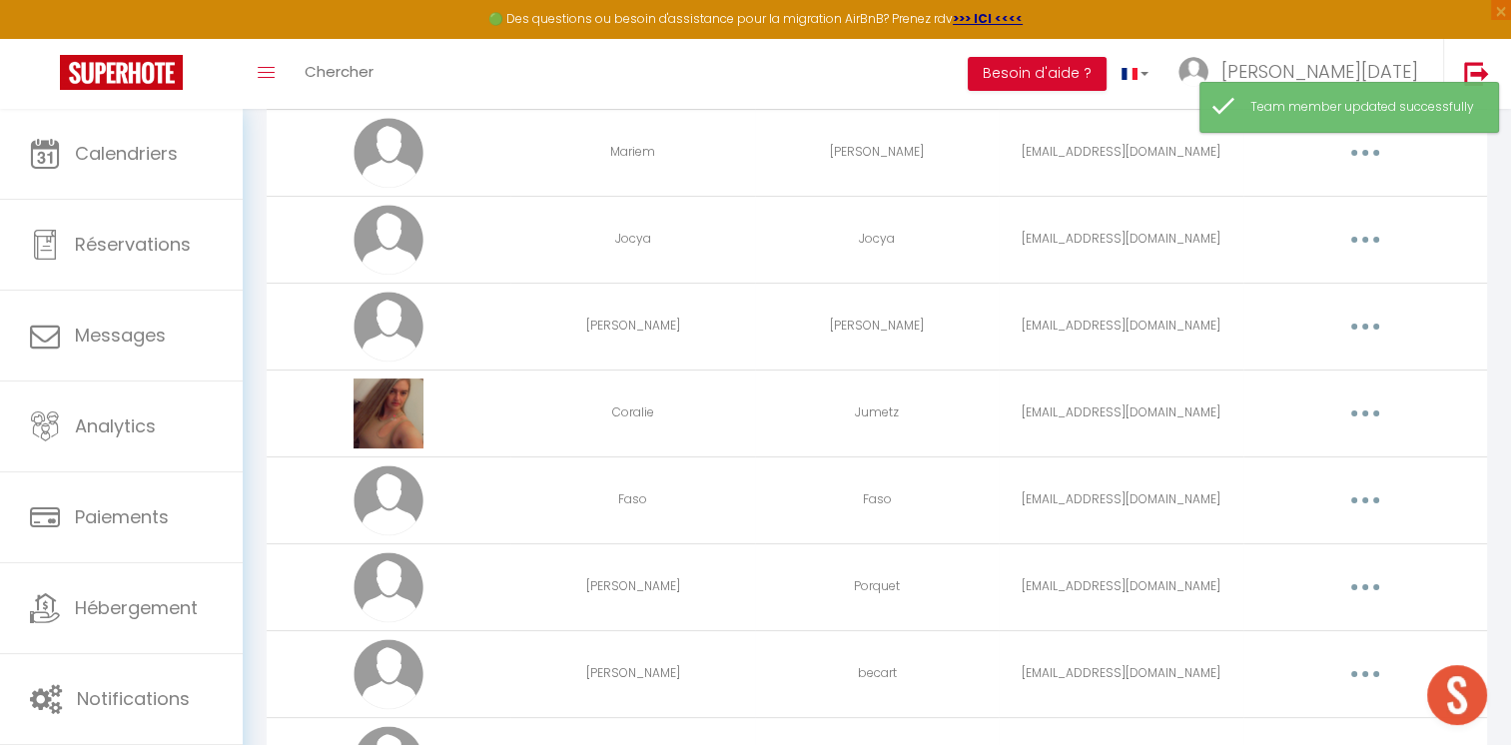
scroll to position [300, 0]
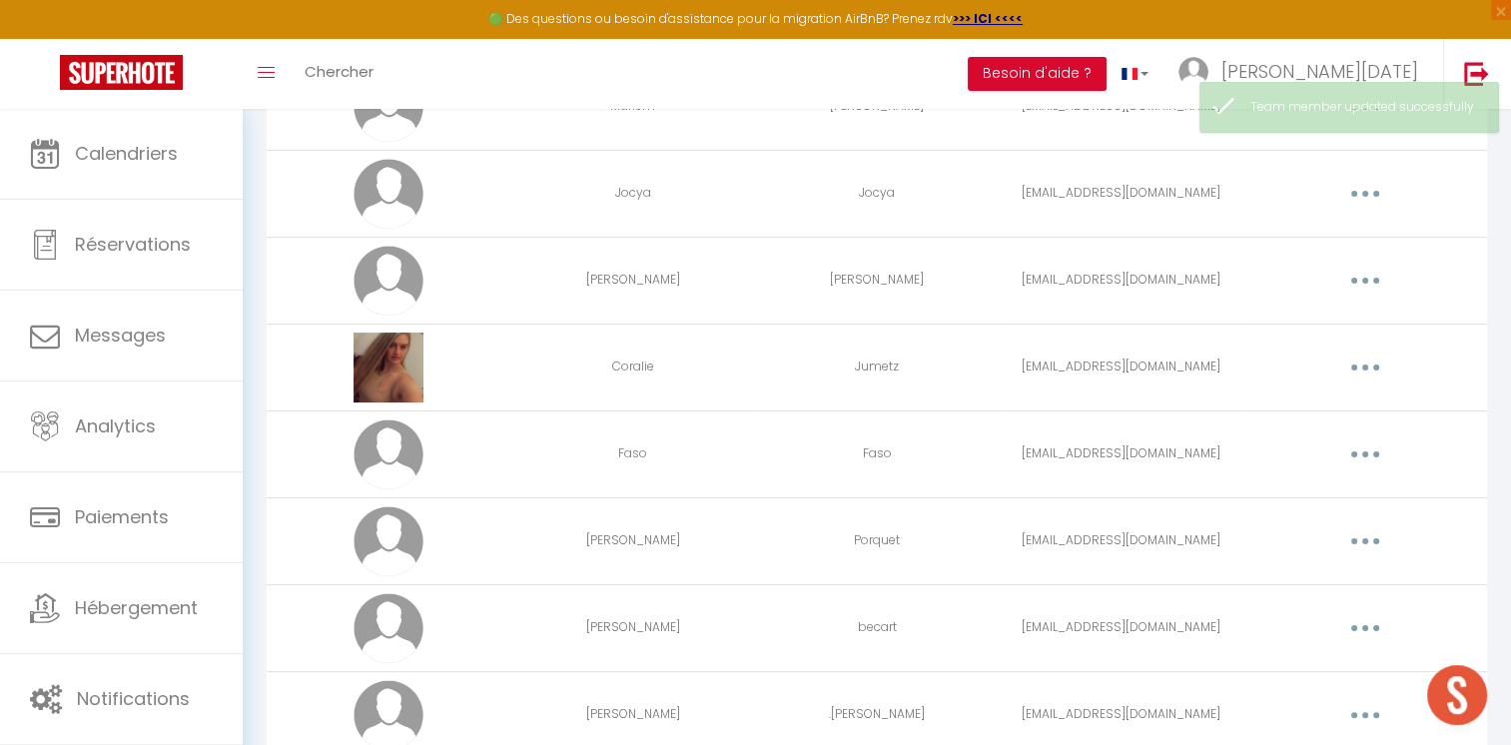
click at [1371, 462] on button "button" at bounding box center [1365, 454] width 56 height 32
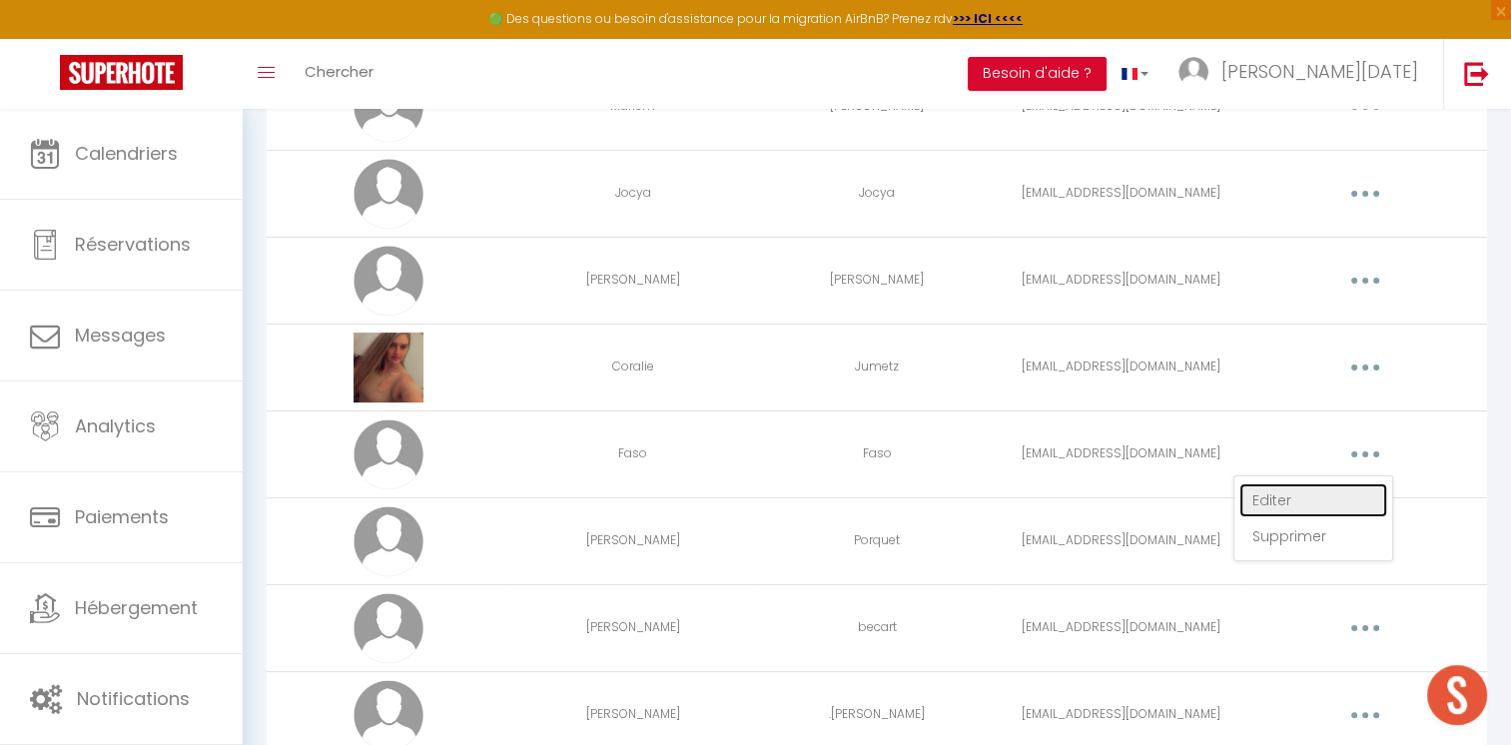
click at [1286, 494] on link "Editer" at bounding box center [1313, 500] width 148 height 34
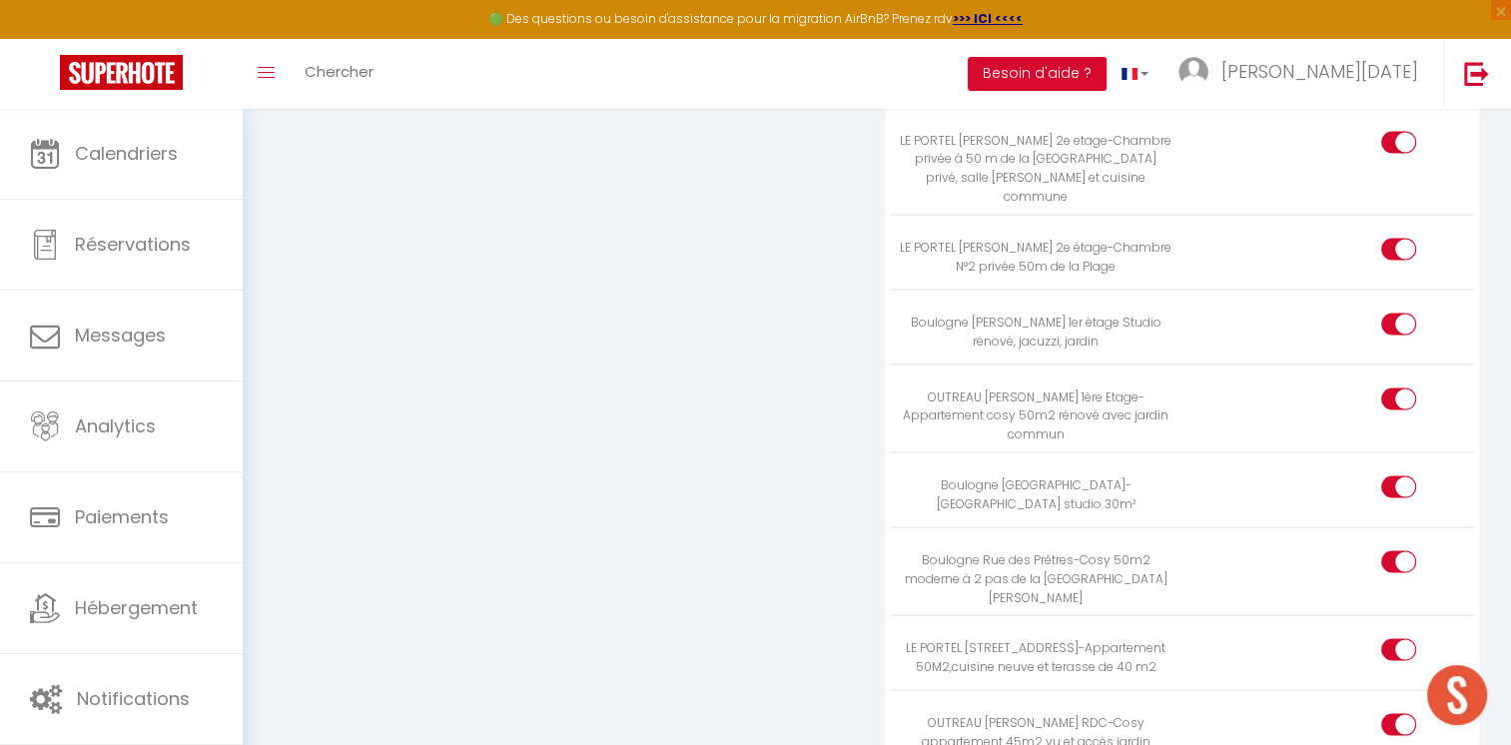
scroll to position [3894, 0]
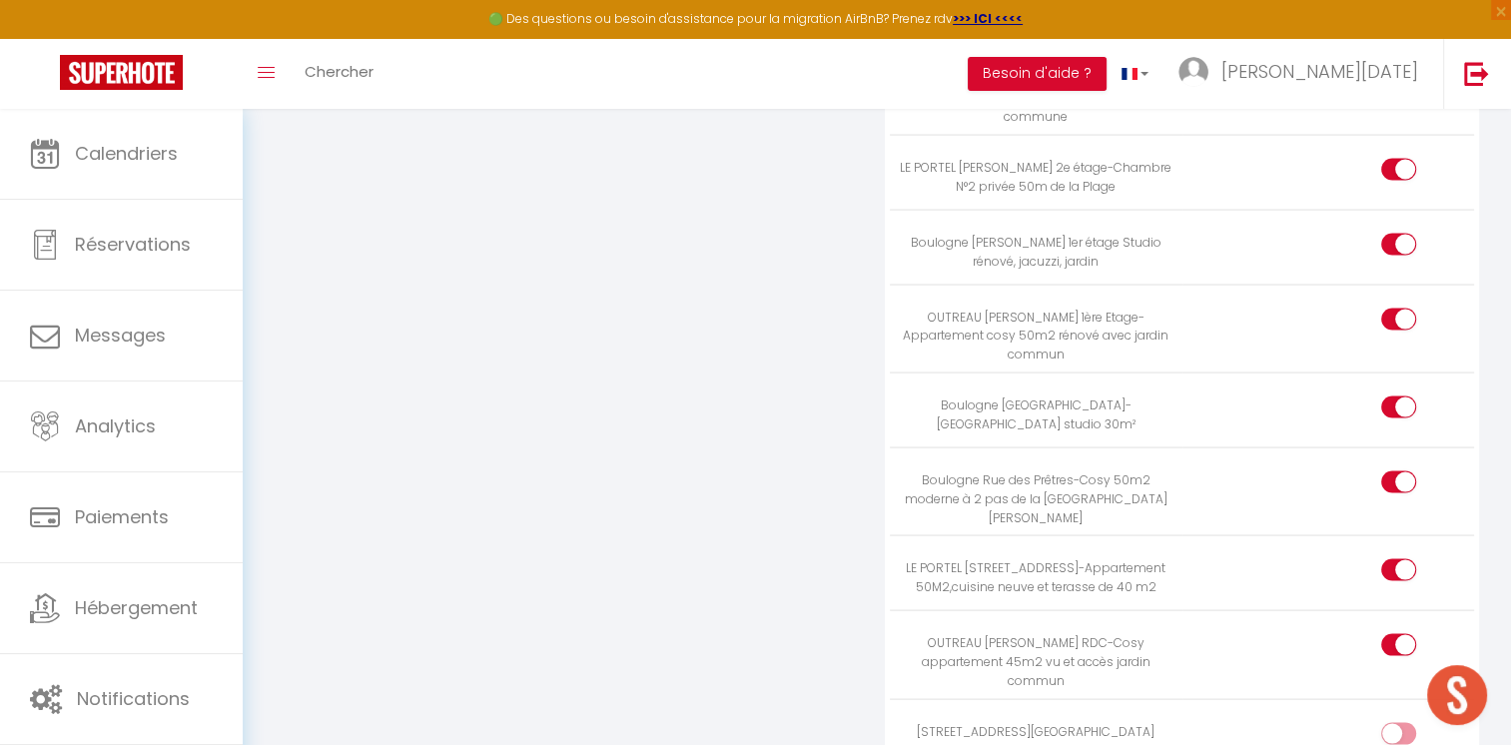
click at [1396, 699] on td at bounding box center [1328, 743] width 292 height 89
click at [1394, 723] on div at bounding box center [1398, 734] width 35 height 22
click at [1398, 723] on input "checkbox" at bounding box center [1415, 738] width 35 height 30
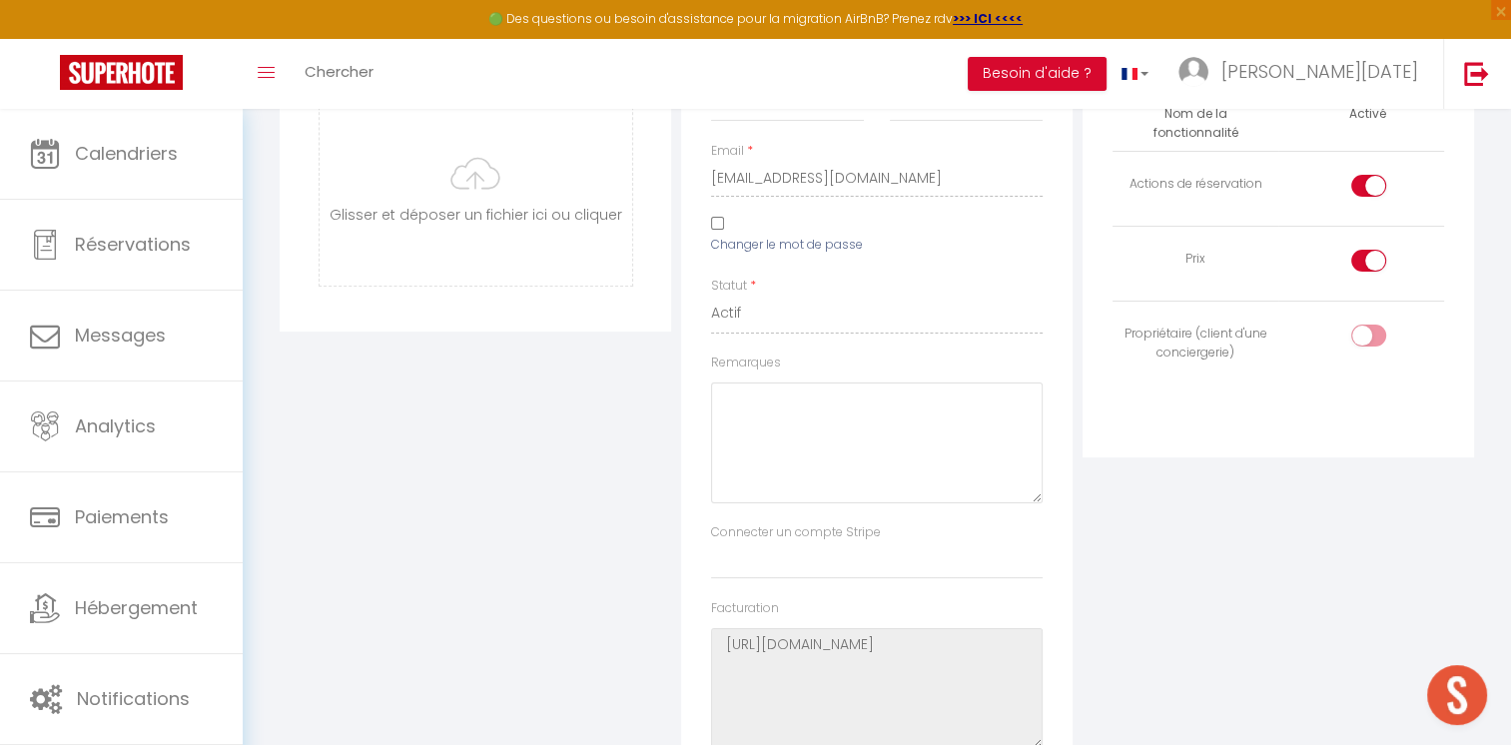
scroll to position [0, 0]
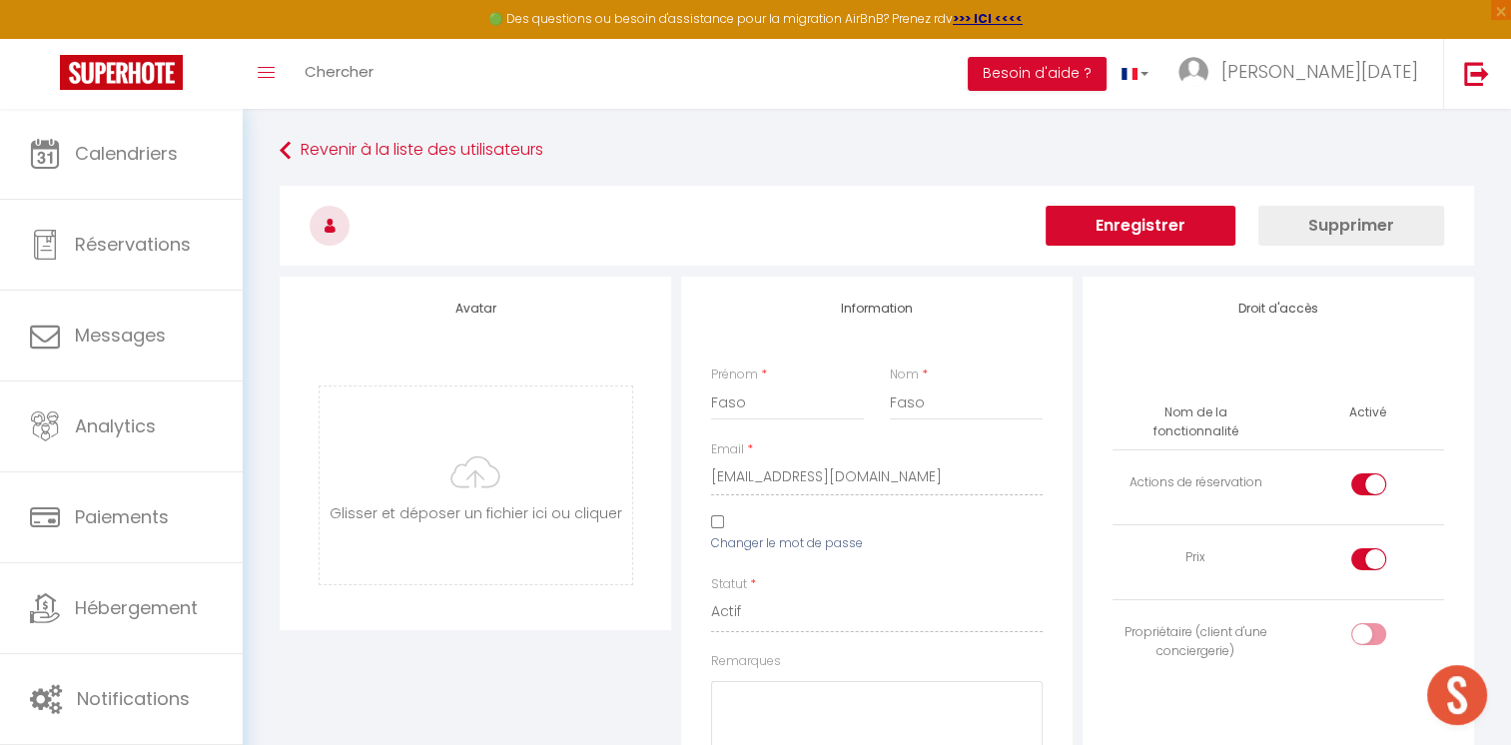
click at [1091, 213] on button "Enregistrer" at bounding box center [1141, 226] width 190 height 40
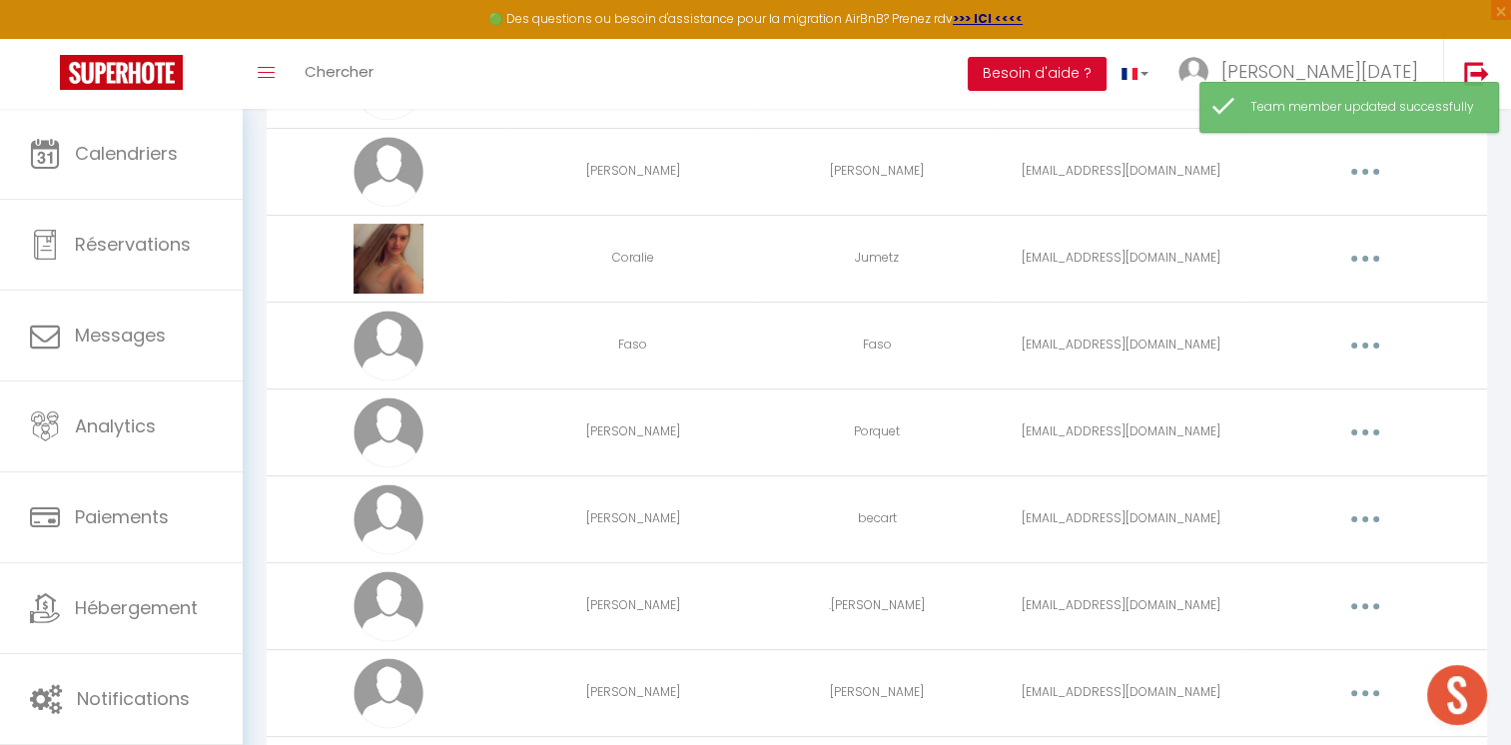
scroll to position [399, 0]
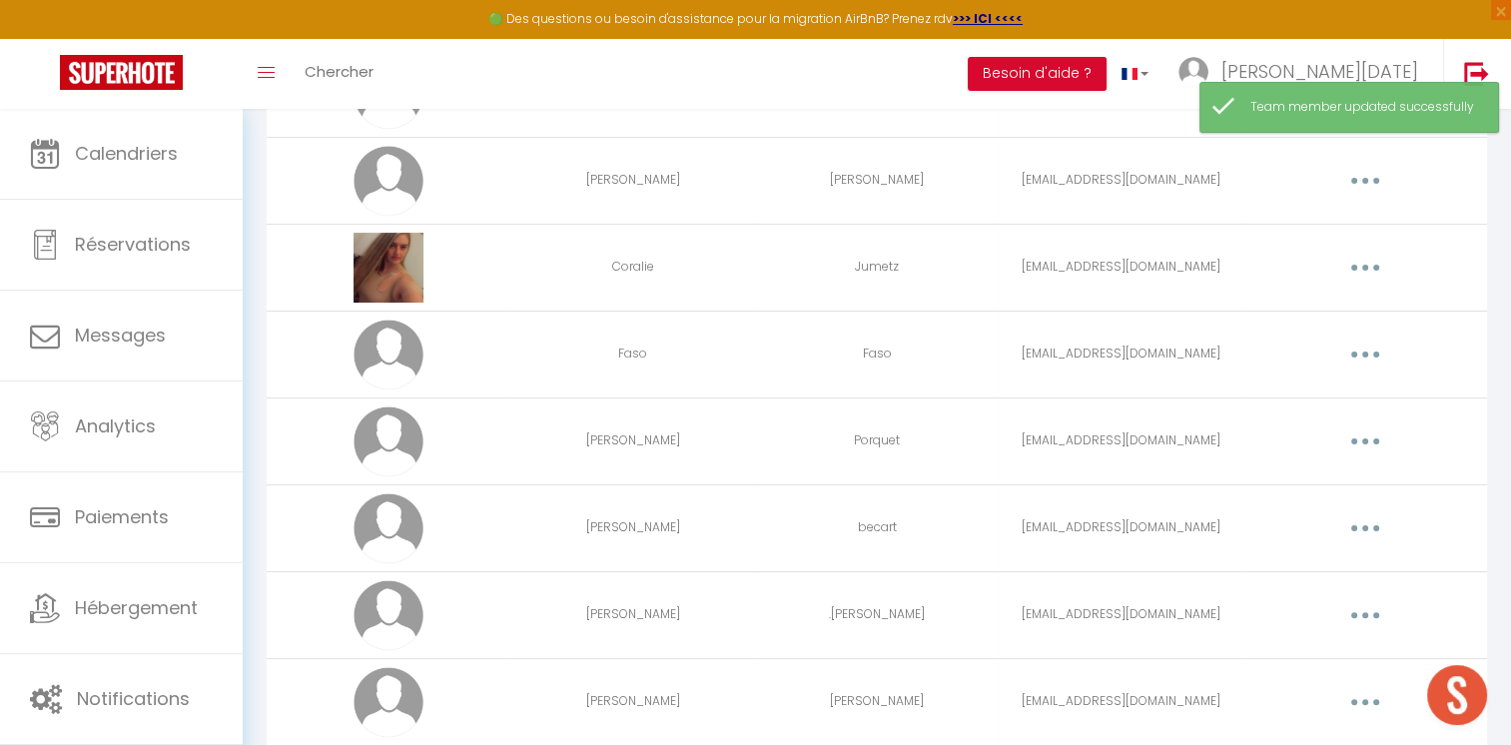
click at [1354, 437] on button "button" at bounding box center [1365, 441] width 56 height 32
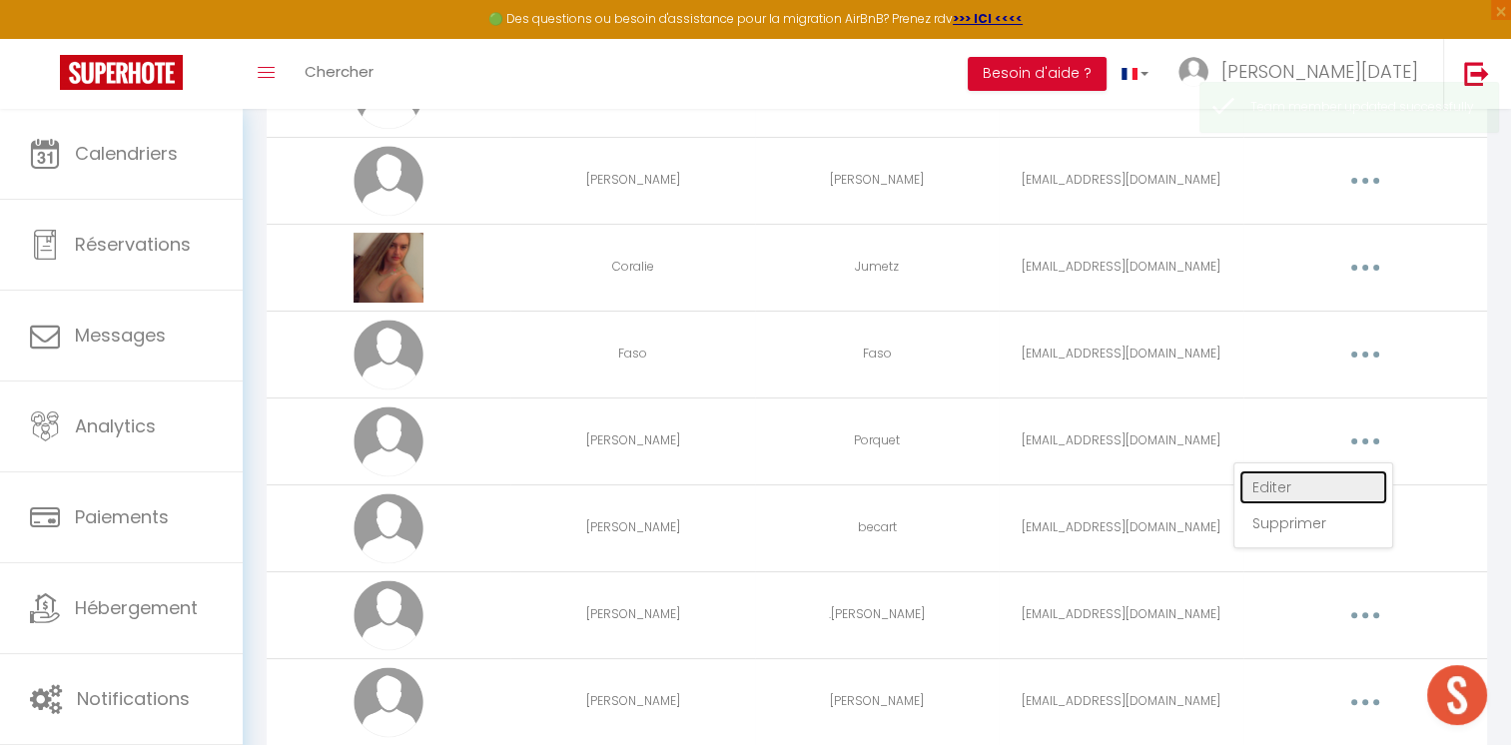
click at [1292, 480] on link "Editer" at bounding box center [1313, 487] width 148 height 34
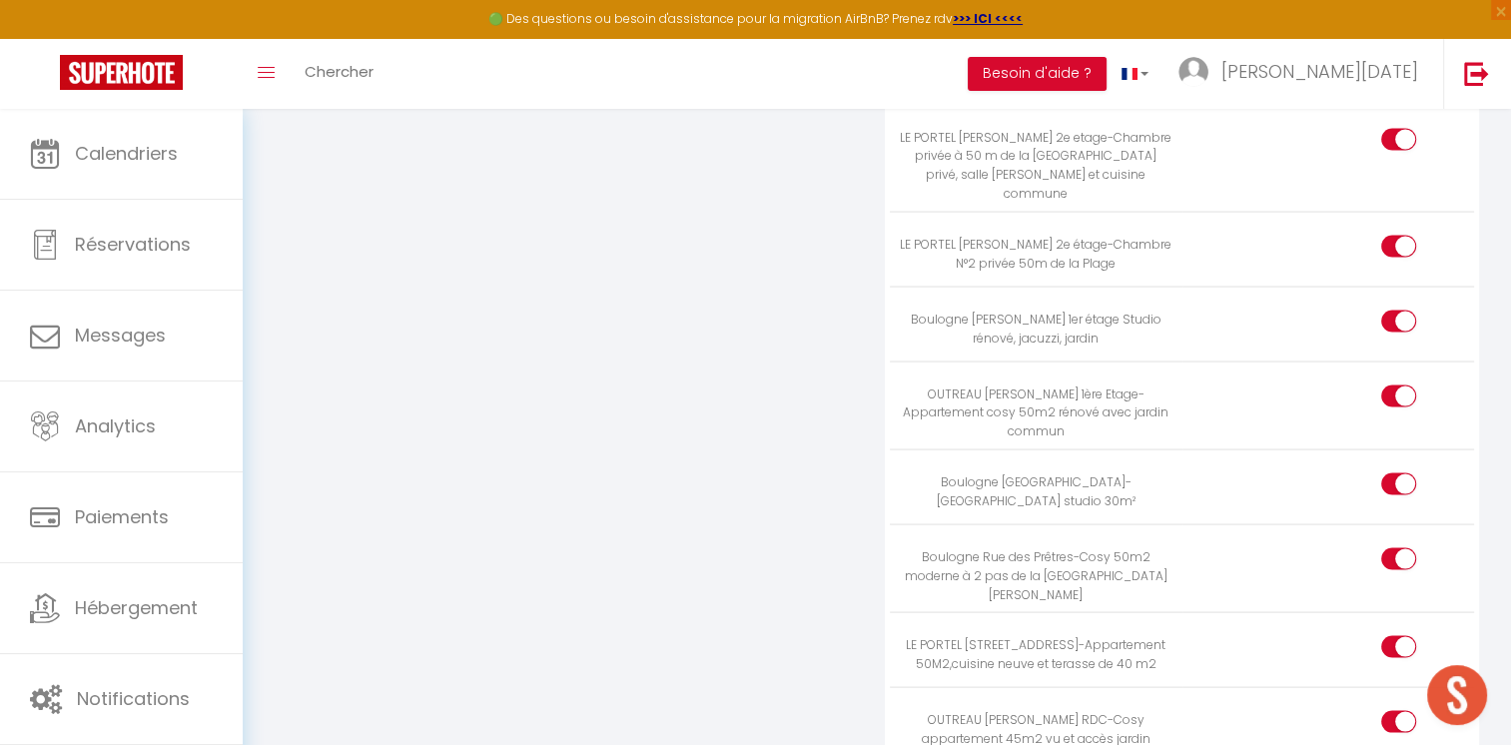
scroll to position [3894, 0]
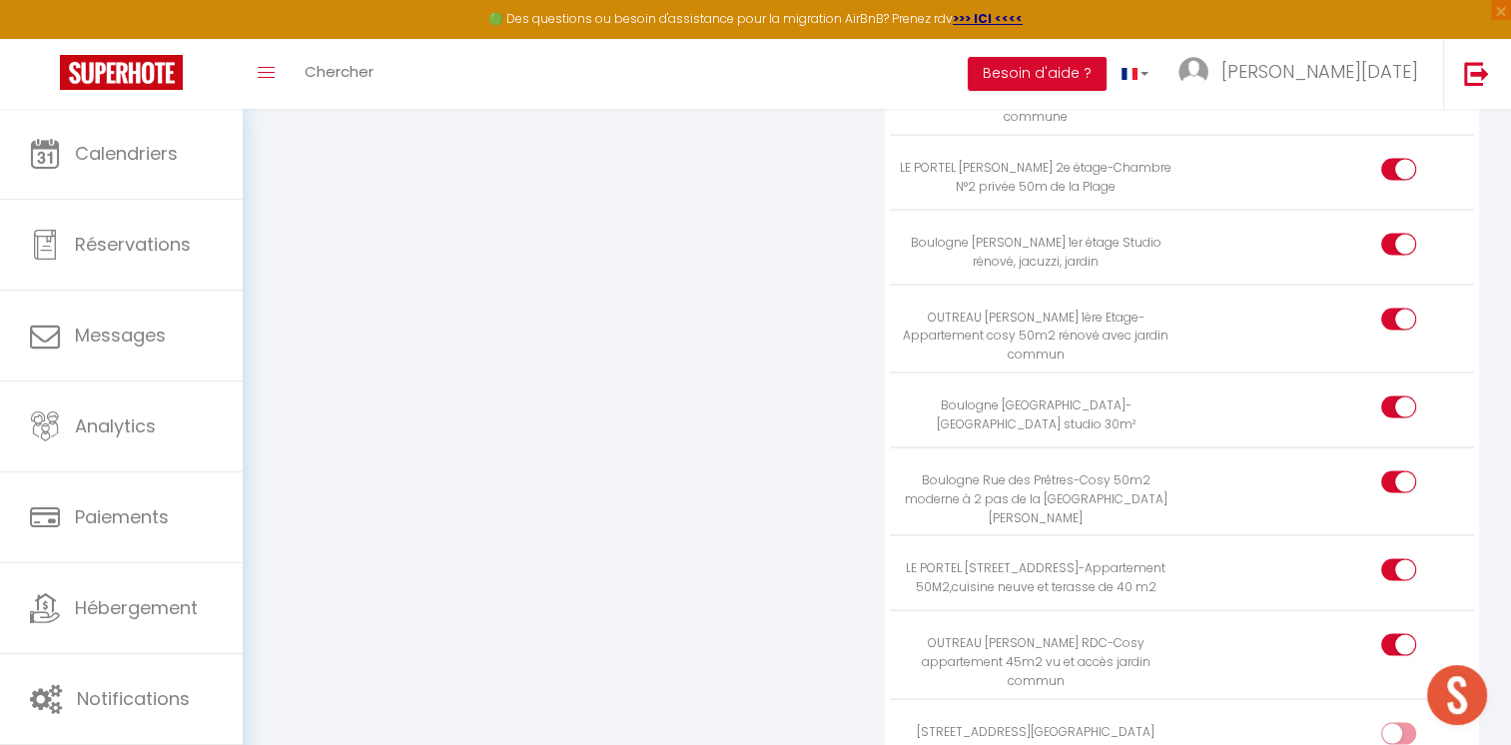
click at [1395, 723] on div at bounding box center [1398, 734] width 35 height 22
click at [1398, 723] on input "checkbox" at bounding box center [1415, 738] width 35 height 30
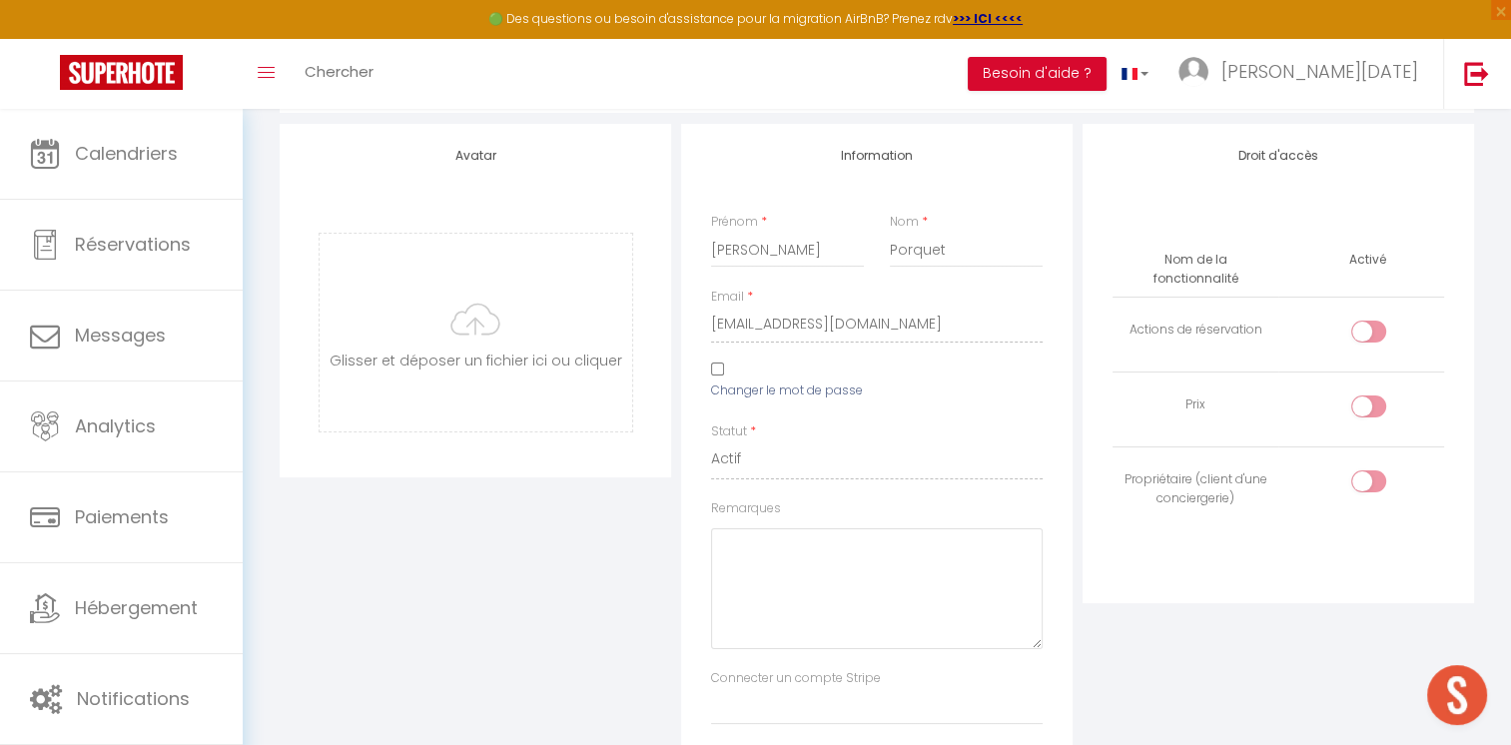
scroll to position [99, 0]
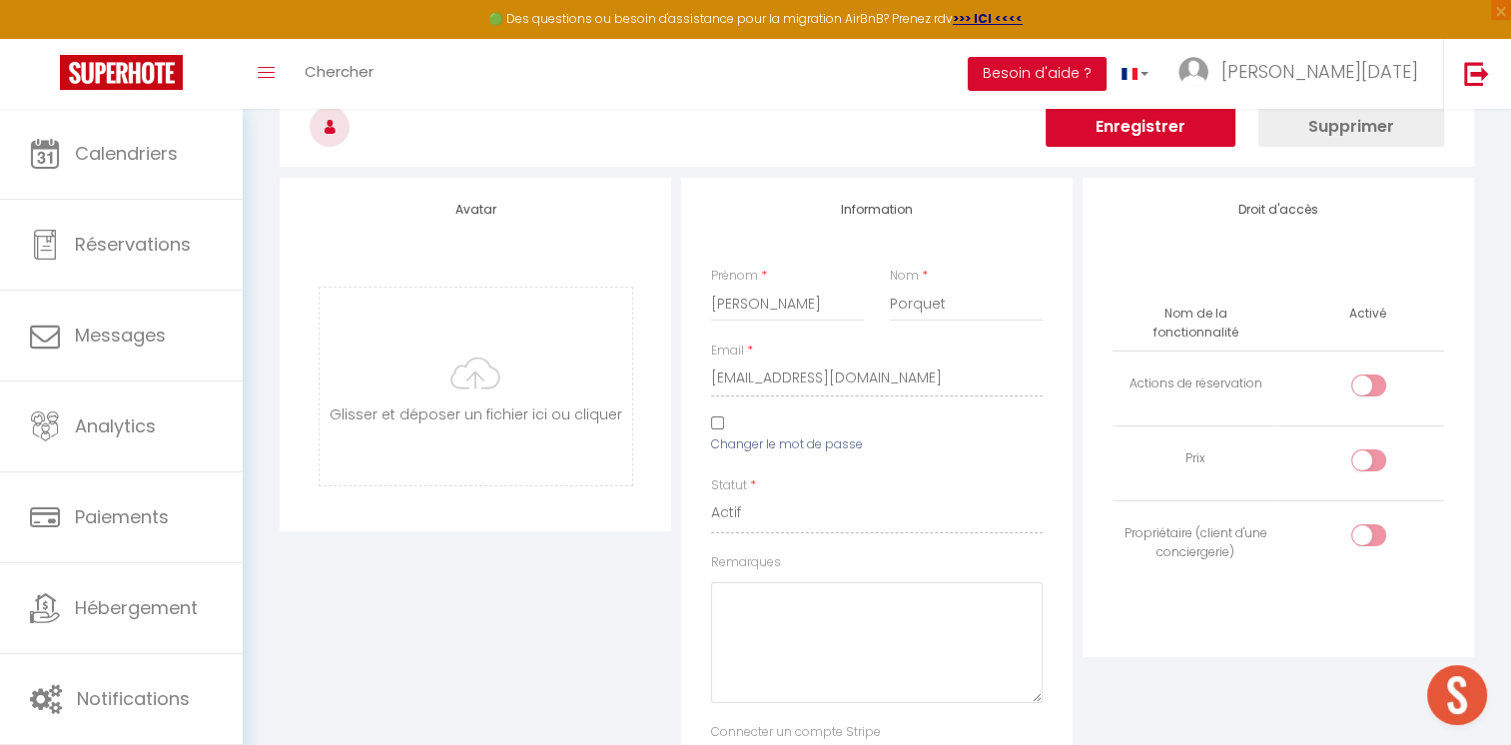
click at [1091, 132] on button "Enregistrer" at bounding box center [1141, 127] width 190 height 40
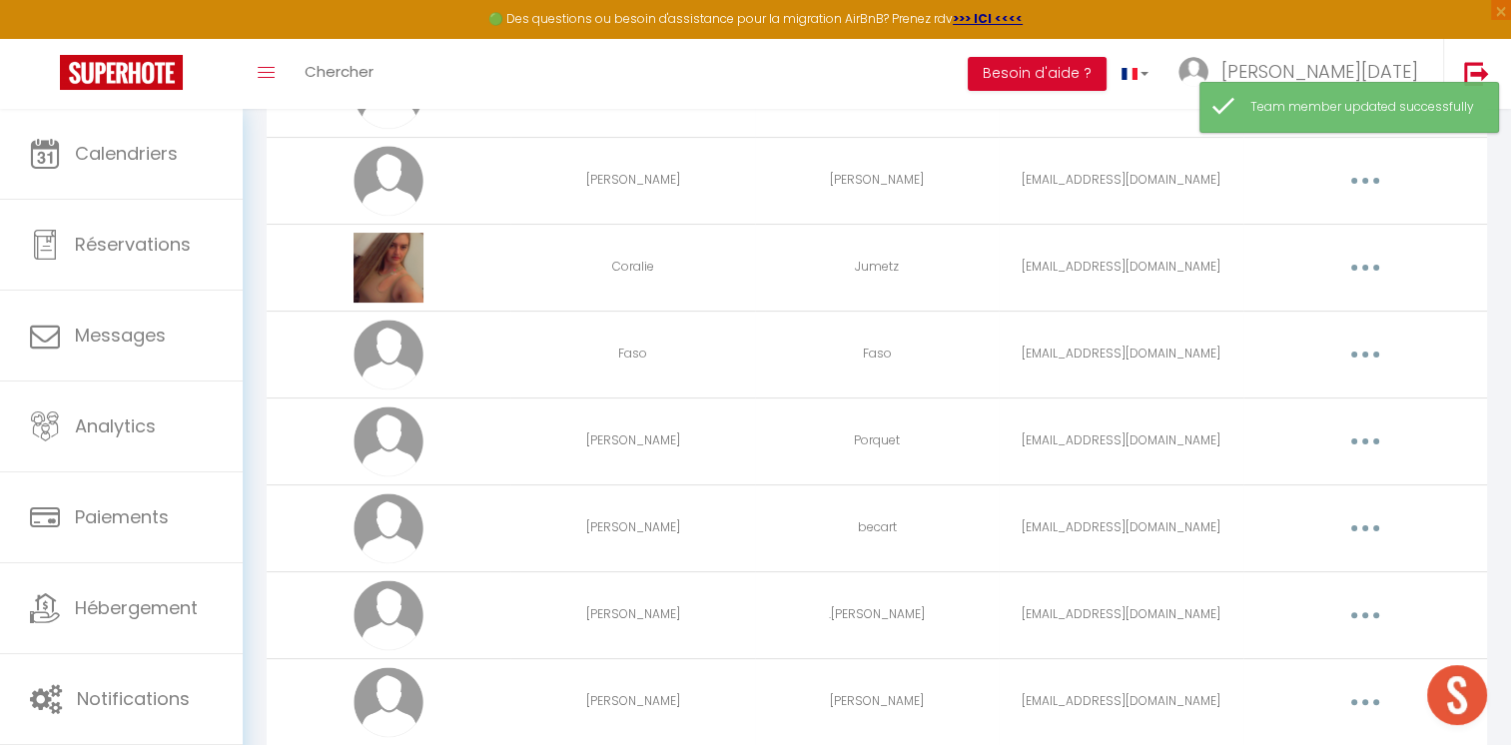
scroll to position [499, 0]
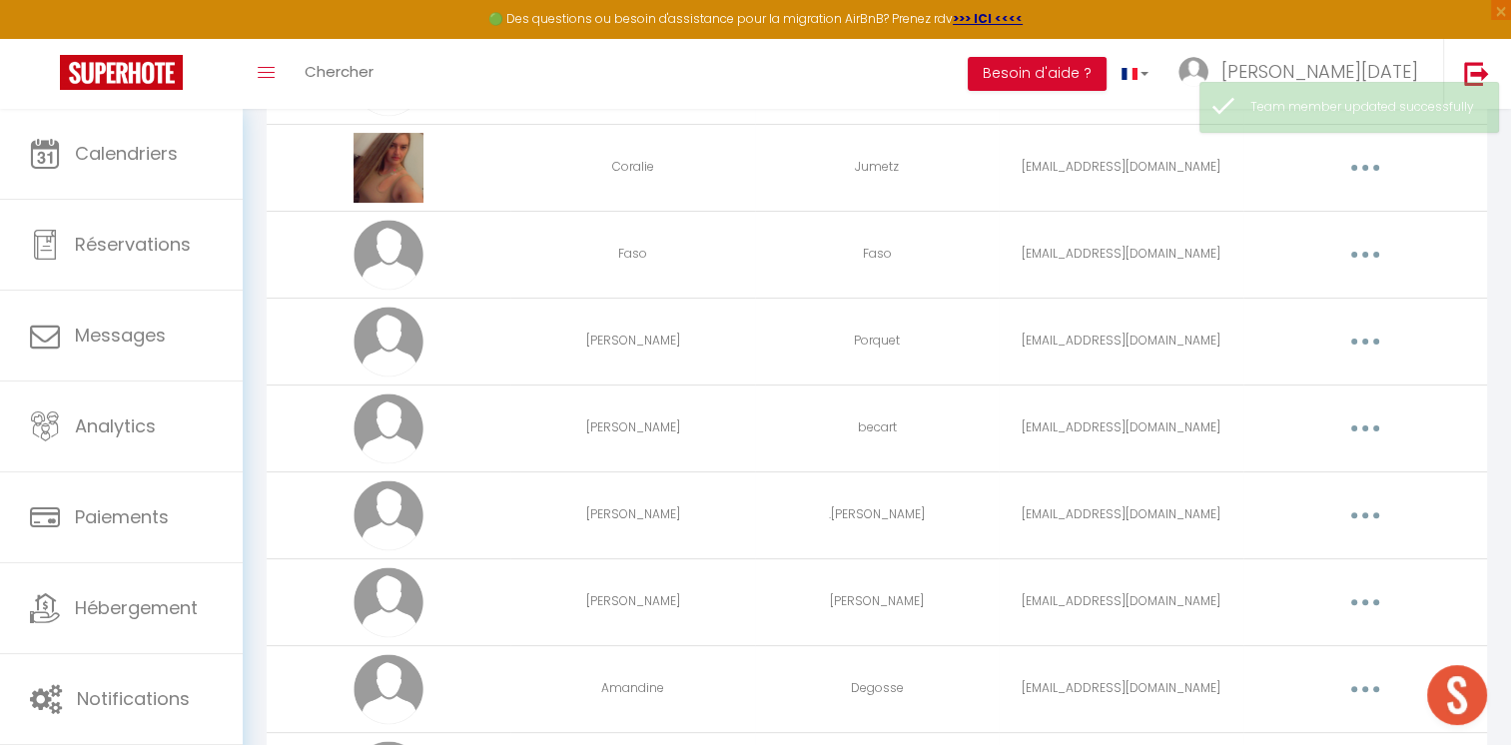
click at [1354, 429] on button "button" at bounding box center [1365, 428] width 56 height 32
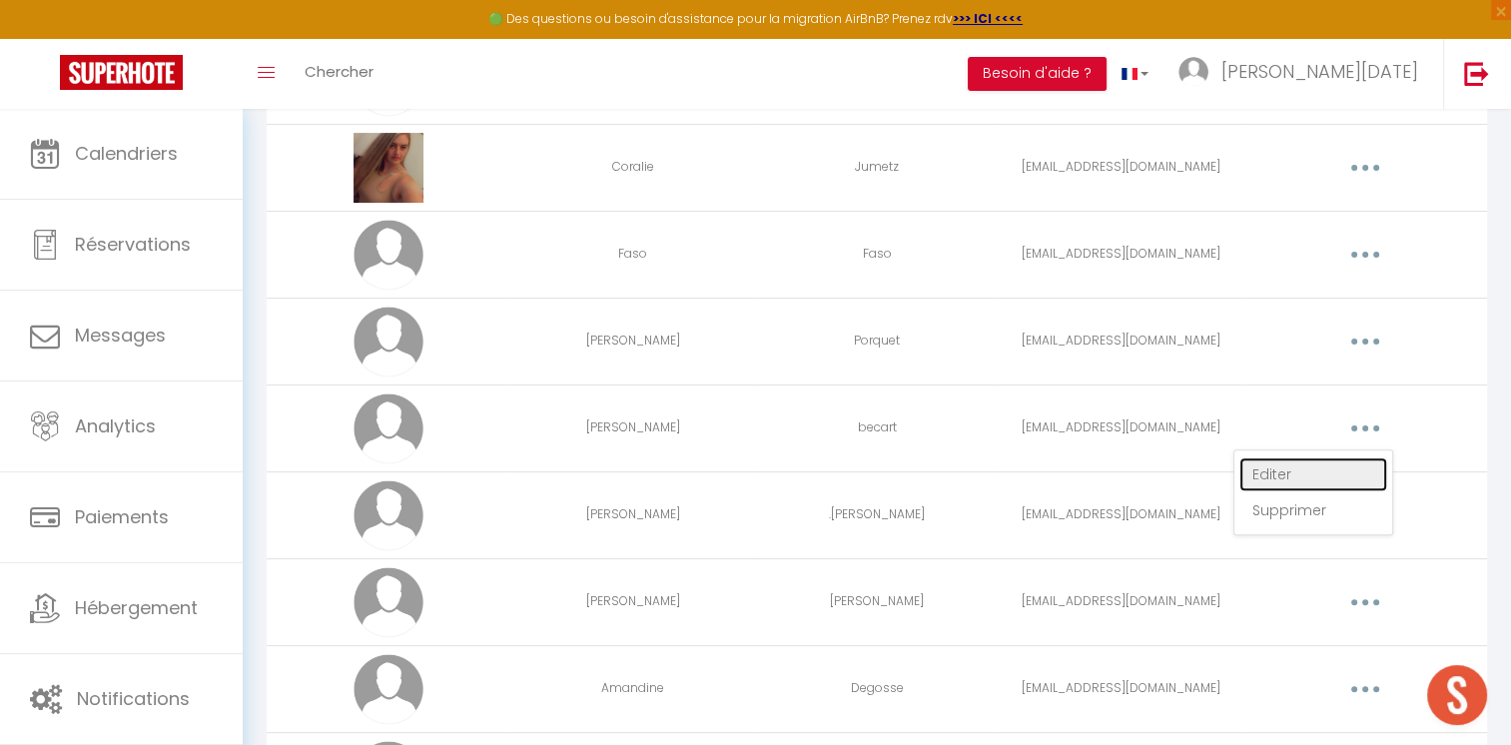
click at [1290, 473] on link "Editer" at bounding box center [1313, 474] width 148 height 34
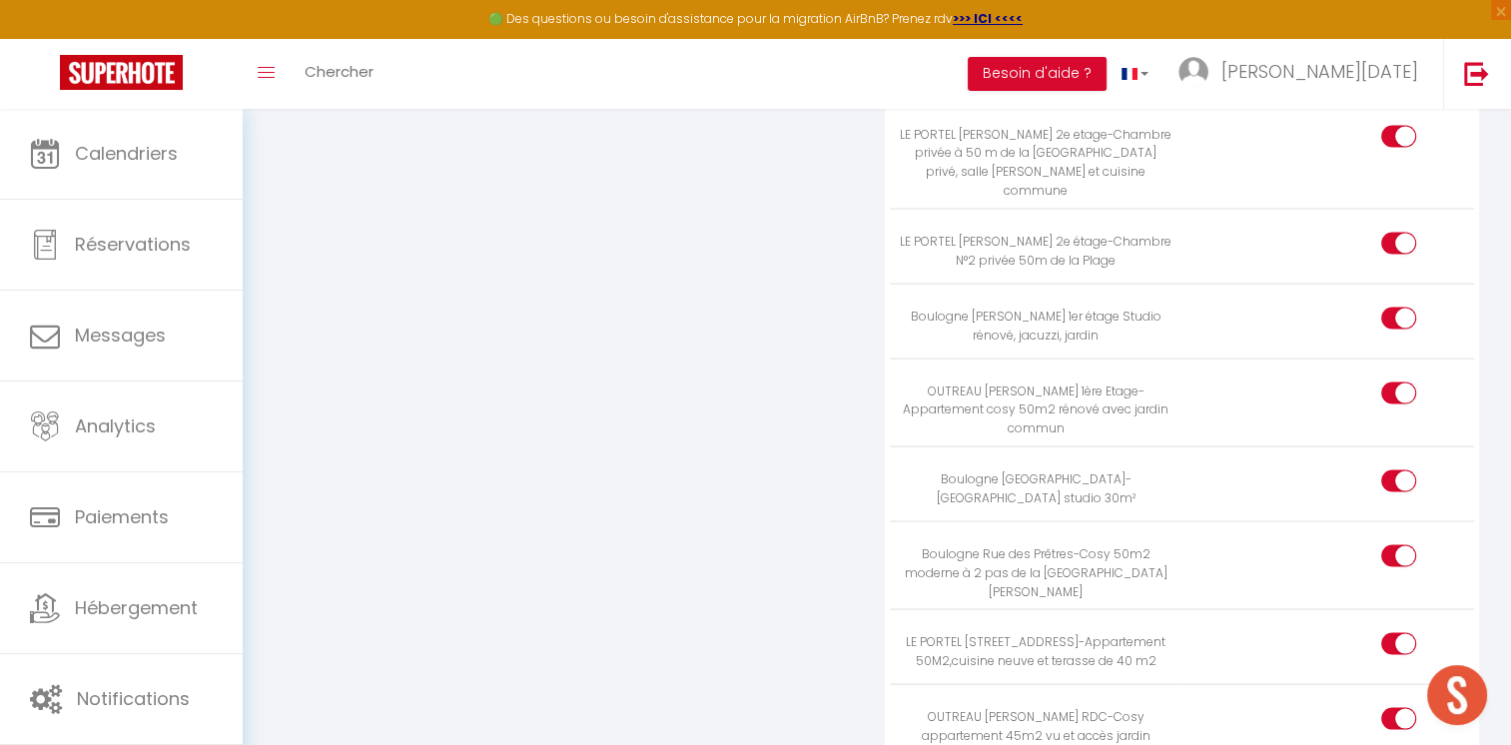
scroll to position [3894, 0]
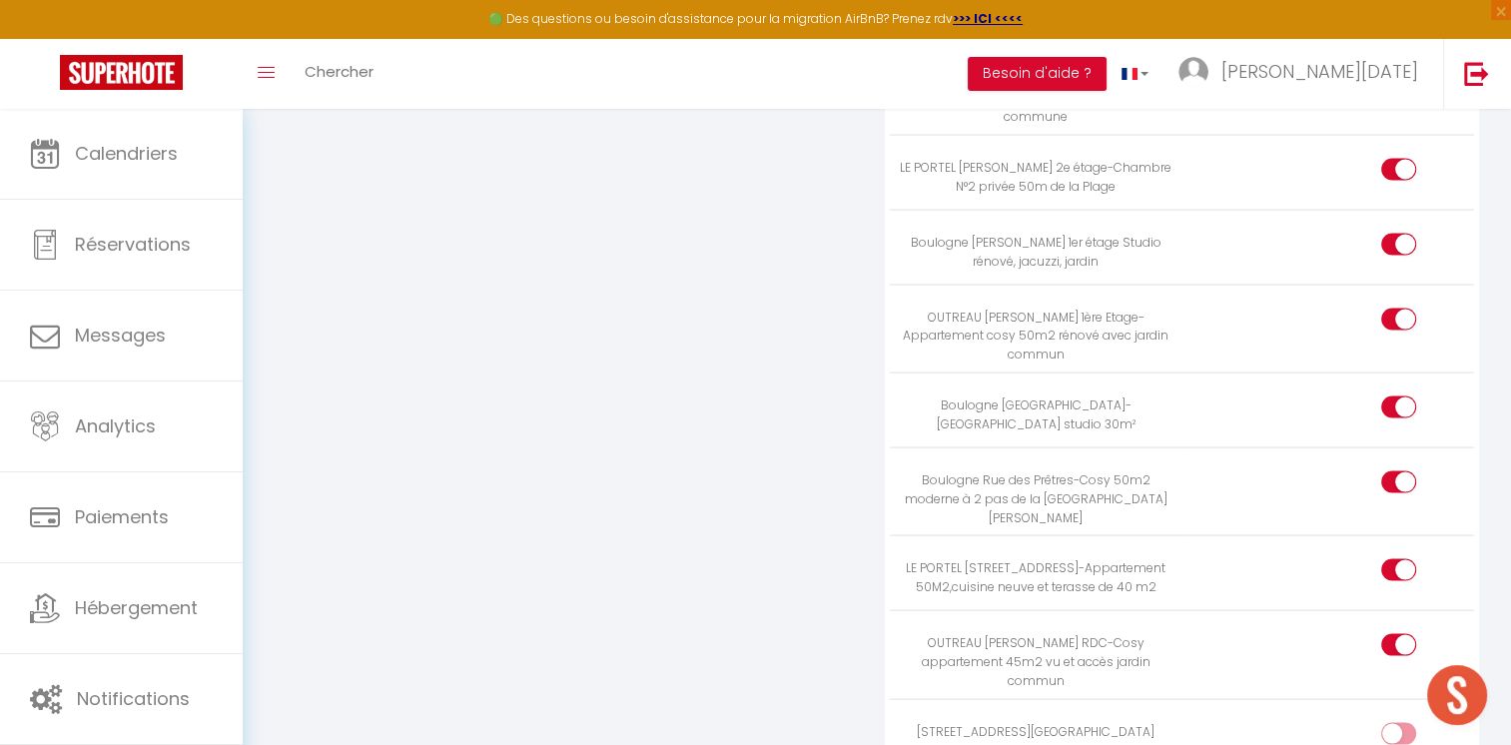
click at [1393, 723] on div at bounding box center [1398, 734] width 35 height 22
click at [1398, 723] on input "checkbox" at bounding box center [1415, 738] width 35 height 30
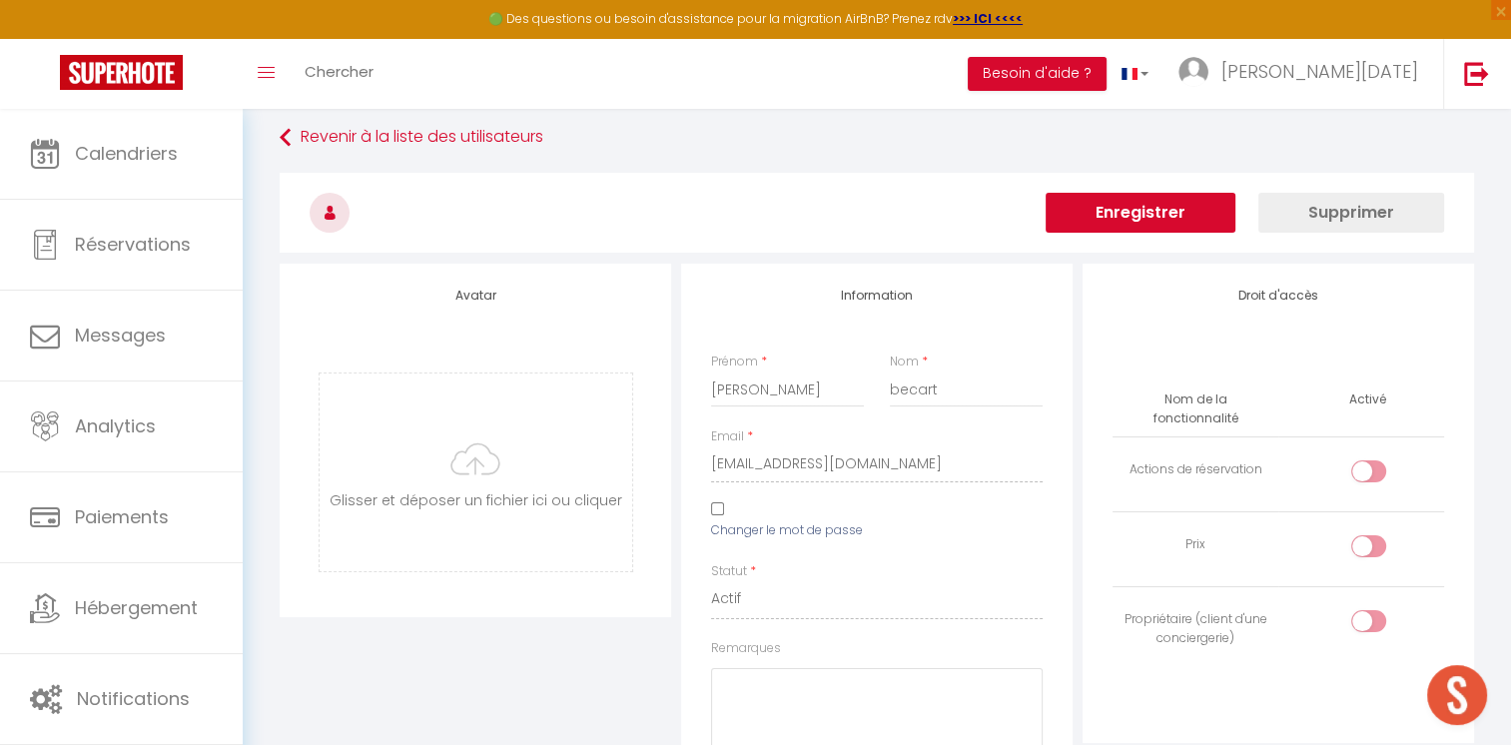
scroll to position [0, 0]
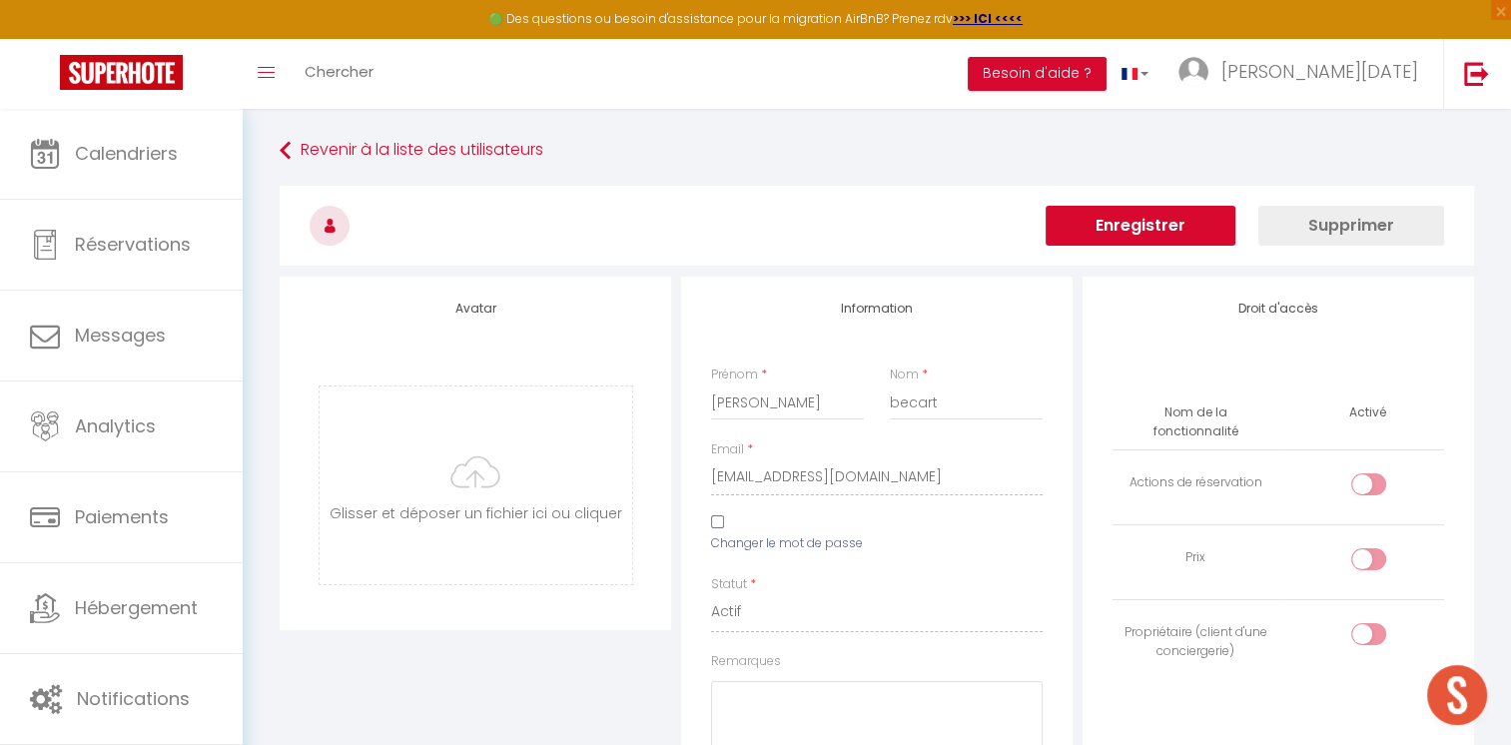
click at [1084, 229] on button "Enregistrer" at bounding box center [1141, 226] width 190 height 40
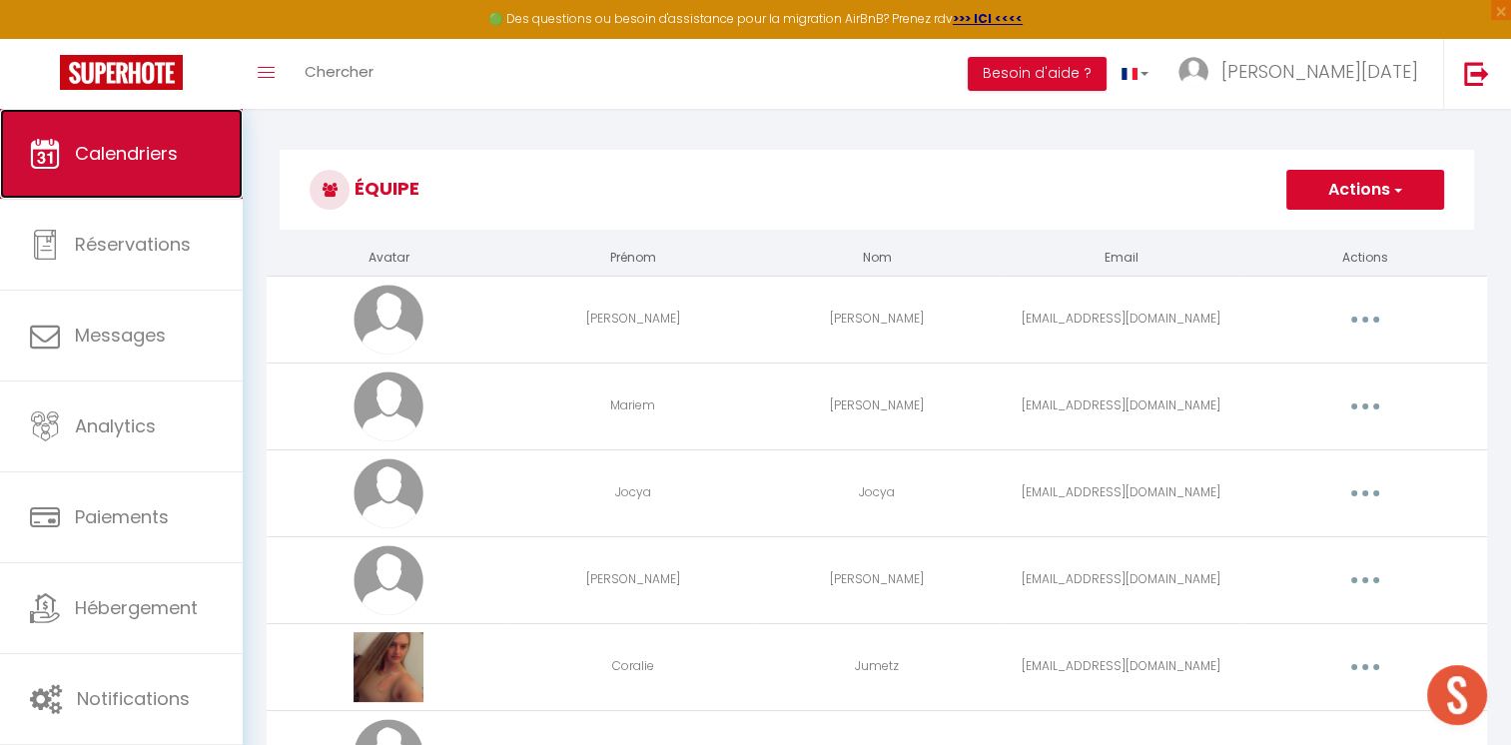
click at [86, 179] on link "Calendriers" at bounding box center [121, 154] width 243 height 90
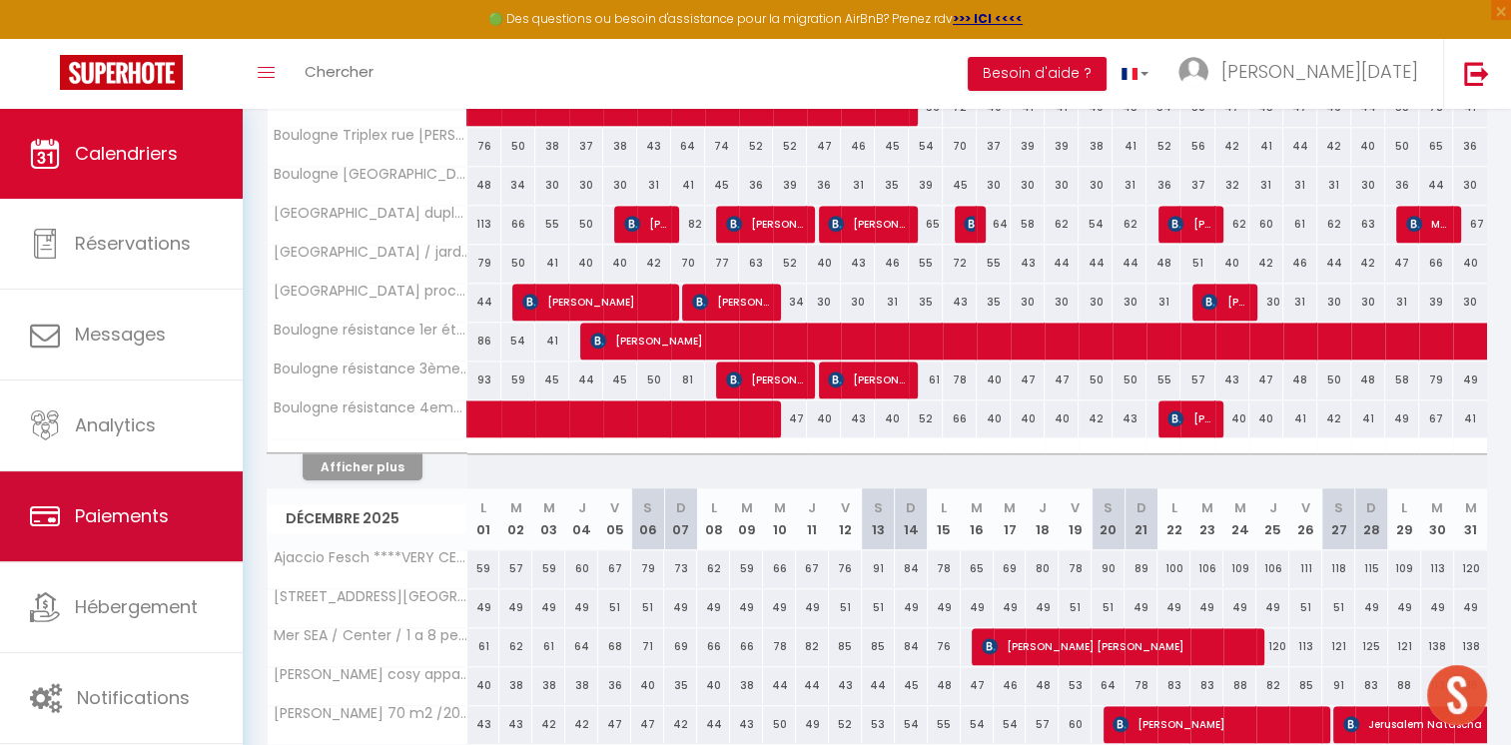
scroll to position [2083, 0]
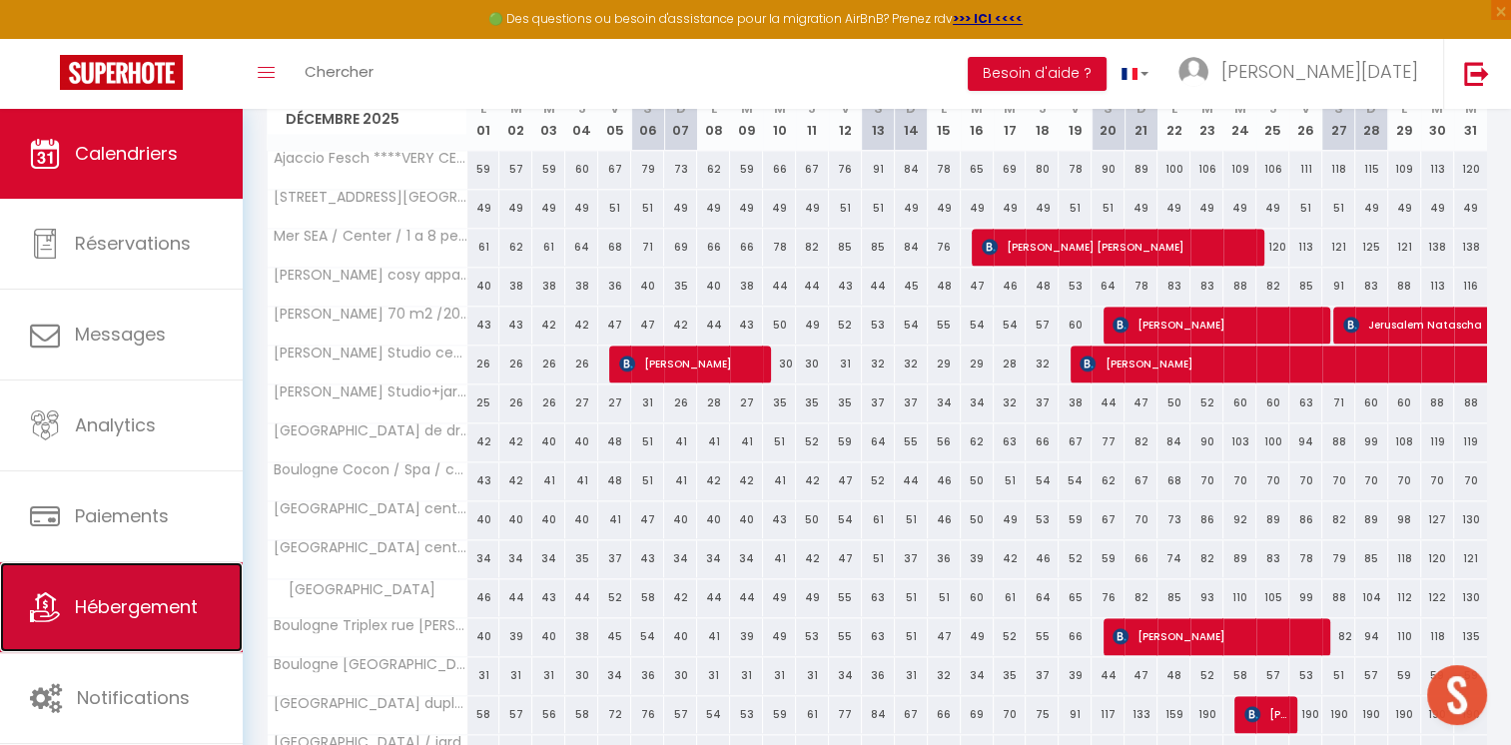
click at [112, 605] on span "Hébergement" at bounding box center [136, 606] width 123 height 25
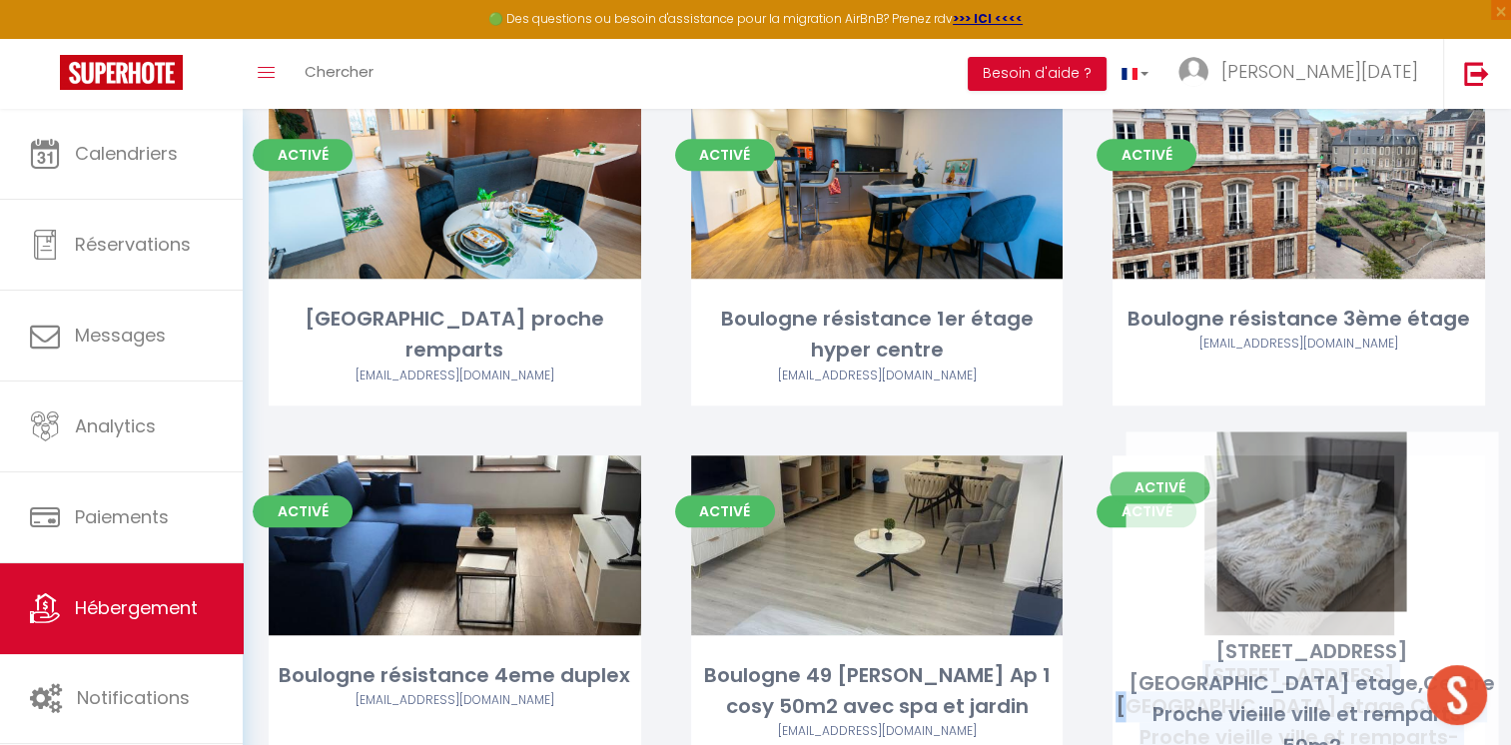
scroll to position [1852, 0]
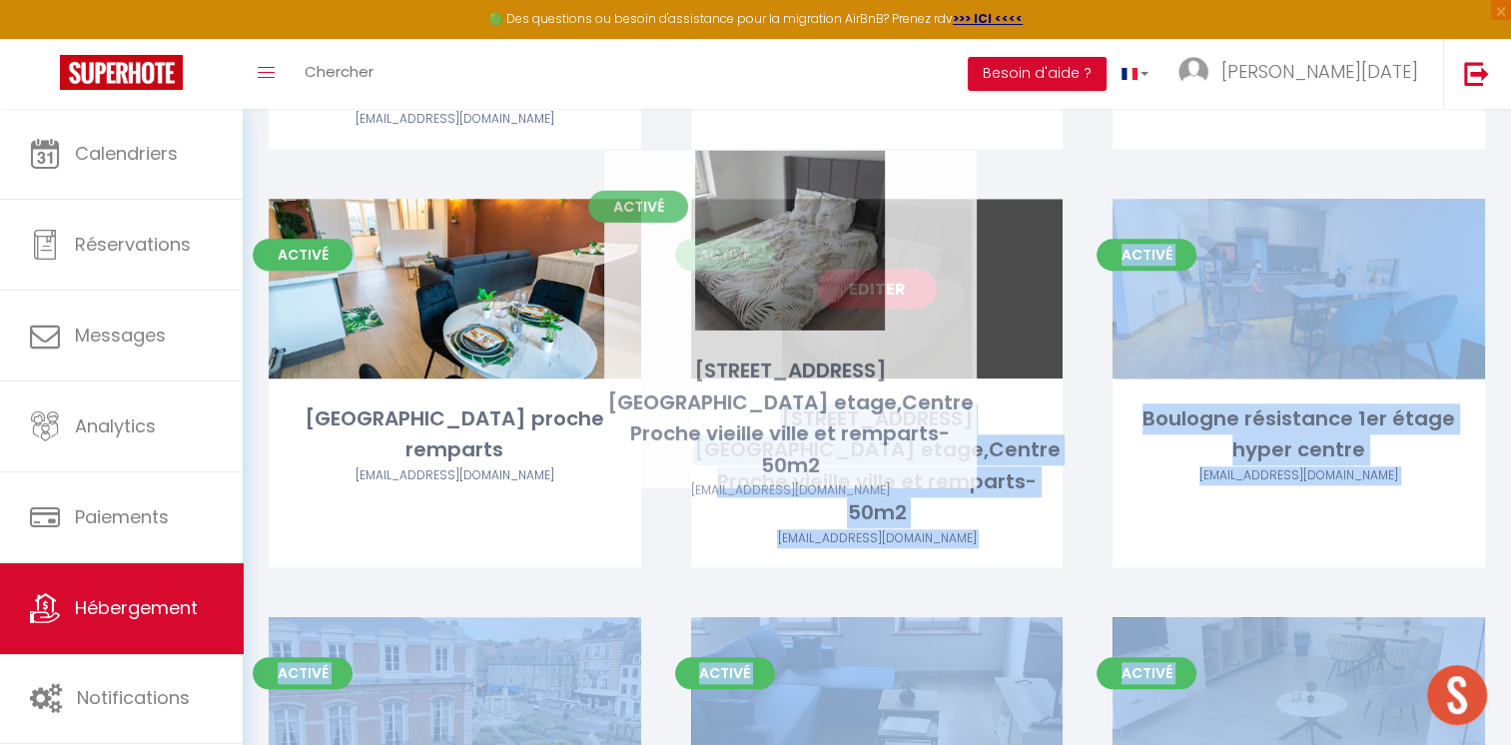
drag, startPoint x: 378, startPoint y: 493, endPoint x: 713, endPoint y: 310, distance: 382.6
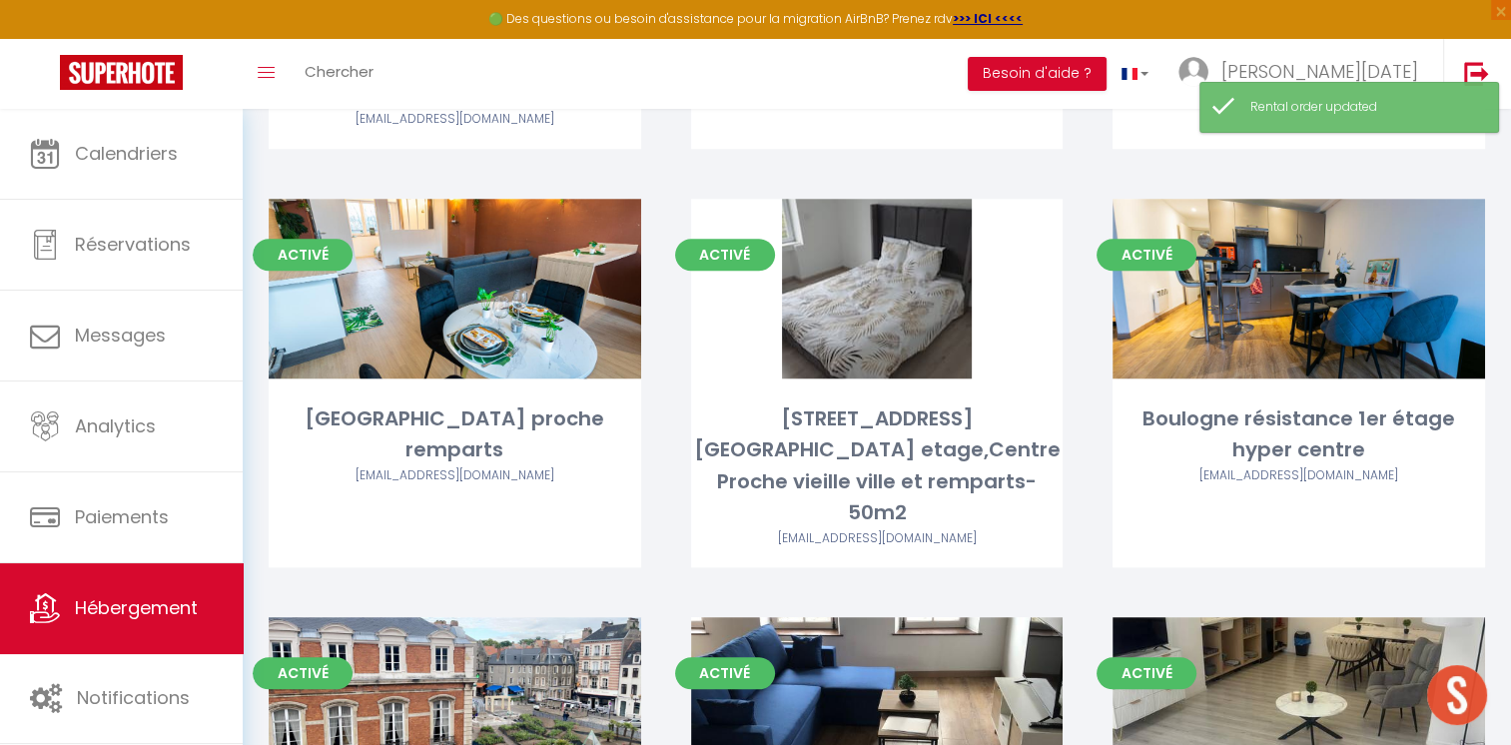
click at [1075, 541] on div "Activé Editer [STREET_ADDRESS] etage,Centre Proche vieille ville et remparts-50…" at bounding box center [877, 408] width 422 height 419
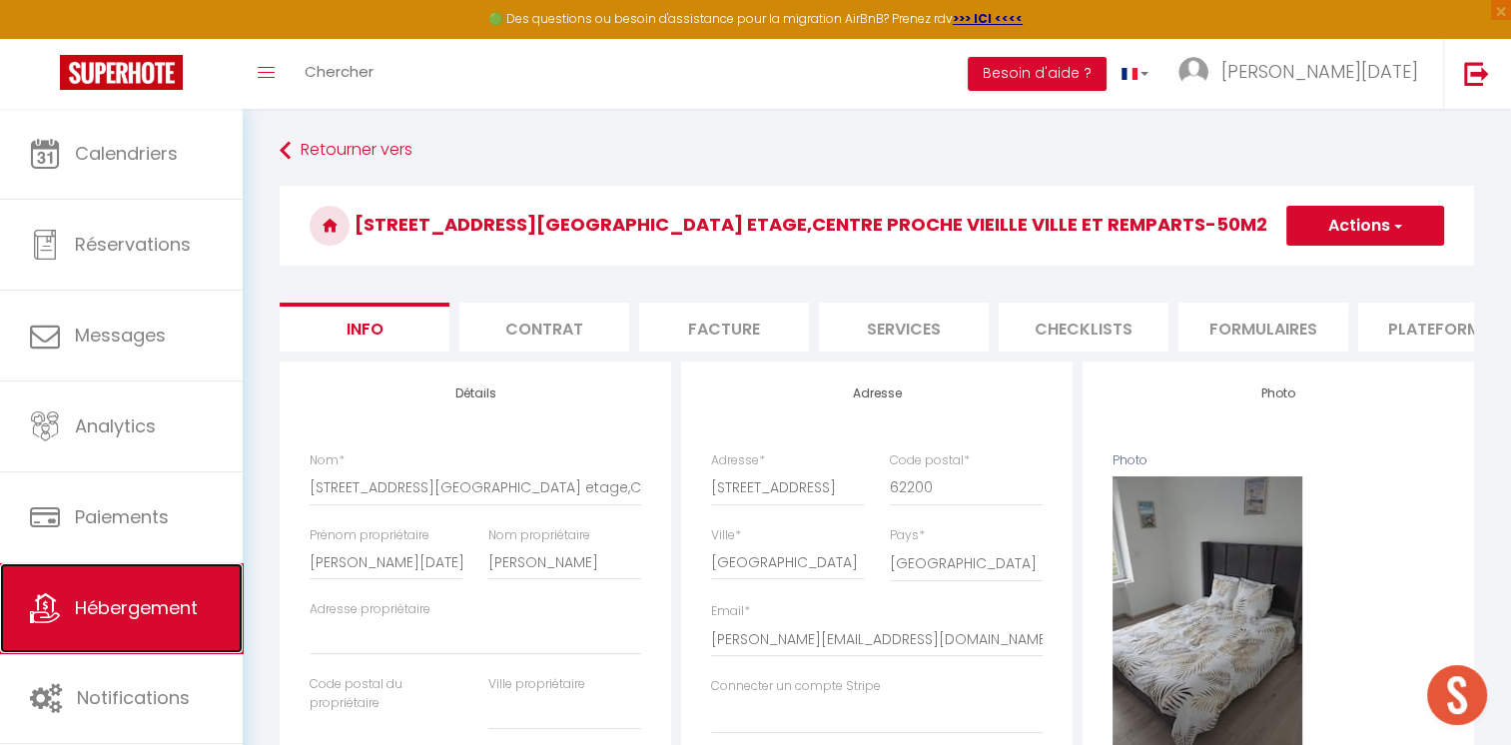
click at [124, 605] on span "Hébergement" at bounding box center [136, 607] width 123 height 25
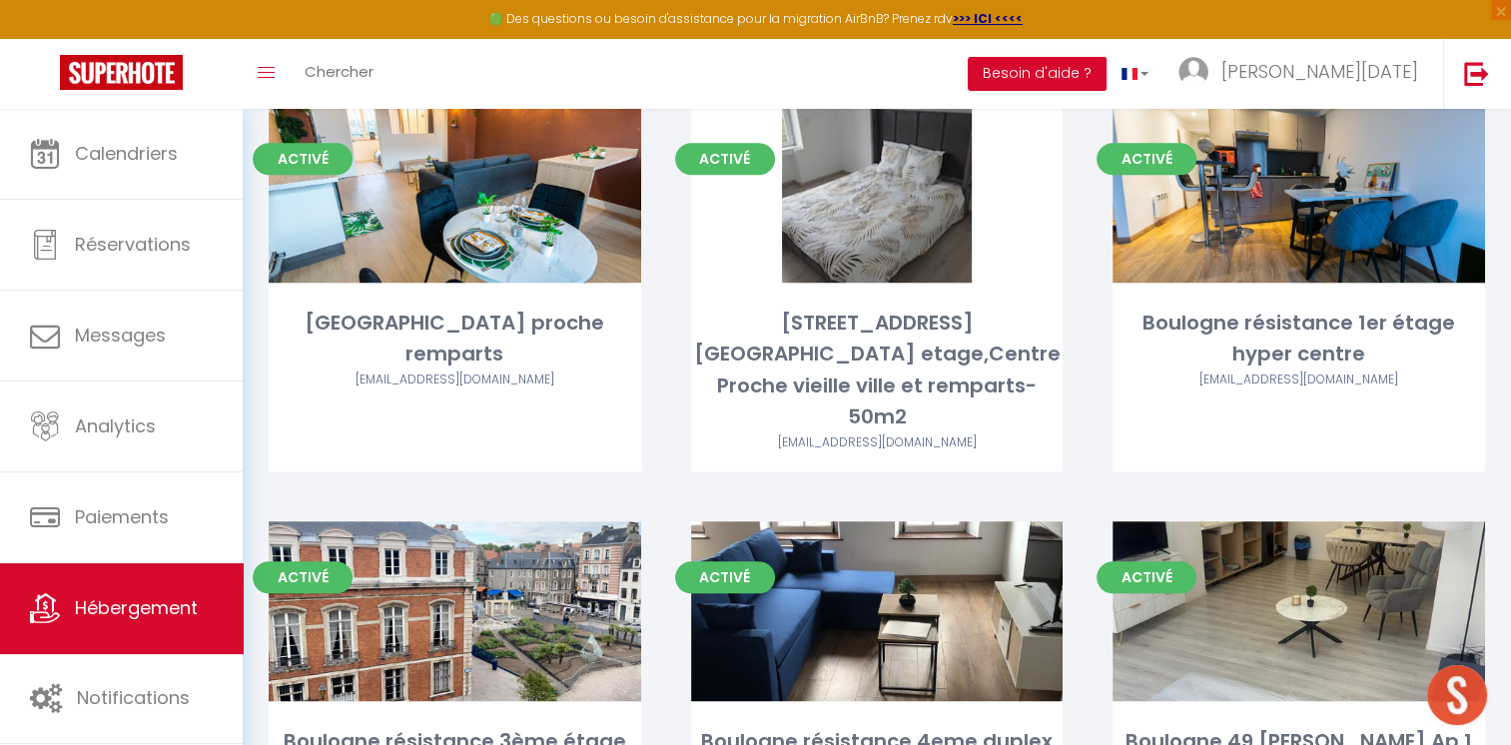
scroll to position [1706, 0]
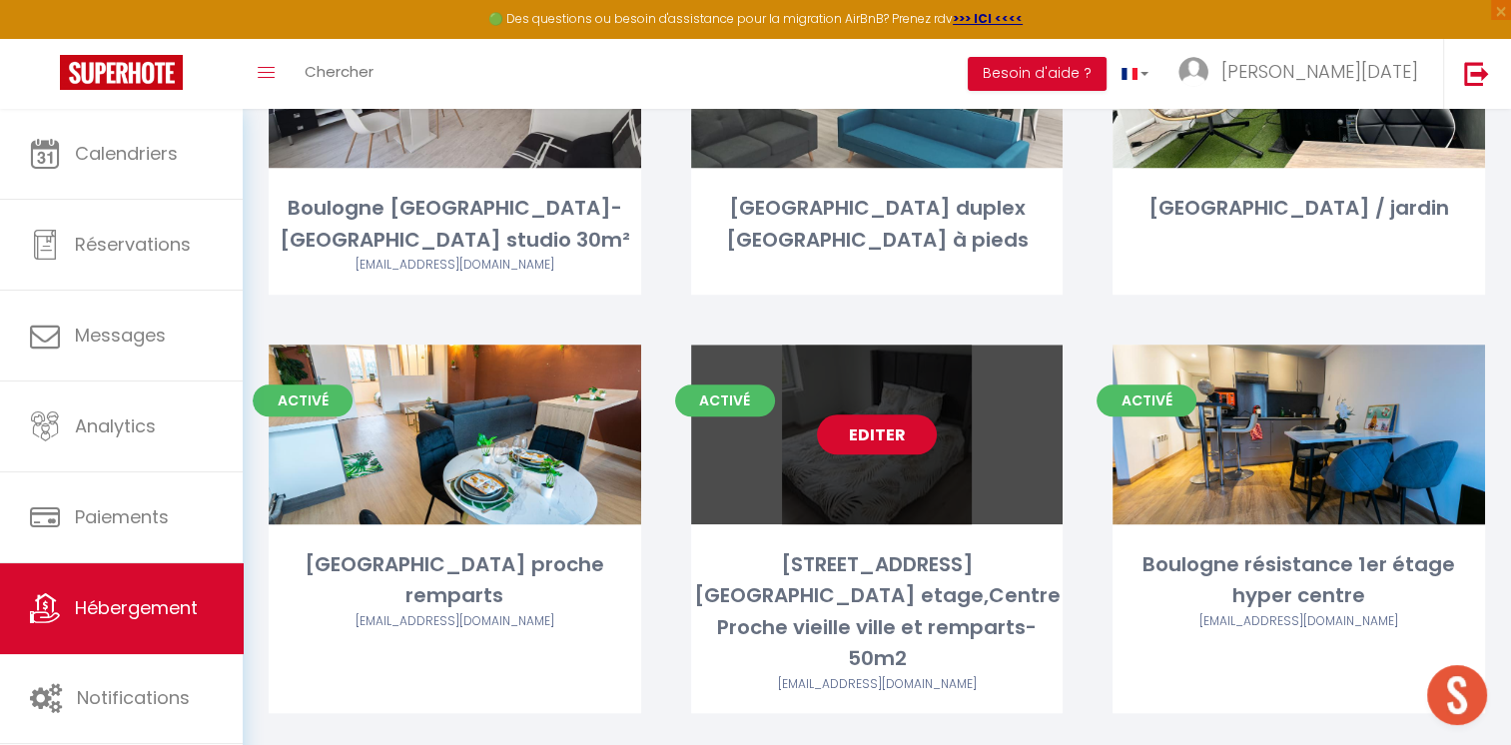
click at [905, 414] on link "Editer" at bounding box center [877, 434] width 120 height 40
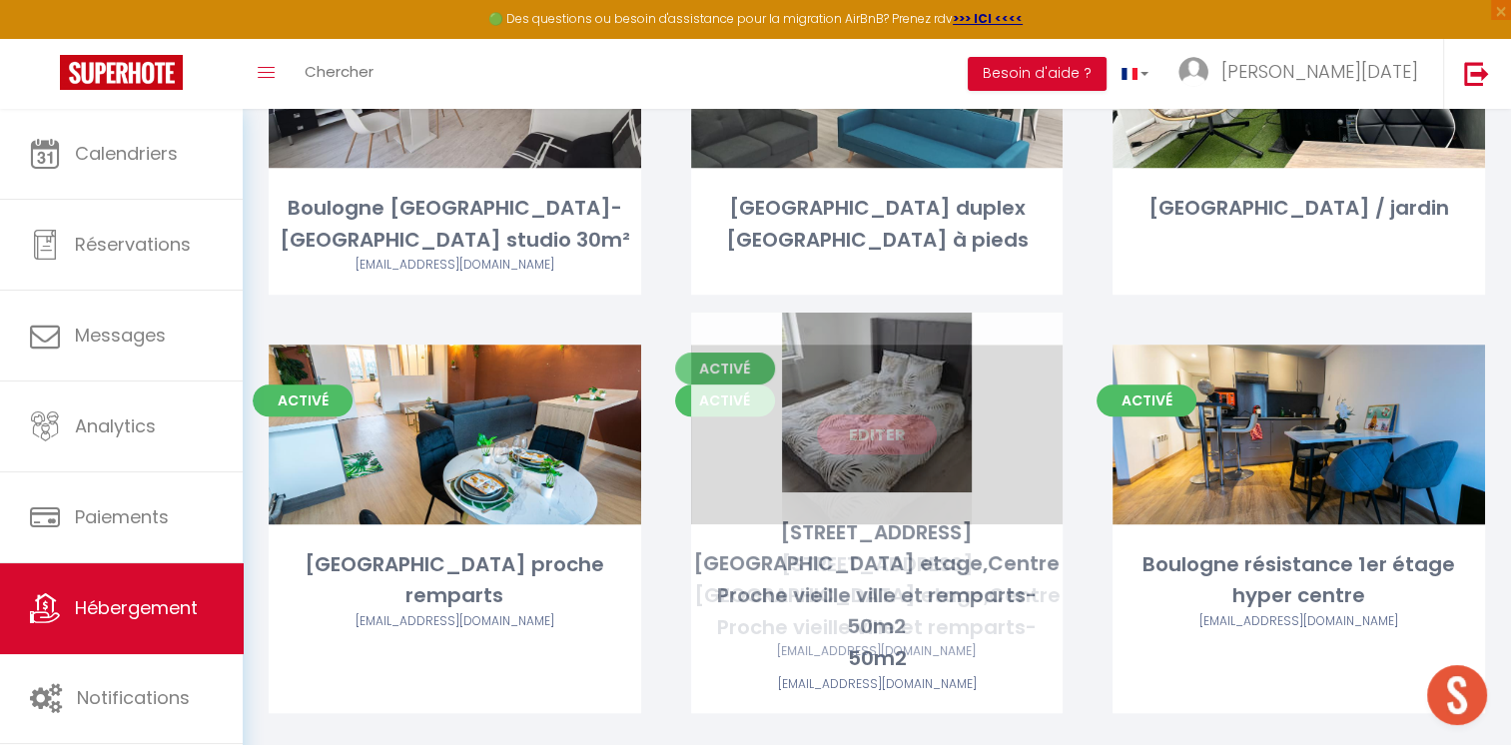
click at [863, 414] on link "Editer" at bounding box center [877, 434] width 120 height 40
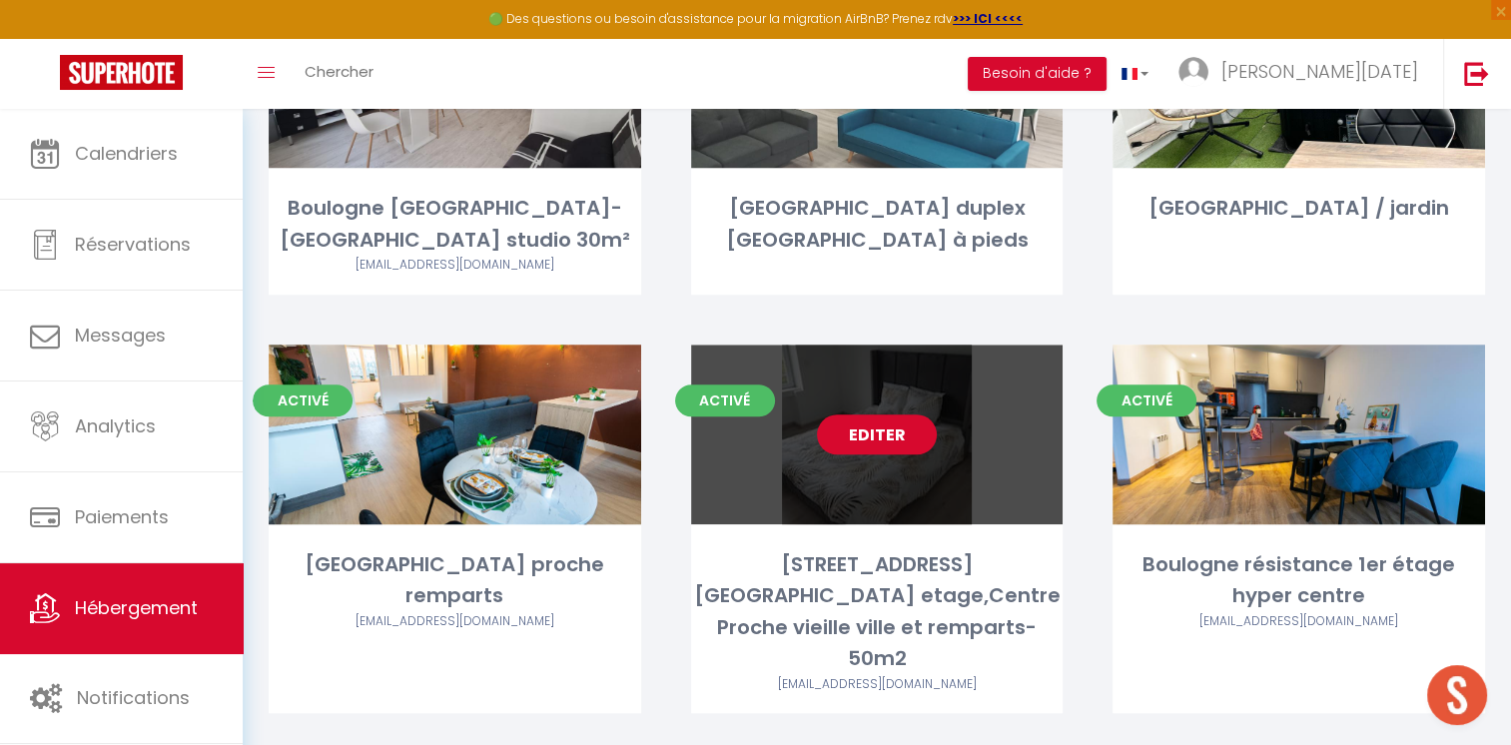
click at [895, 414] on link "Editer" at bounding box center [877, 434] width 120 height 40
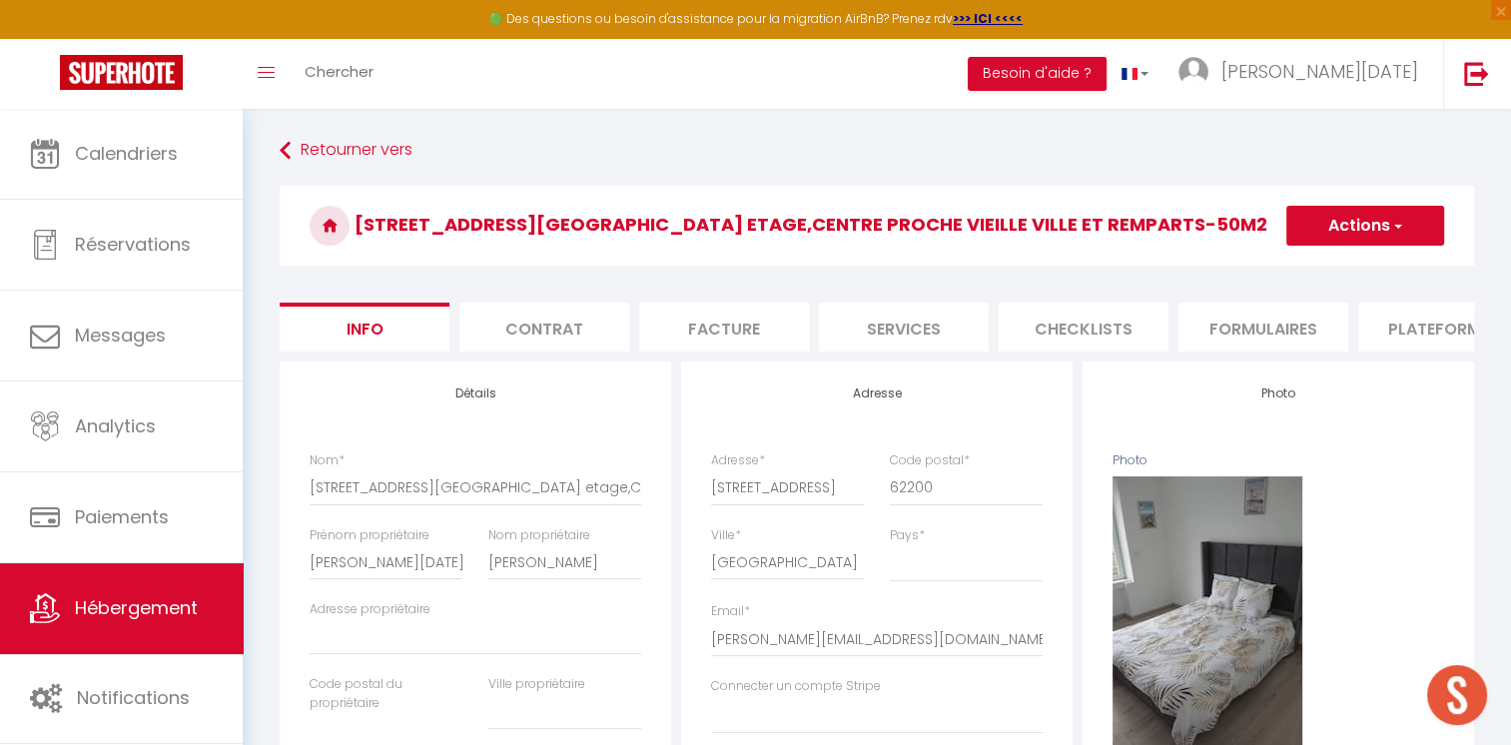
click at [1290, 336] on li "Formulaires" at bounding box center [1263, 327] width 170 height 49
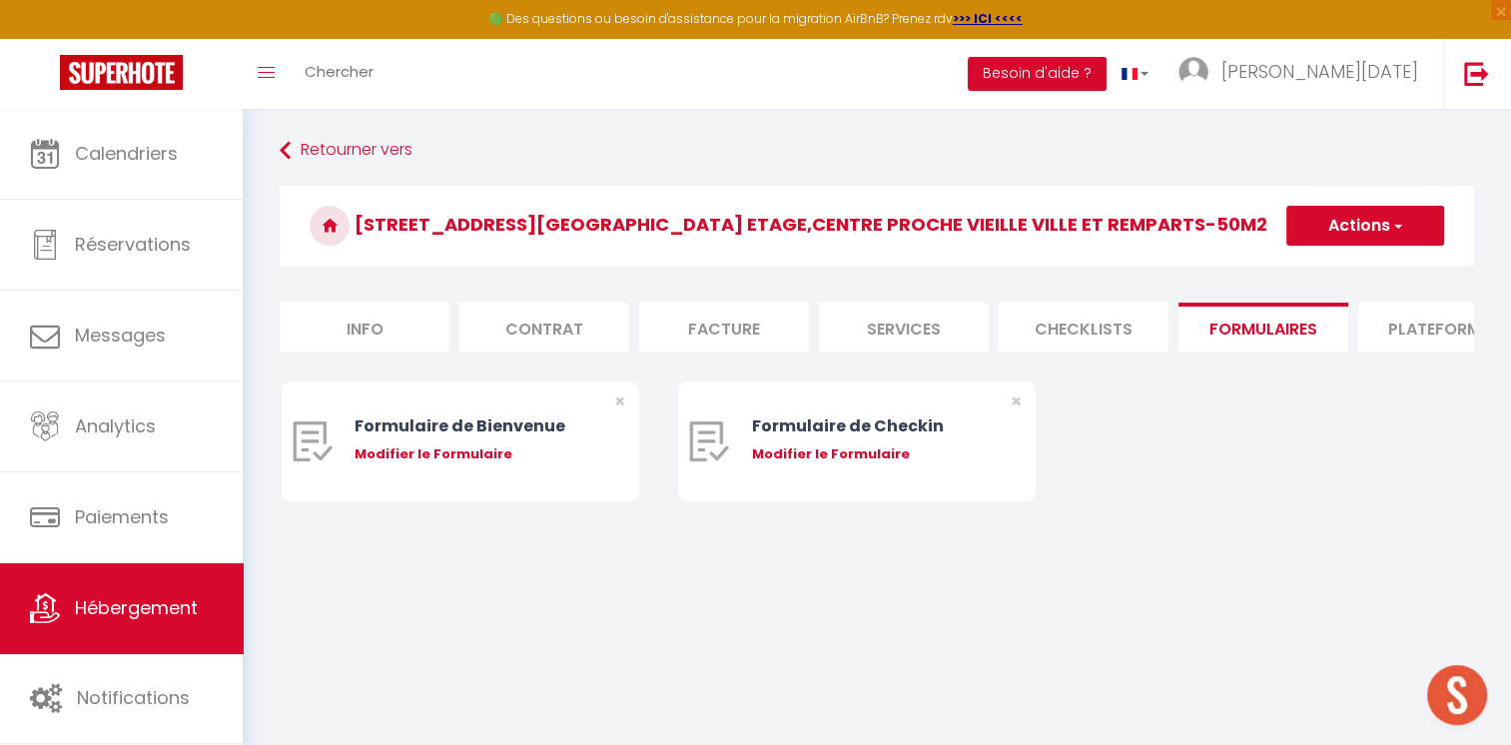
click at [1378, 333] on li "Plateformes" at bounding box center [1443, 327] width 170 height 49
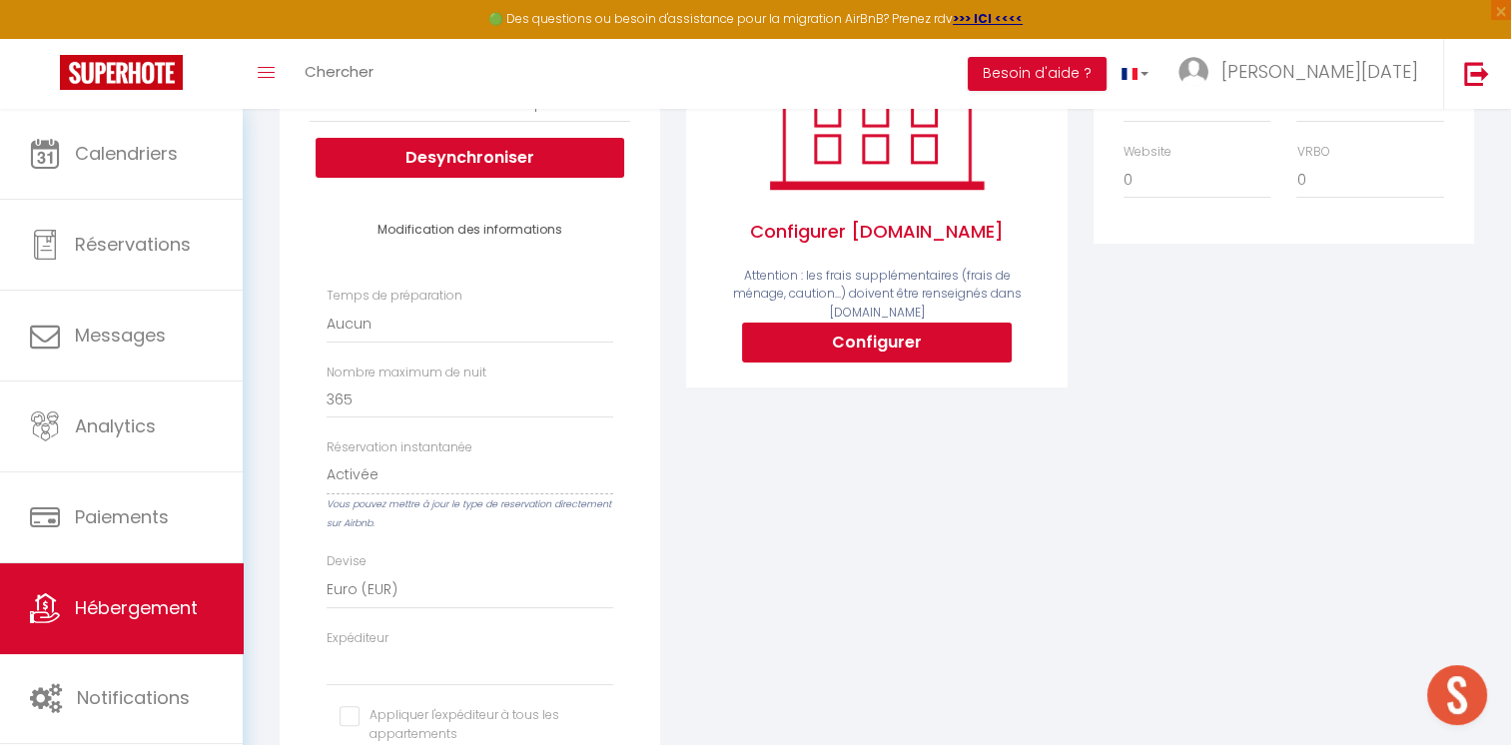
scroll to position [399, 0]
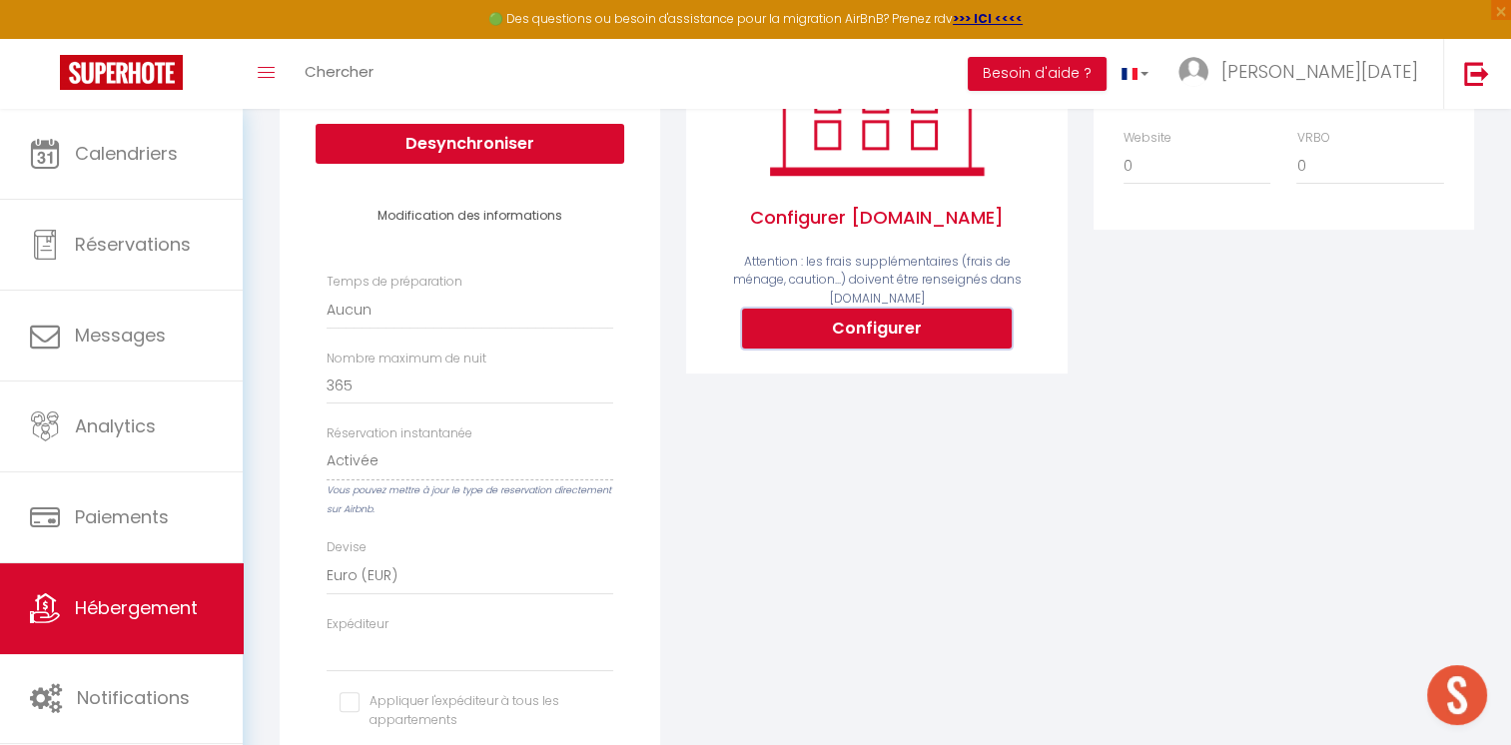
click at [855, 331] on button "Configurer" at bounding box center [877, 329] width 270 height 40
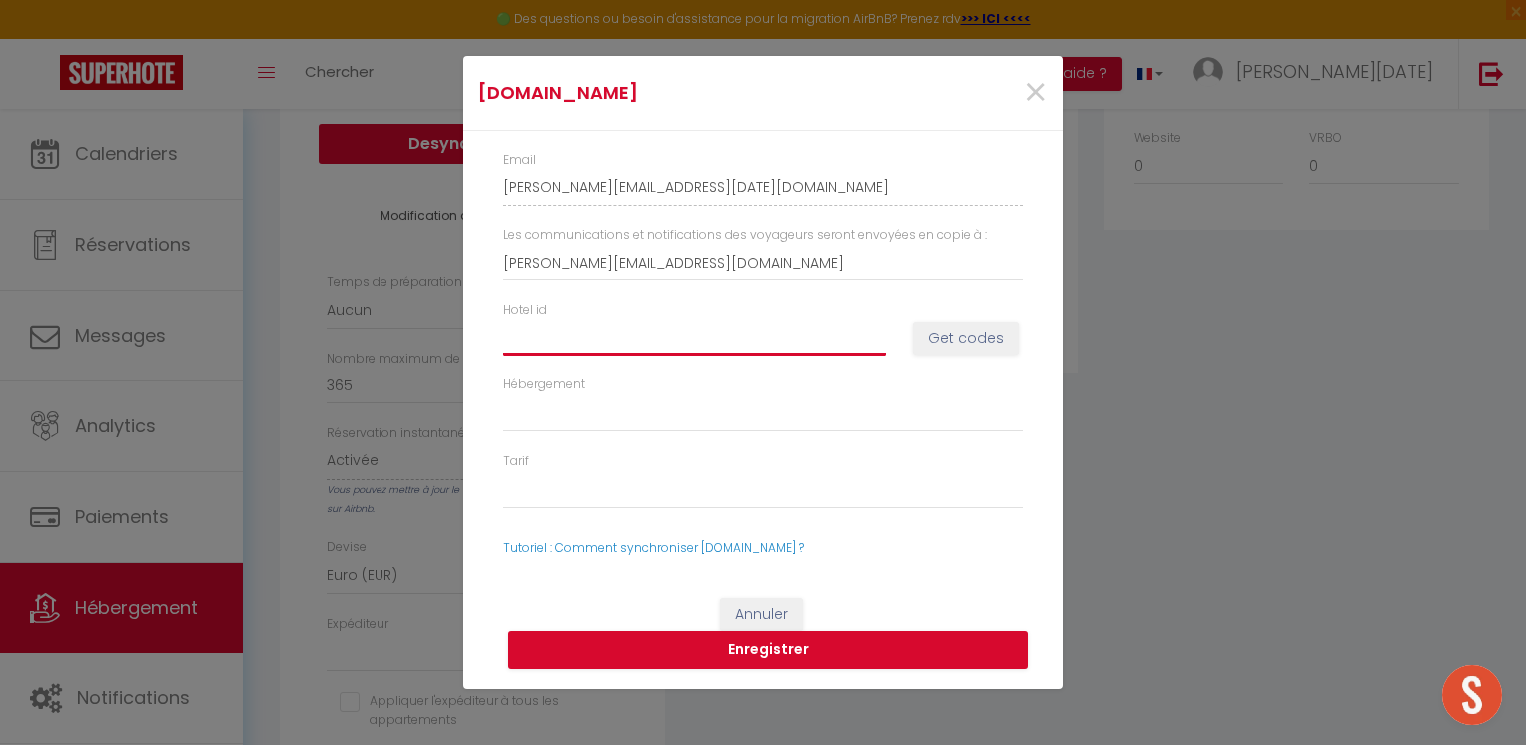
click at [615, 331] on input "Hotel id" at bounding box center [694, 338] width 383 height 36
paste input "14999209"
click at [936, 346] on button "Get codes" at bounding box center [966, 339] width 106 height 34
click at [960, 345] on button "Get codes" at bounding box center [966, 339] width 106 height 34
click at [972, 336] on button "Get codes" at bounding box center [966, 339] width 106 height 34
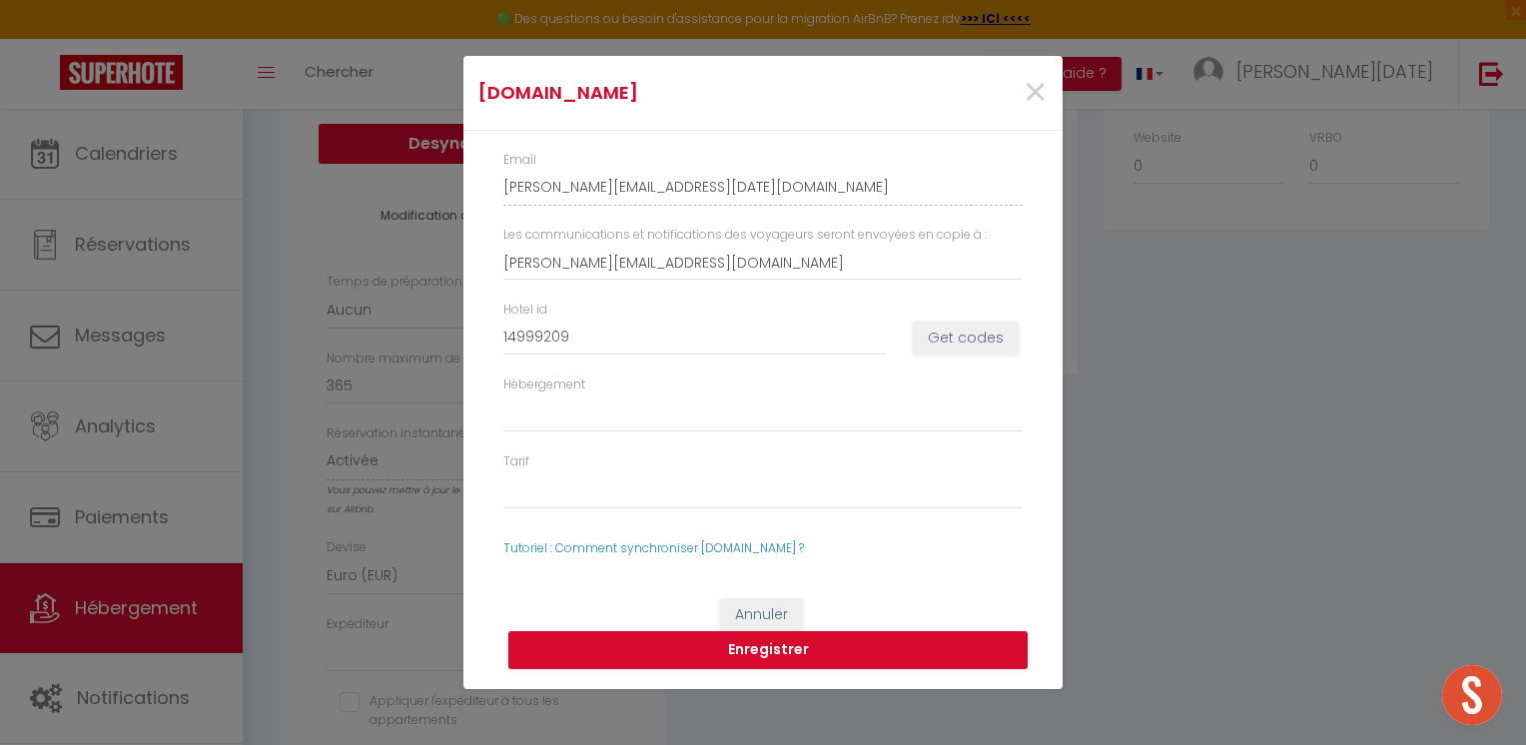
click at [1384, 423] on div "[DOMAIN_NAME] × Email [PERSON_NAME][EMAIL_ADDRESS][DATE][DOMAIN_NAME] Les commu…" at bounding box center [763, 372] width 1526 height 745
click at [700, 346] on input "14999209" at bounding box center [694, 338] width 383 height 36
paste input "5080382"
click at [921, 346] on button "Get codes" at bounding box center [966, 339] width 106 height 34
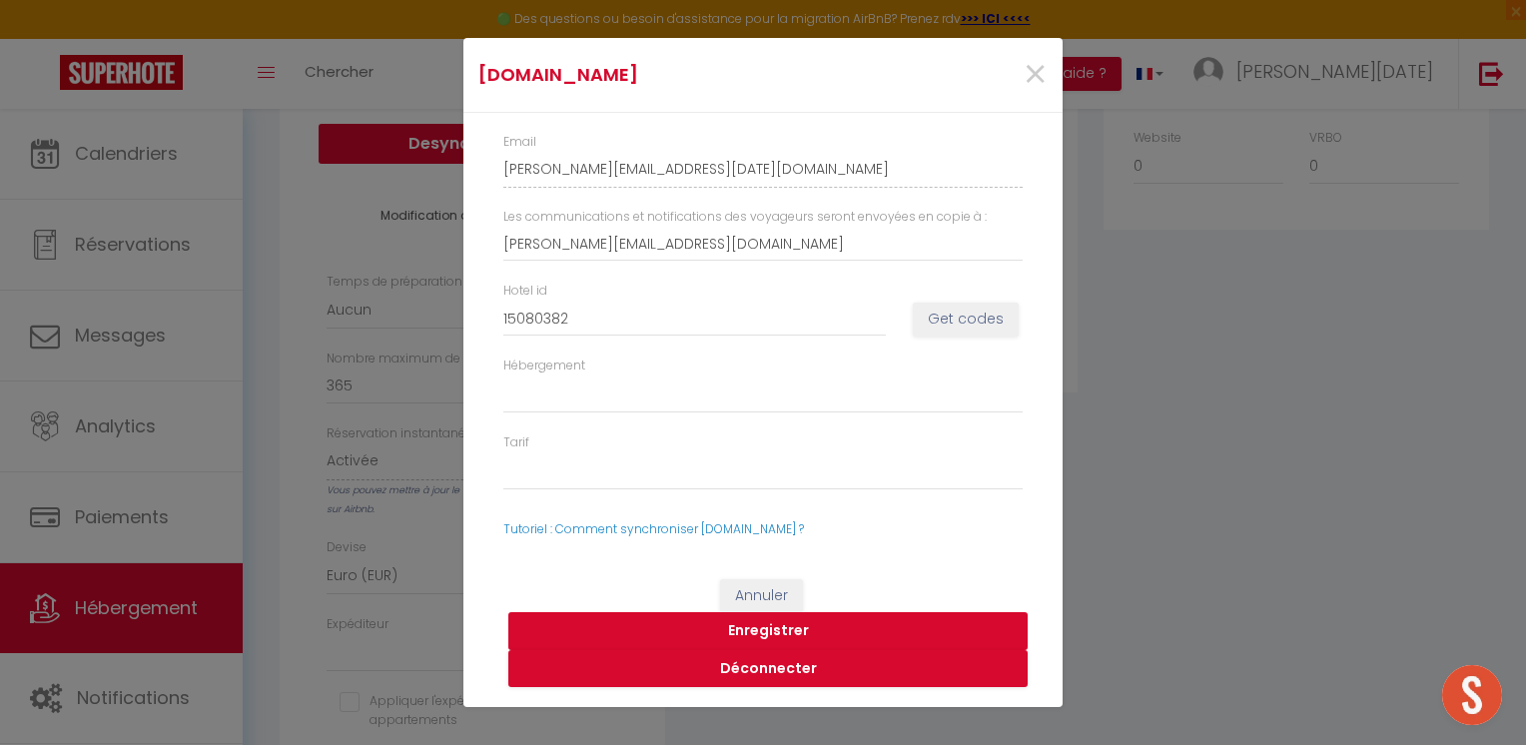
click at [767, 629] on button "Enregistrer" at bounding box center [767, 631] width 519 height 38
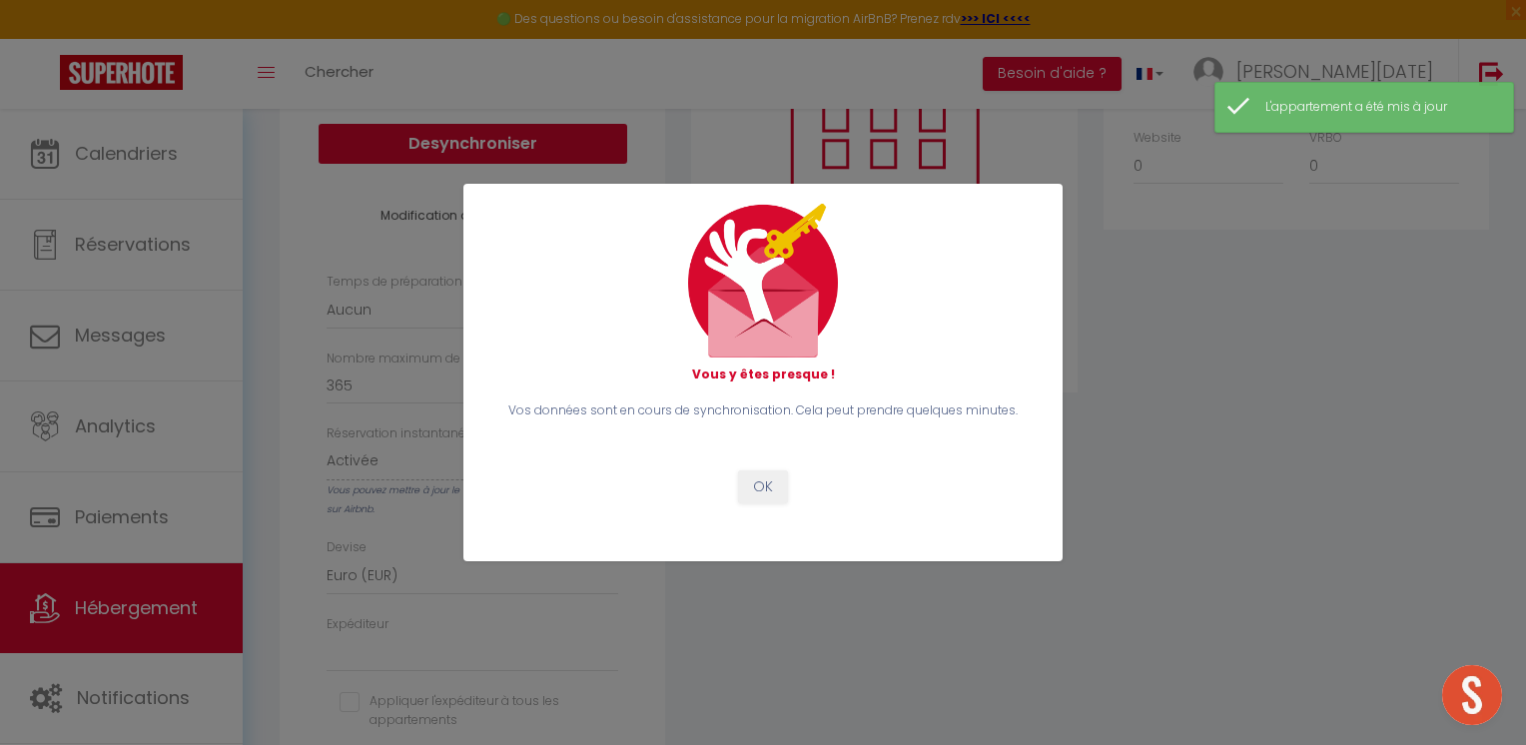
click at [1255, 473] on div "Vous y êtes presque ! Vos données sont en cours de synchronisation. Cela peut p…" at bounding box center [763, 372] width 1526 height 745
click at [761, 490] on button "OK" at bounding box center [763, 487] width 50 height 34
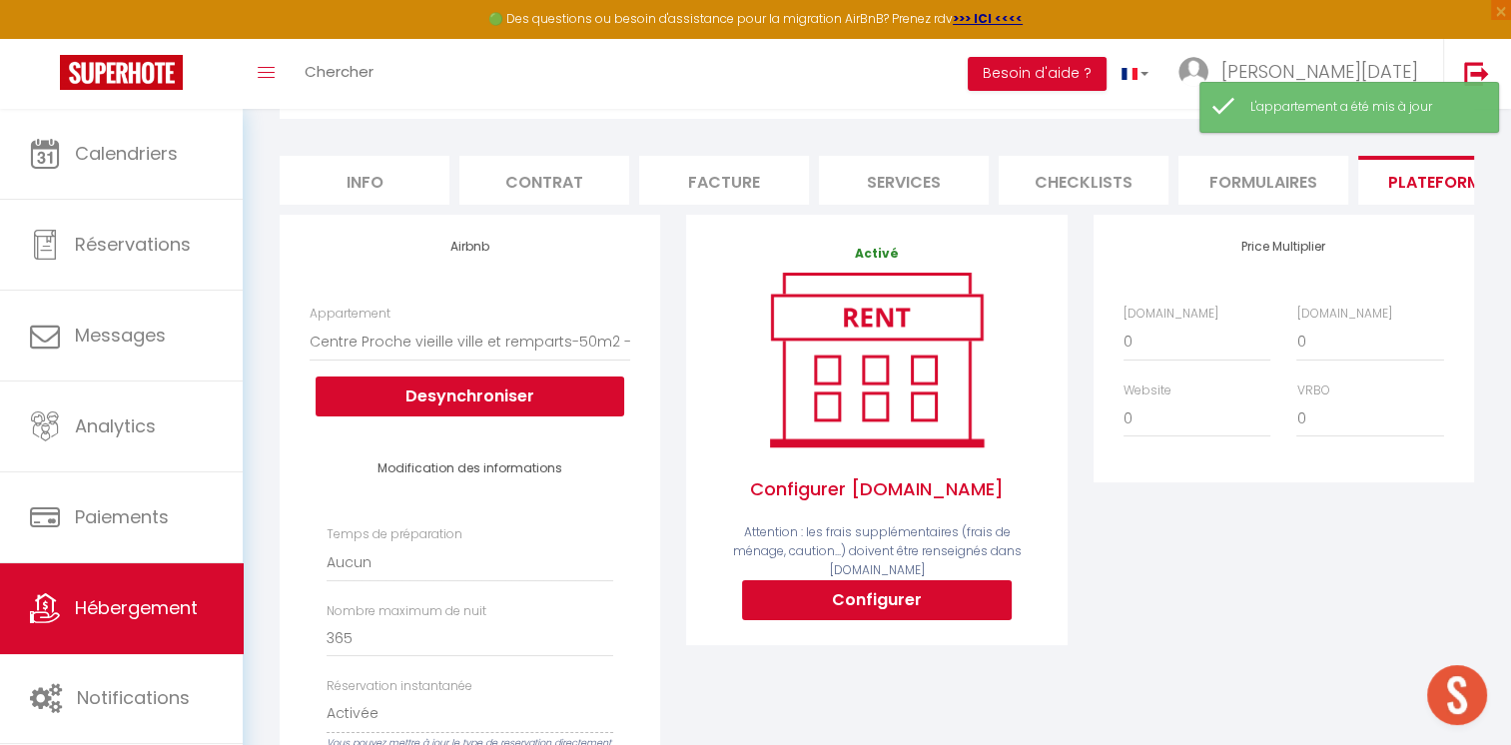
scroll to position [0, 0]
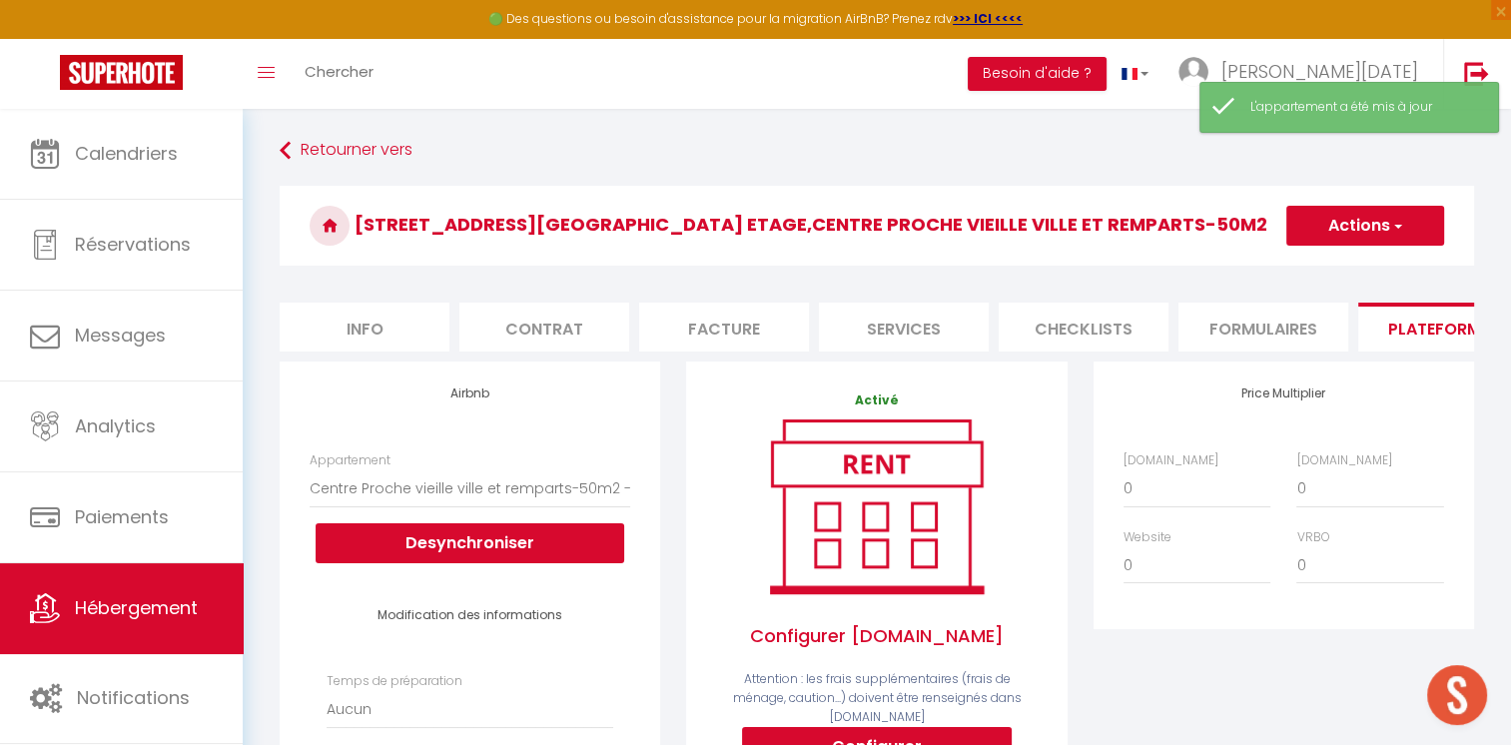
click at [1238, 341] on li "Formulaires" at bounding box center [1263, 327] width 170 height 49
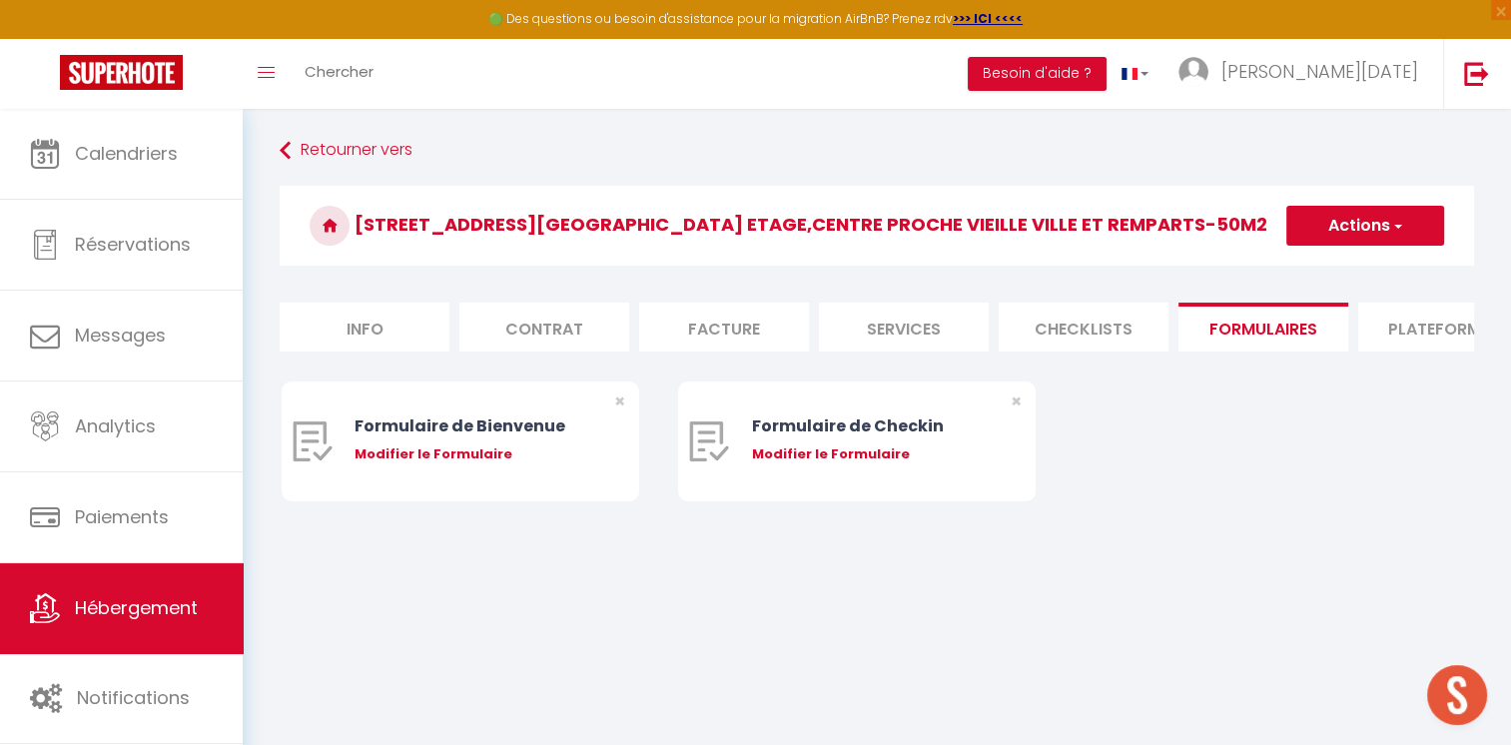
click at [1099, 329] on li "Checklists" at bounding box center [1084, 327] width 170 height 49
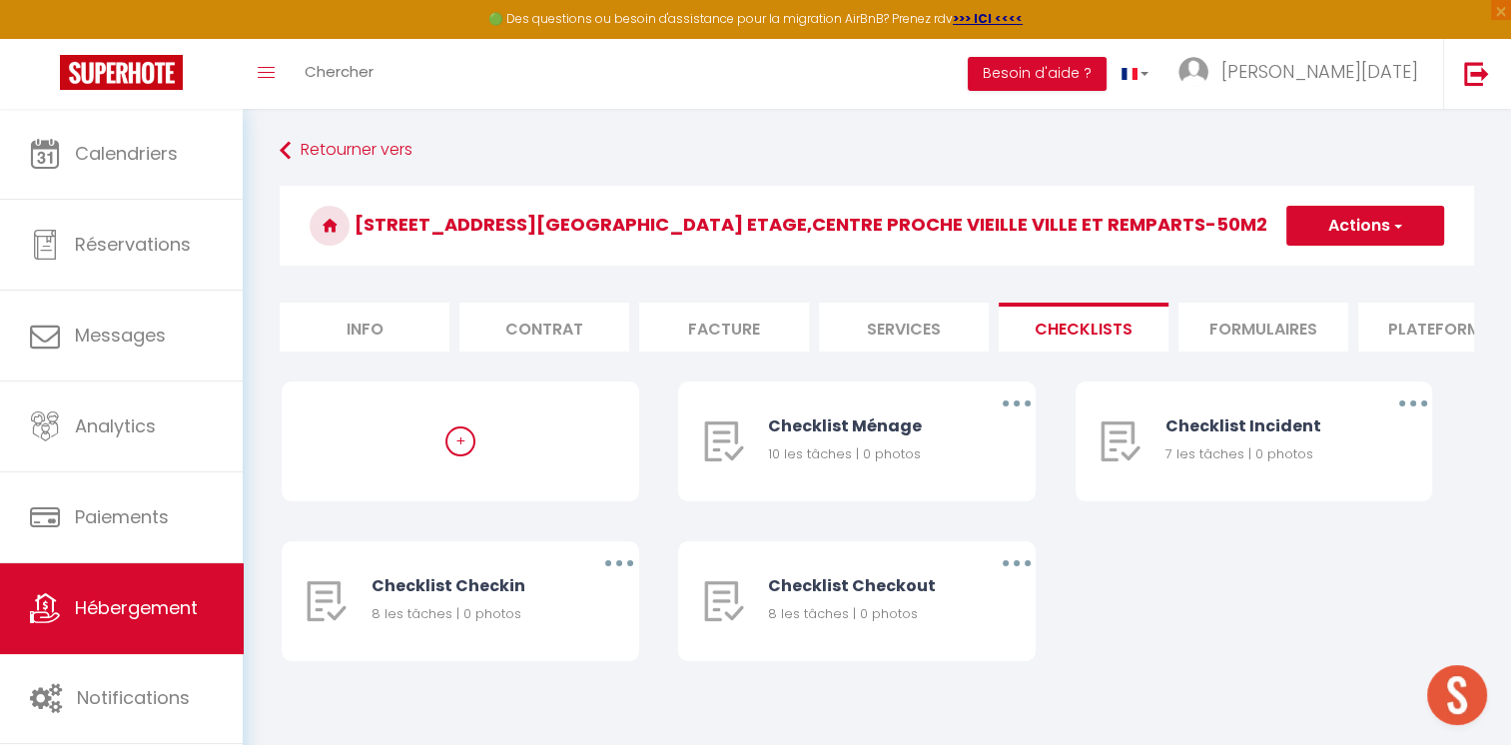
click at [1209, 342] on li "Formulaires" at bounding box center [1263, 327] width 170 height 49
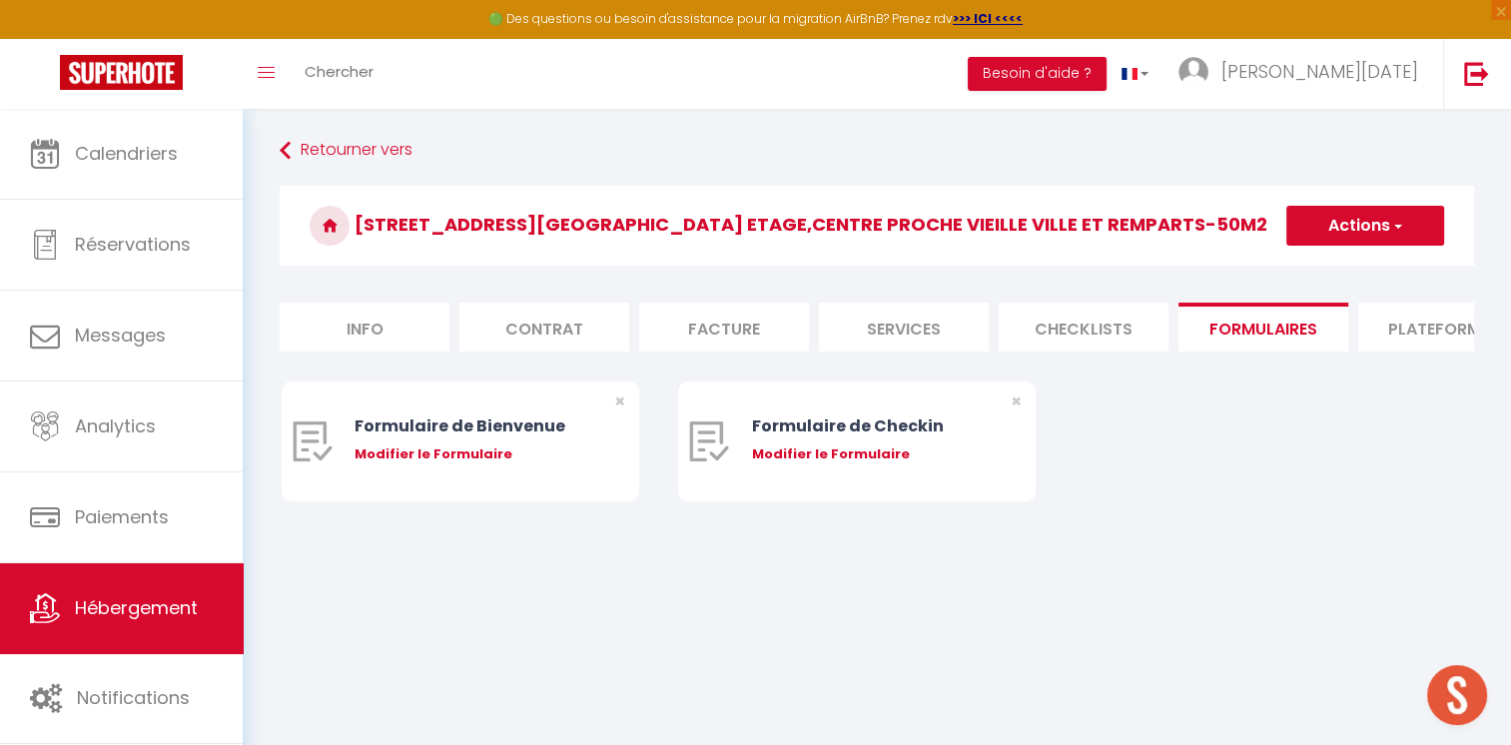
click at [1426, 329] on li "Plateformes" at bounding box center [1443, 327] width 170 height 49
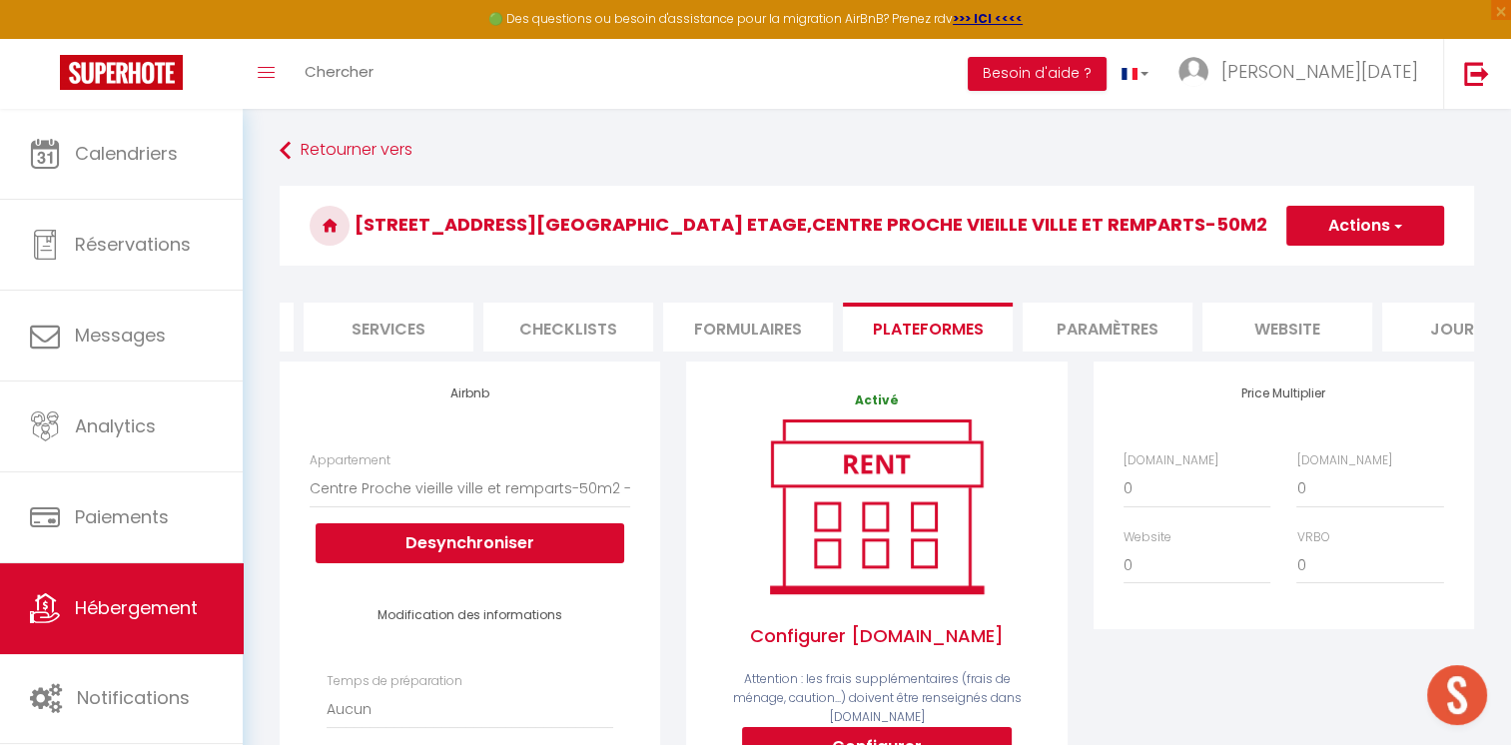
scroll to position [0, 519]
click at [1123, 327] on li "Paramètres" at bounding box center [1104, 327] width 170 height 49
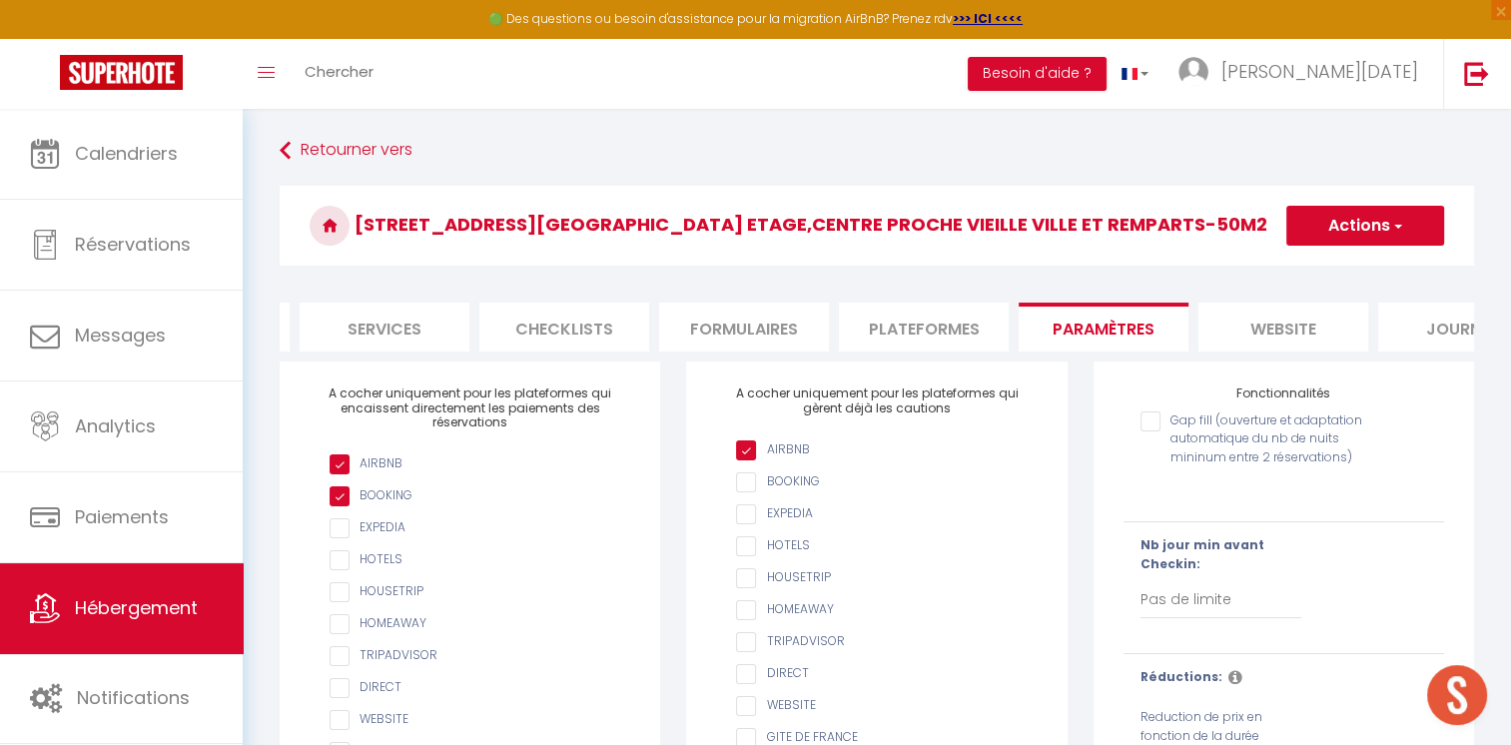
click at [1290, 338] on li "website" at bounding box center [1283, 327] width 170 height 49
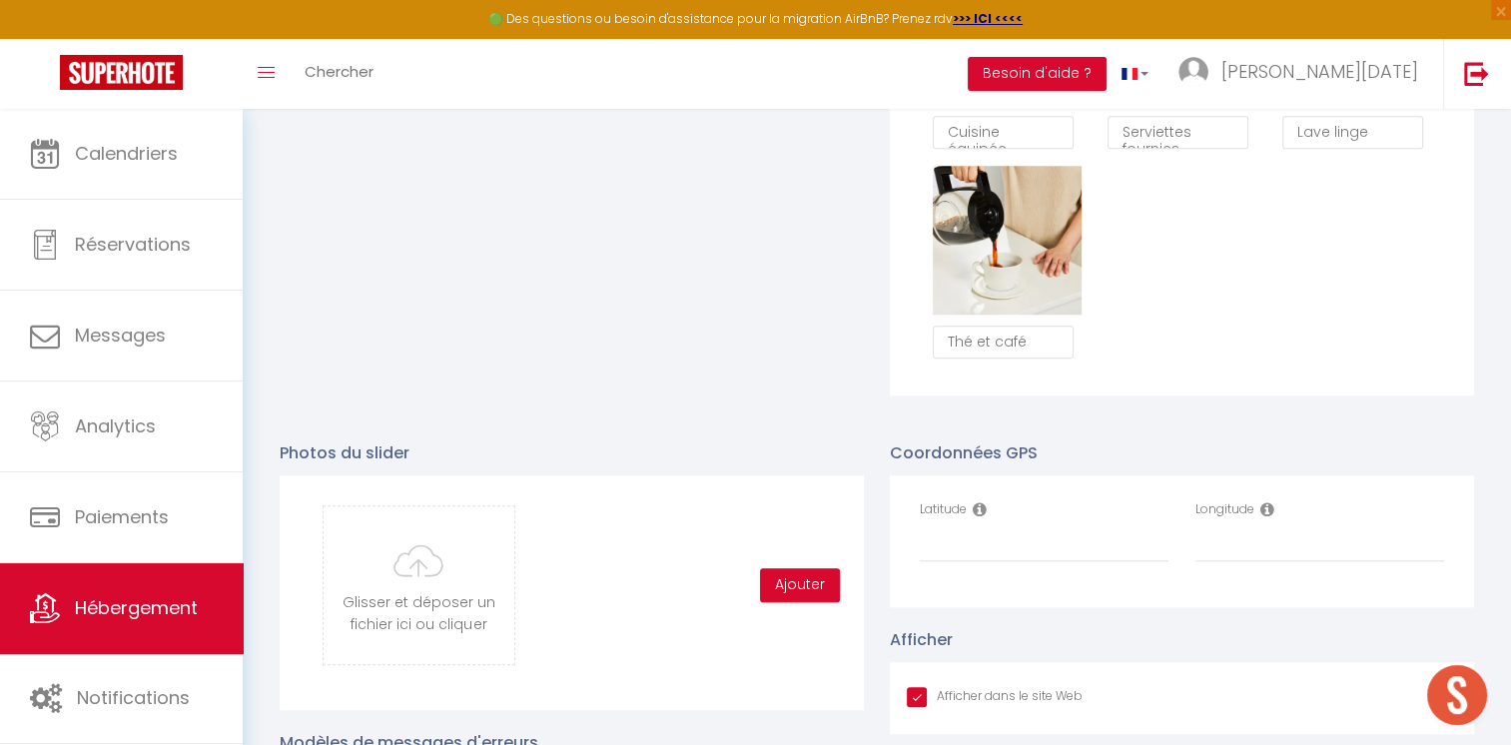
scroll to position [1898, 0]
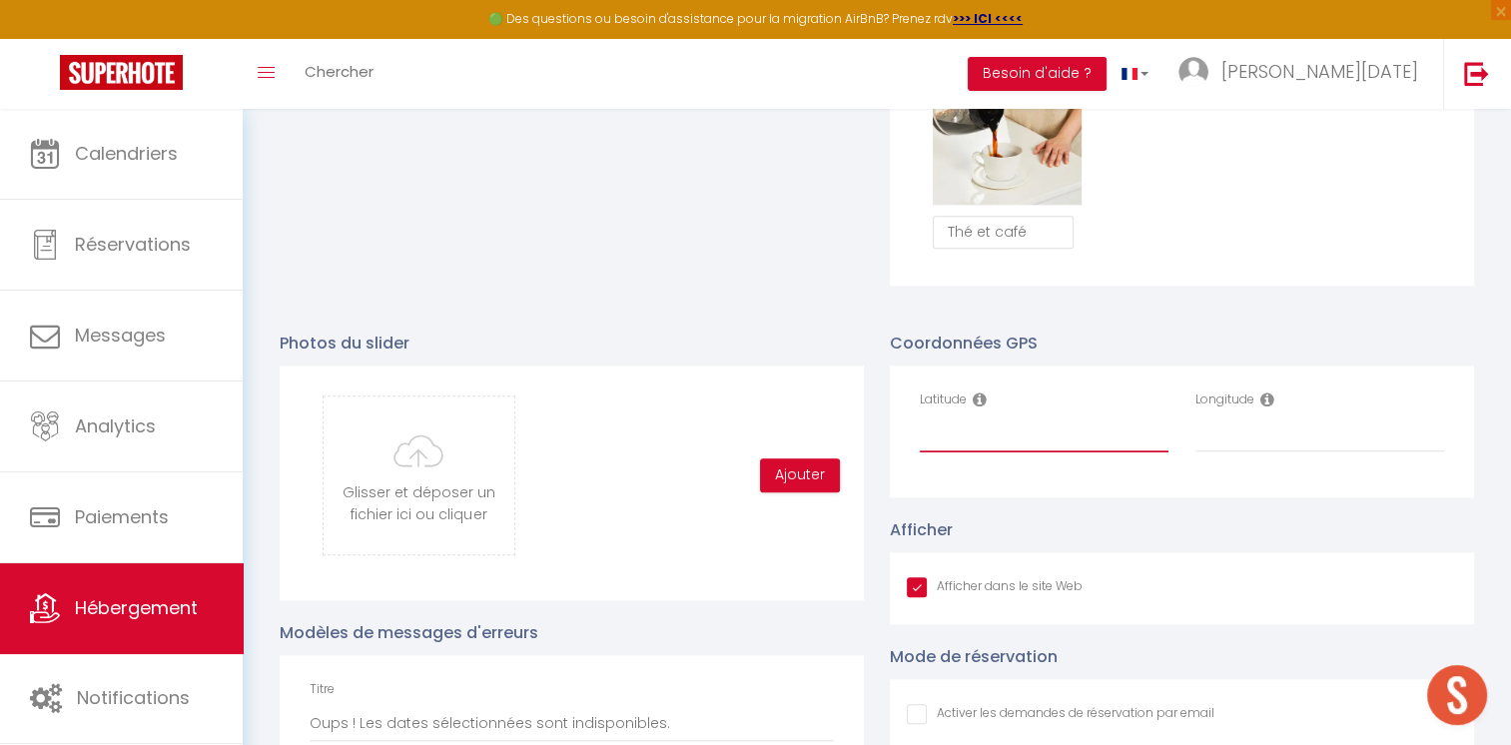
click at [1003, 452] on input "Latitude" at bounding box center [1044, 434] width 249 height 36
paste input "50.7270944,1.6143401"
drag, startPoint x: 1071, startPoint y: 448, endPoint x: 1000, endPoint y: 448, distance: 70.9
click at [1000, 448] on input "50.7270944,1.6143401" at bounding box center [1044, 434] width 249 height 36
click at [1255, 444] on input "Longitude" at bounding box center [1319, 434] width 249 height 36
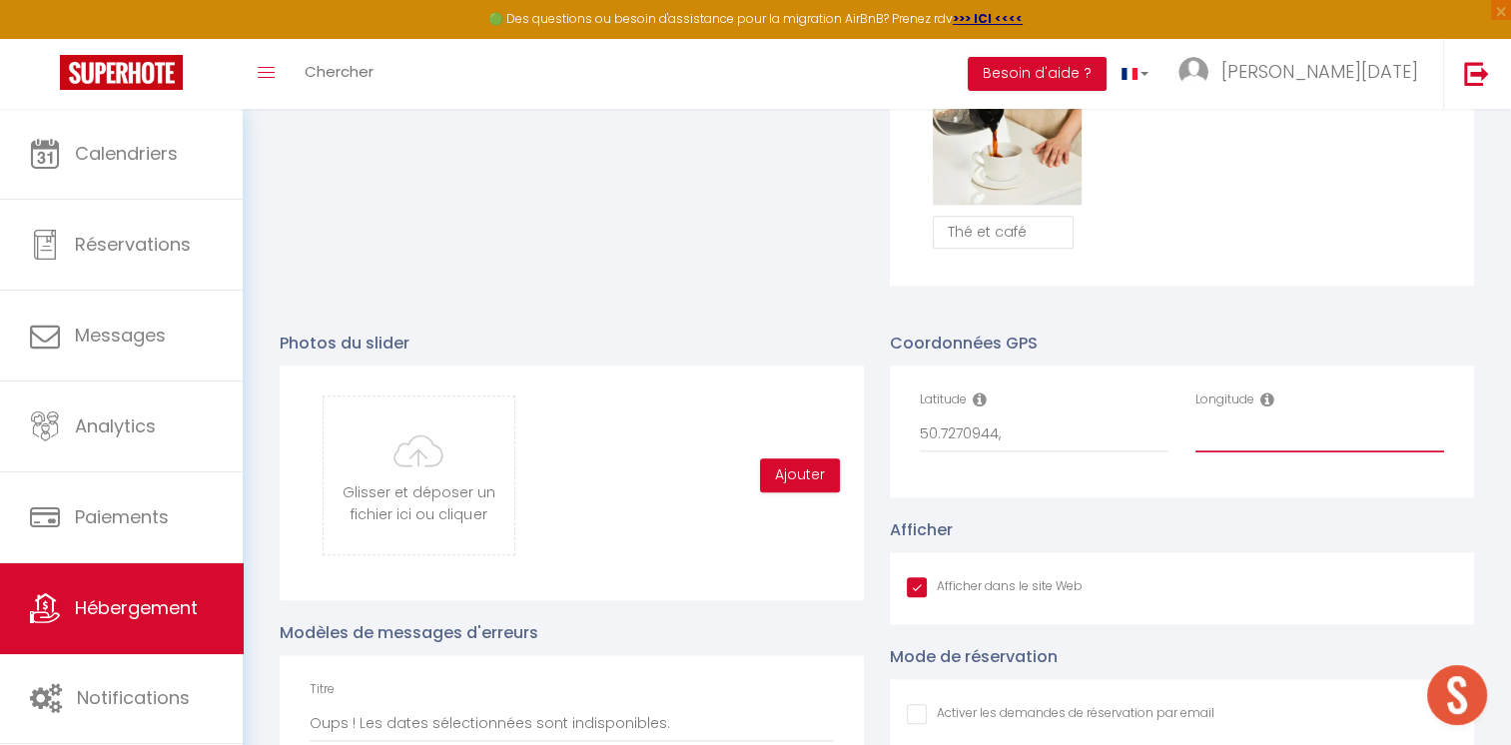
paste input "1.6143401"
click at [1107, 449] on input "50.7270944," at bounding box center [1044, 434] width 249 height 36
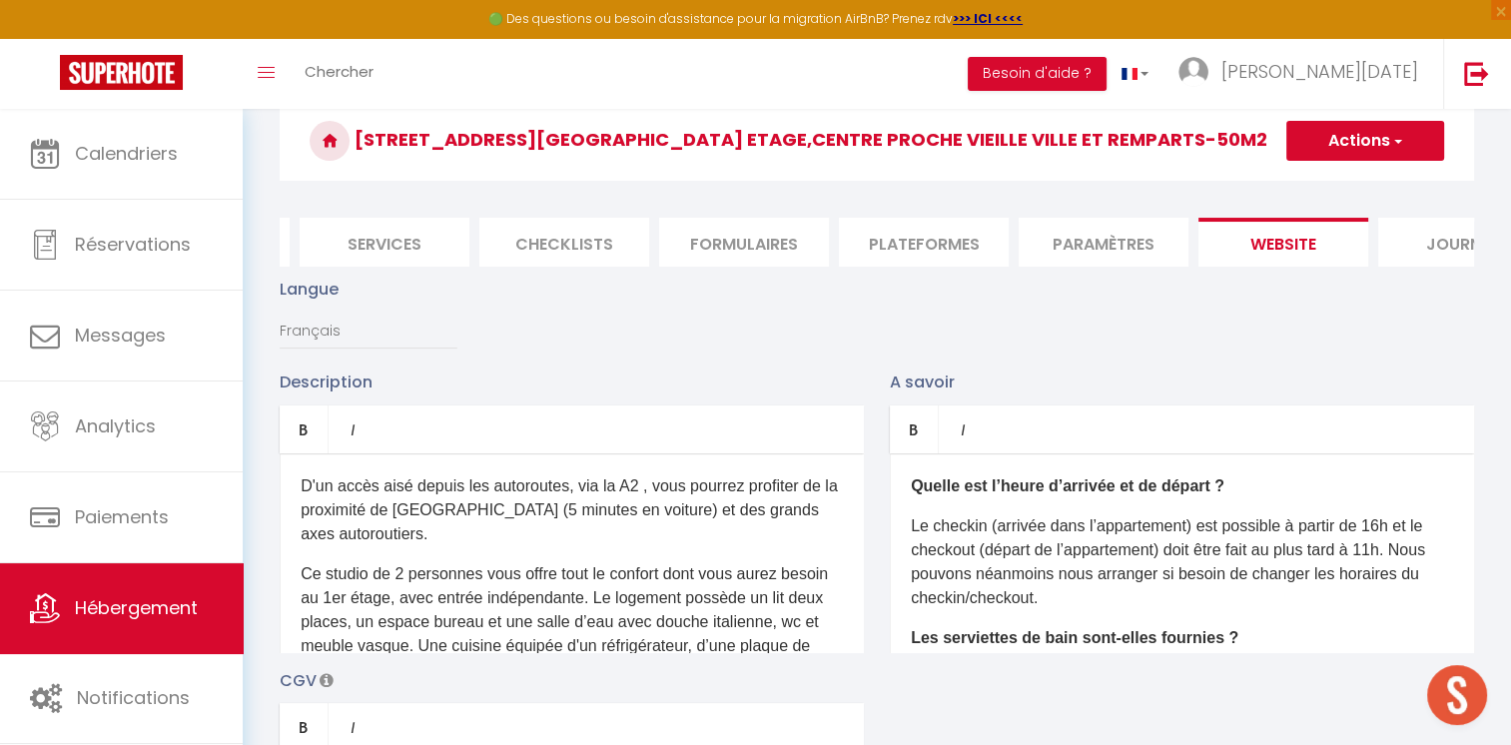
scroll to position [0, 0]
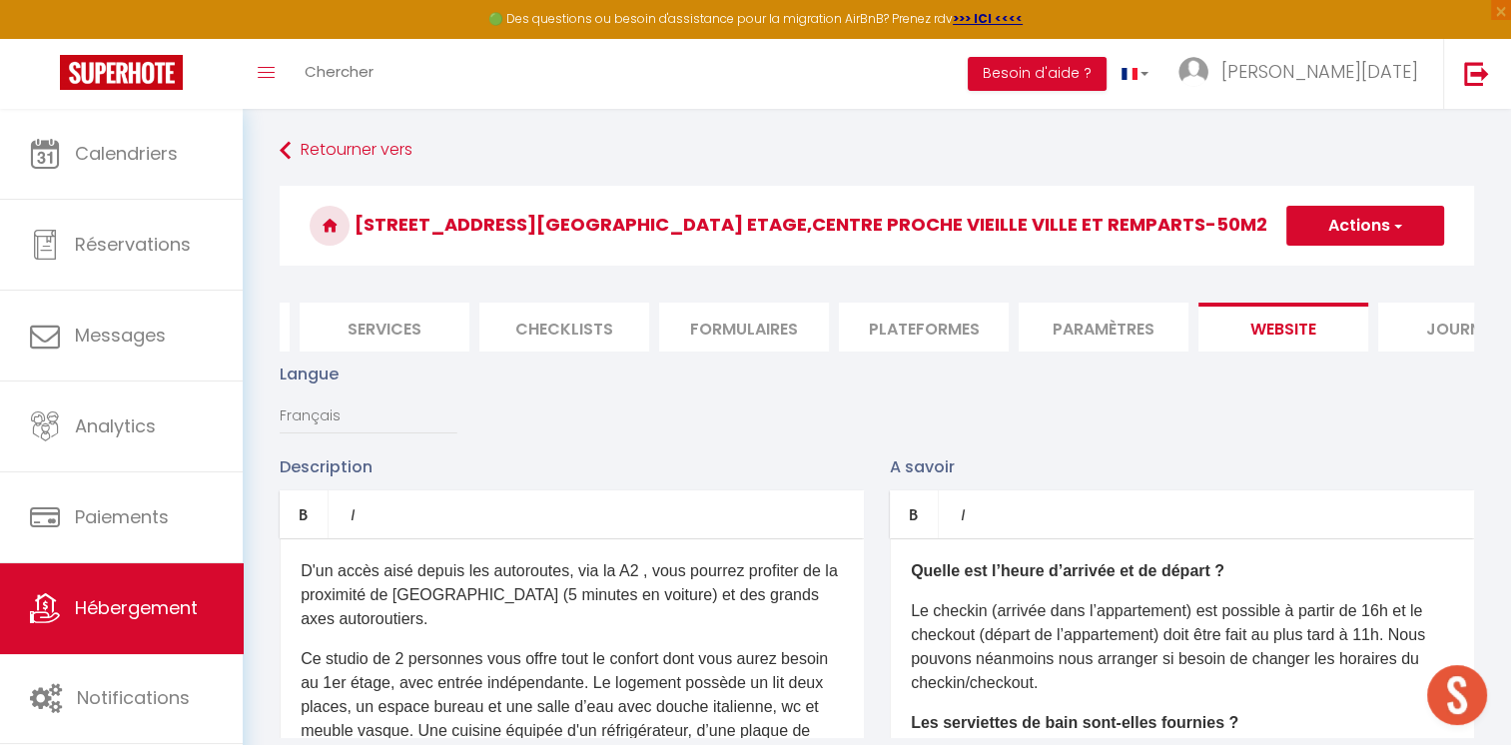
click at [1349, 242] on button "Actions" at bounding box center [1365, 226] width 158 height 40
click at [1338, 266] on input "Enregistrer" at bounding box center [1342, 270] width 74 height 20
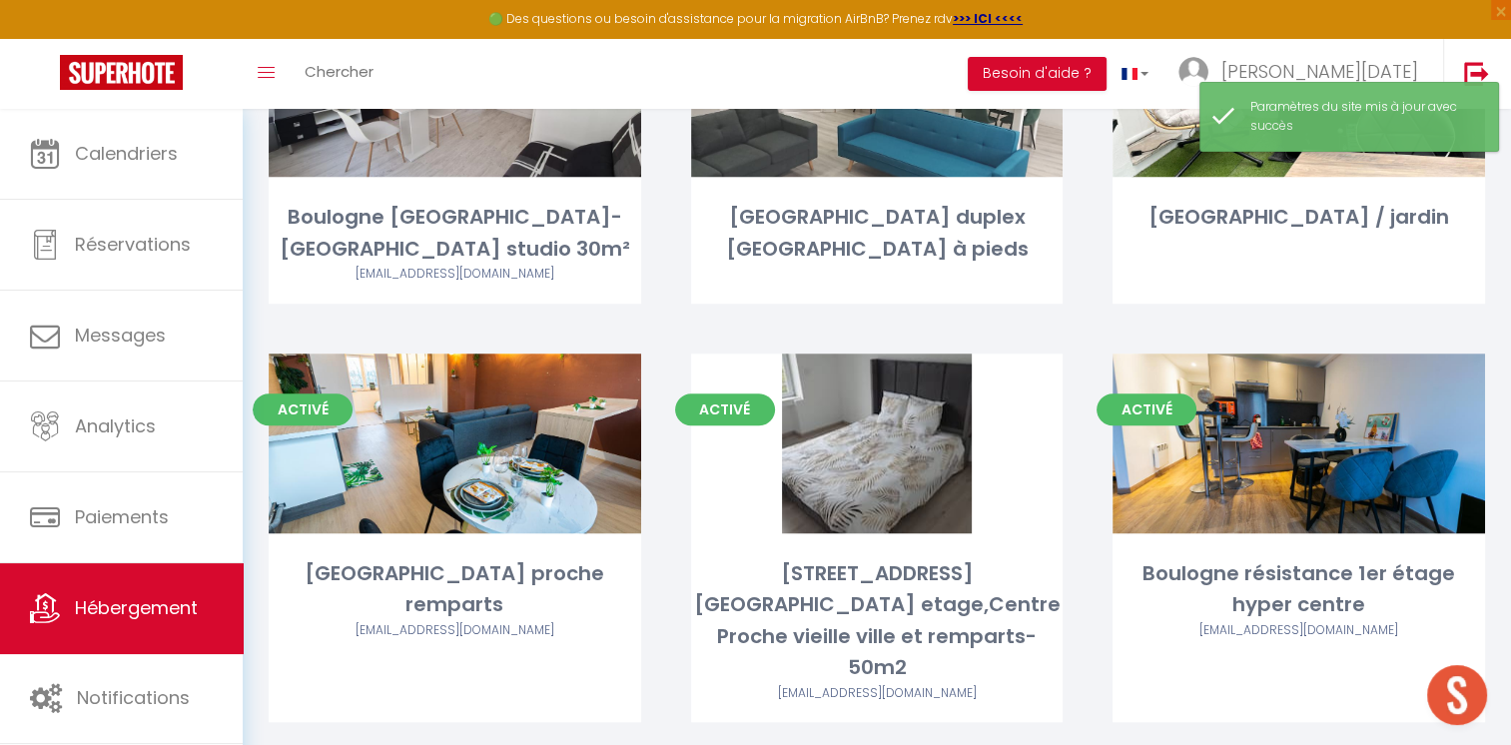
scroll to position [1698, 0]
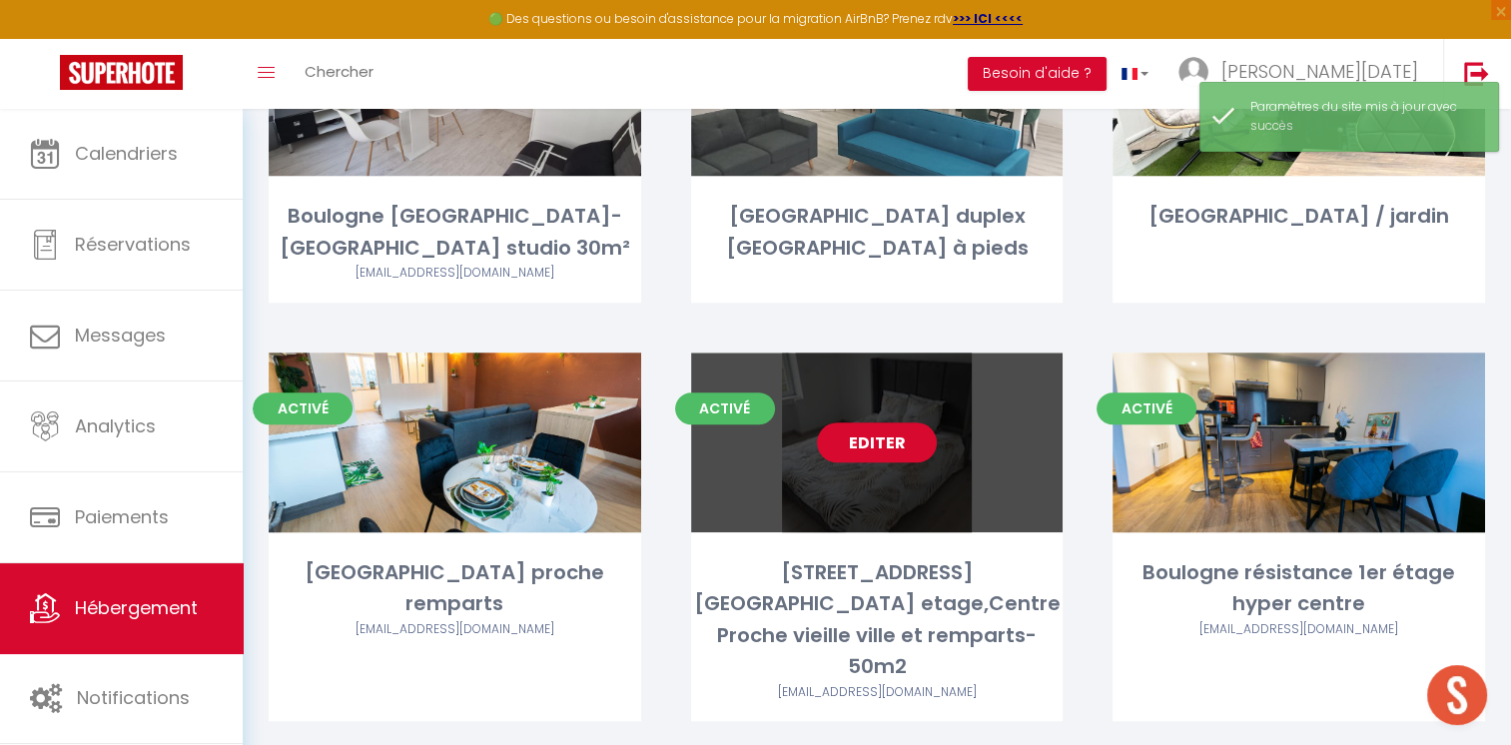
click at [829, 425] on link "Editer" at bounding box center [877, 442] width 120 height 40
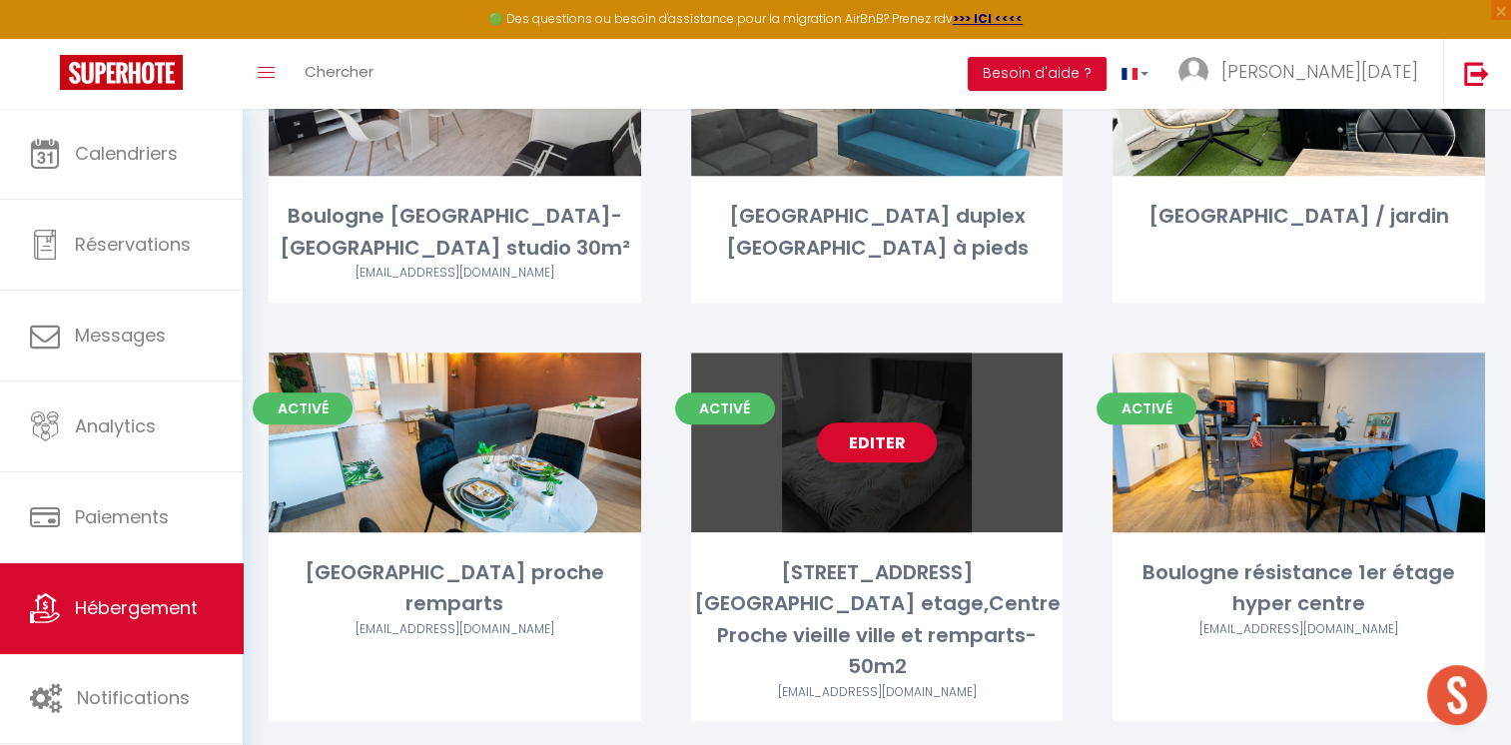
click at [891, 422] on link "Editer" at bounding box center [877, 442] width 120 height 40
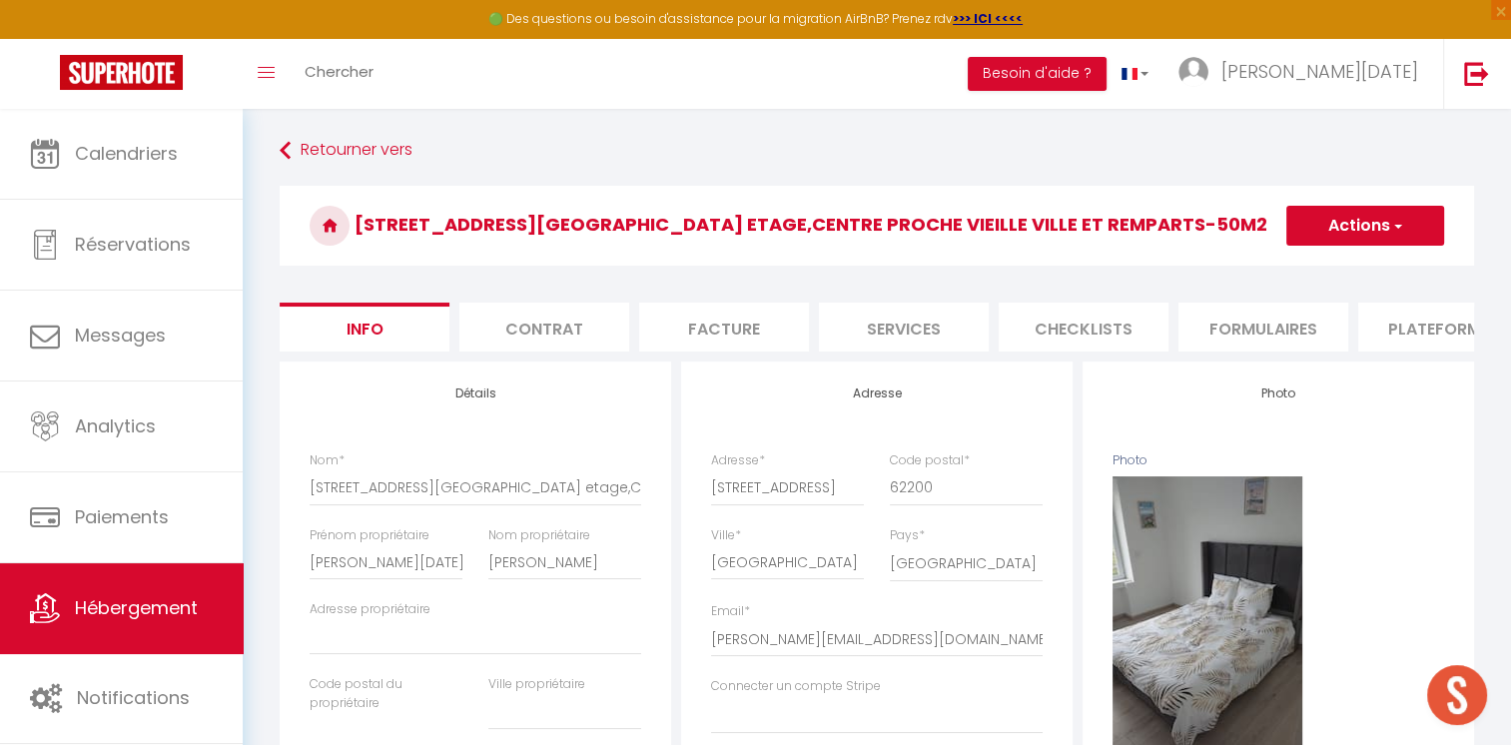
click at [930, 330] on li "Services" at bounding box center [904, 327] width 170 height 49
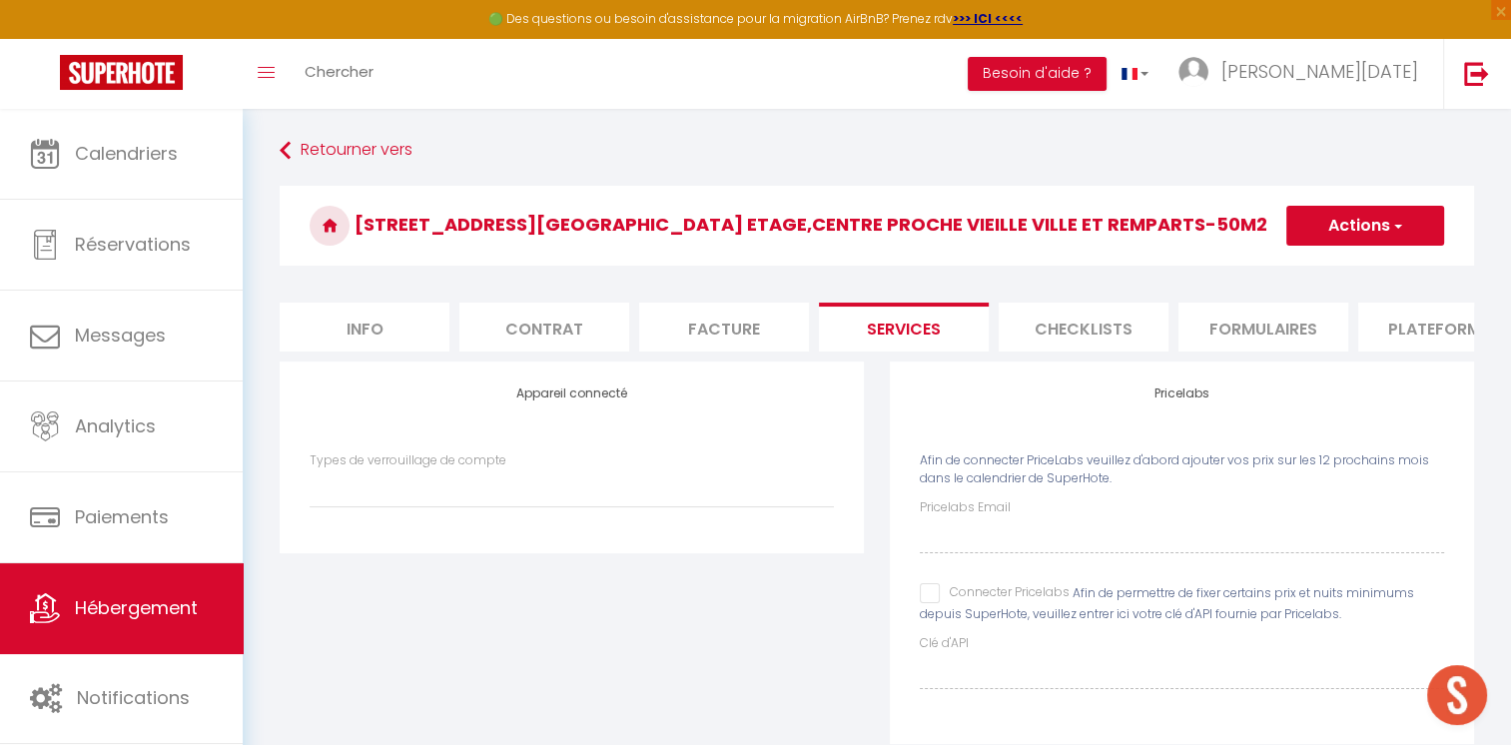
click at [935, 600] on input "Connecter Pricelabs" at bounding box center [995, 593] width 150 height 20
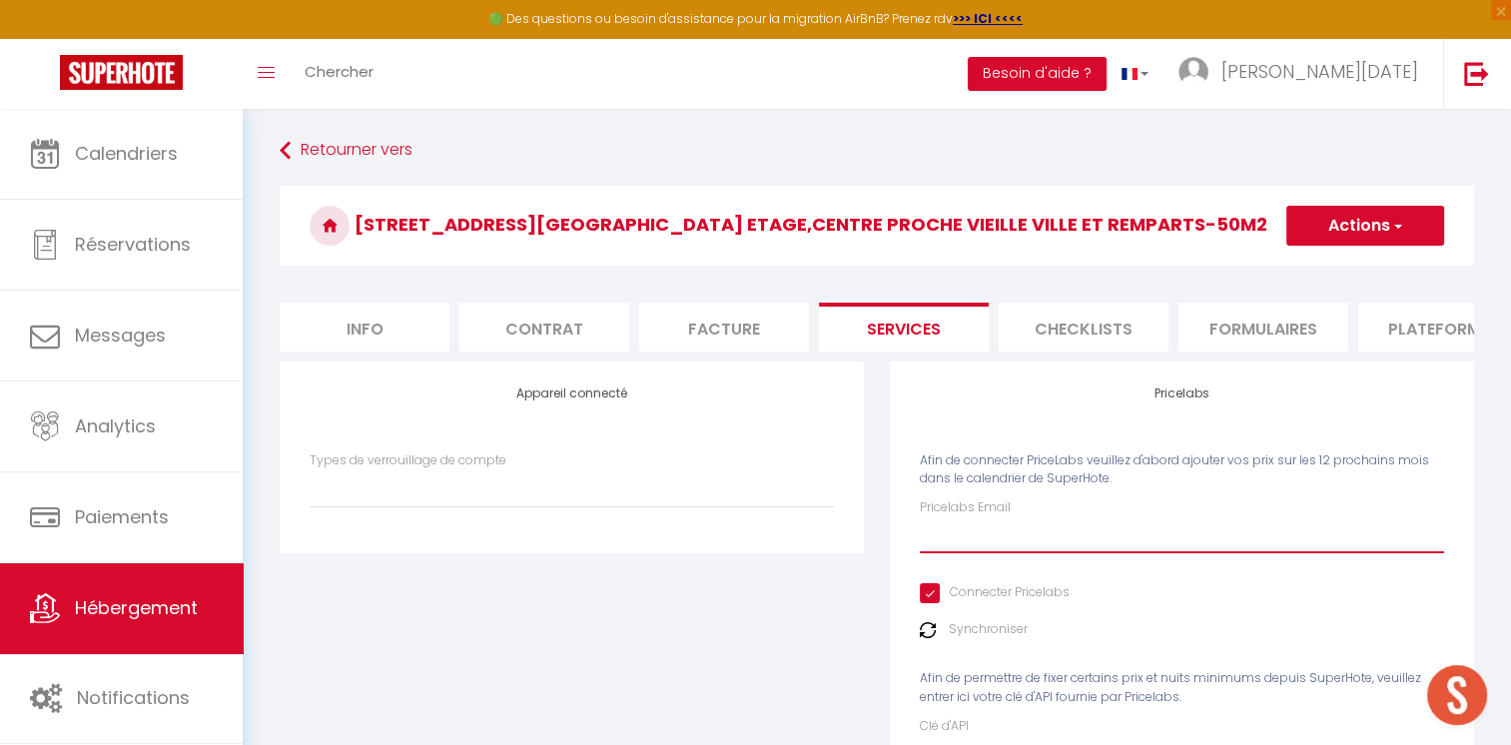
click at [978, 553] on input "Pricelabs Email" at bounding box center [1182, 535] width 524 height 36
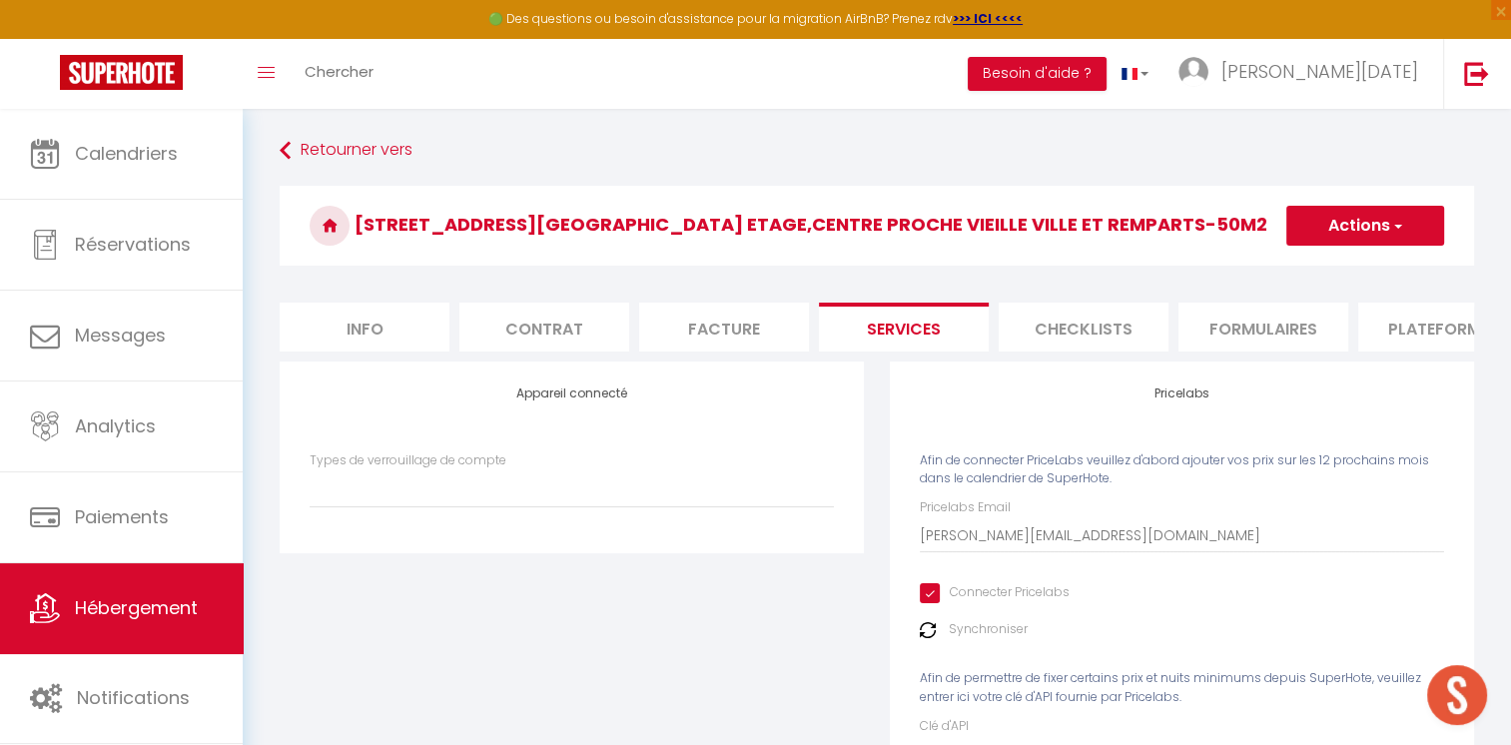
click at [1312, 222] on button "Actions" at bounding box center [1365, 226] width 158 height 40
click at [1310, 266] on link "Enregistrer" at bounding box center [1364, 270] width 158 height 26
